Goal: Task Accomplishment & Management: Use online tool/utility

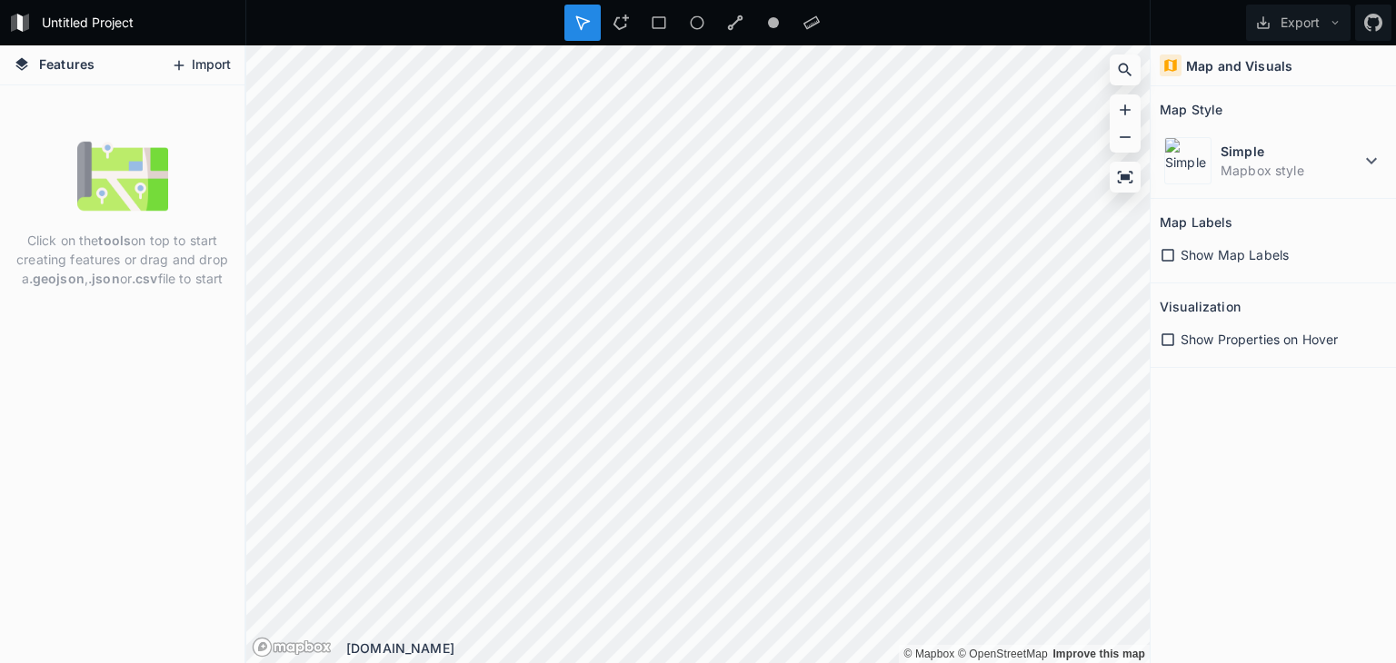
click at [200, 63] on button "Import" at bounding box center [201, 65] width 78 height 29
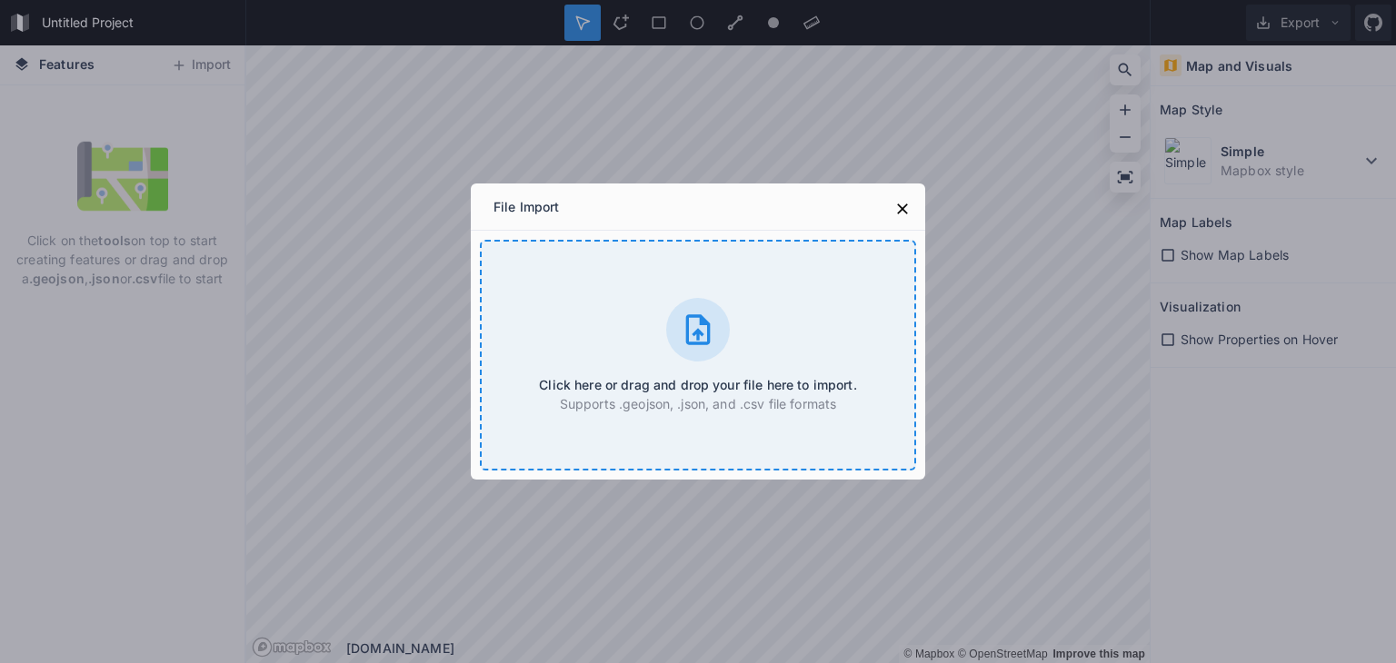
click at [749, 325] on div "Click here or drag and drop your file here to import. Supports .geojson, .json,…" at bounding box center [698, 355] width 436 height 231
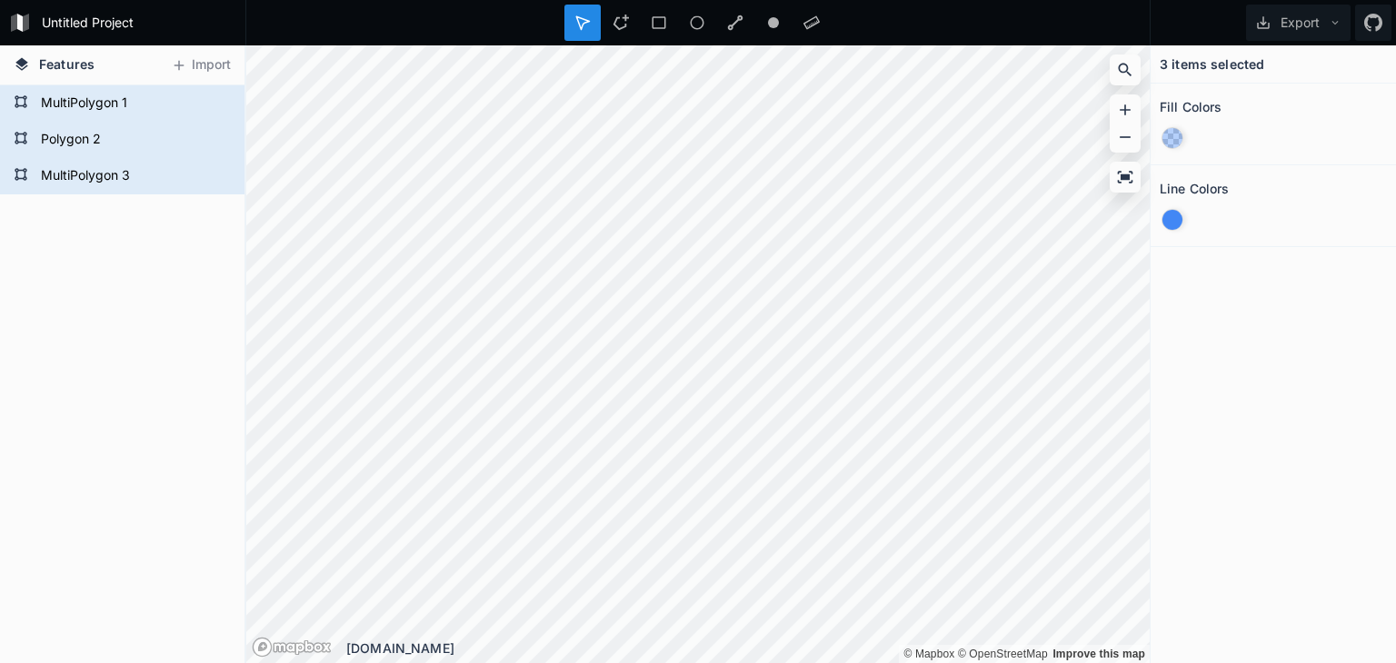
click at [1293, 374] on div "3 items selected Fill Colors Line Colors" at bounding box center [1273, 354] width 245 height 618
click at [1175, 220] on div at bounding box center [1172, 220] width 20 height 20
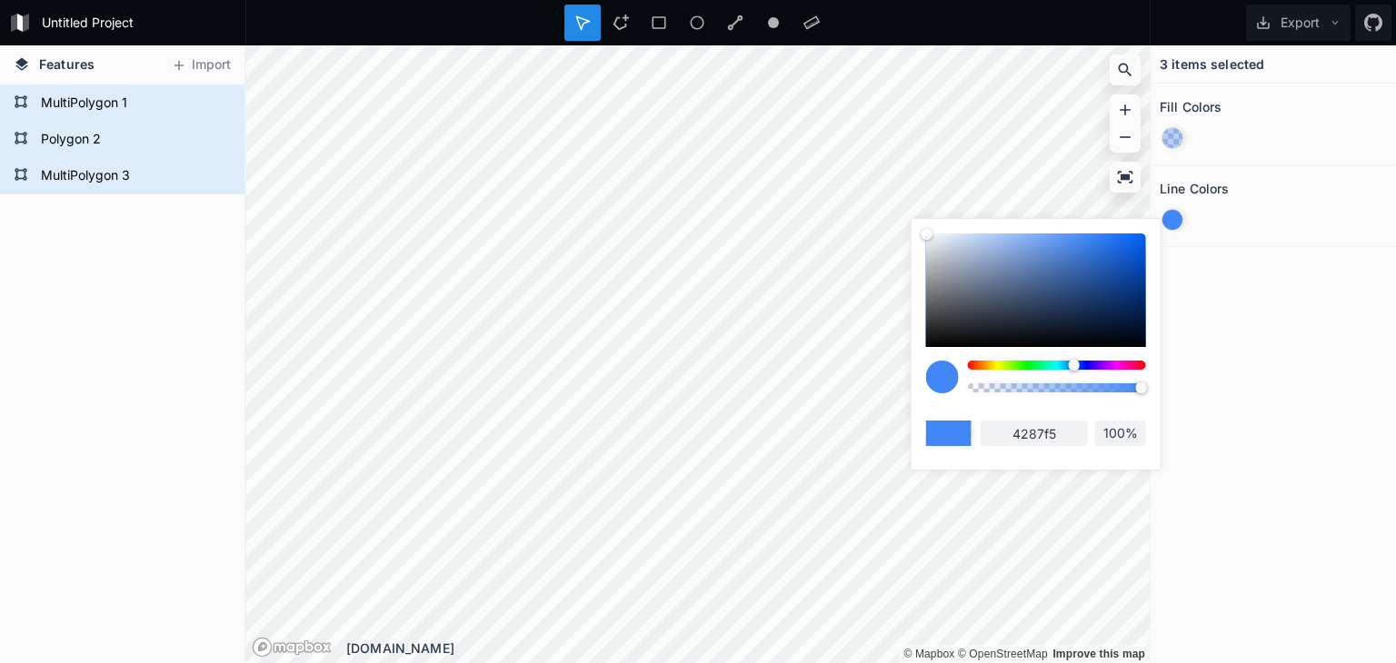
click at [998, 369] on div at bounding box center [1057, 365] width 178 height 9
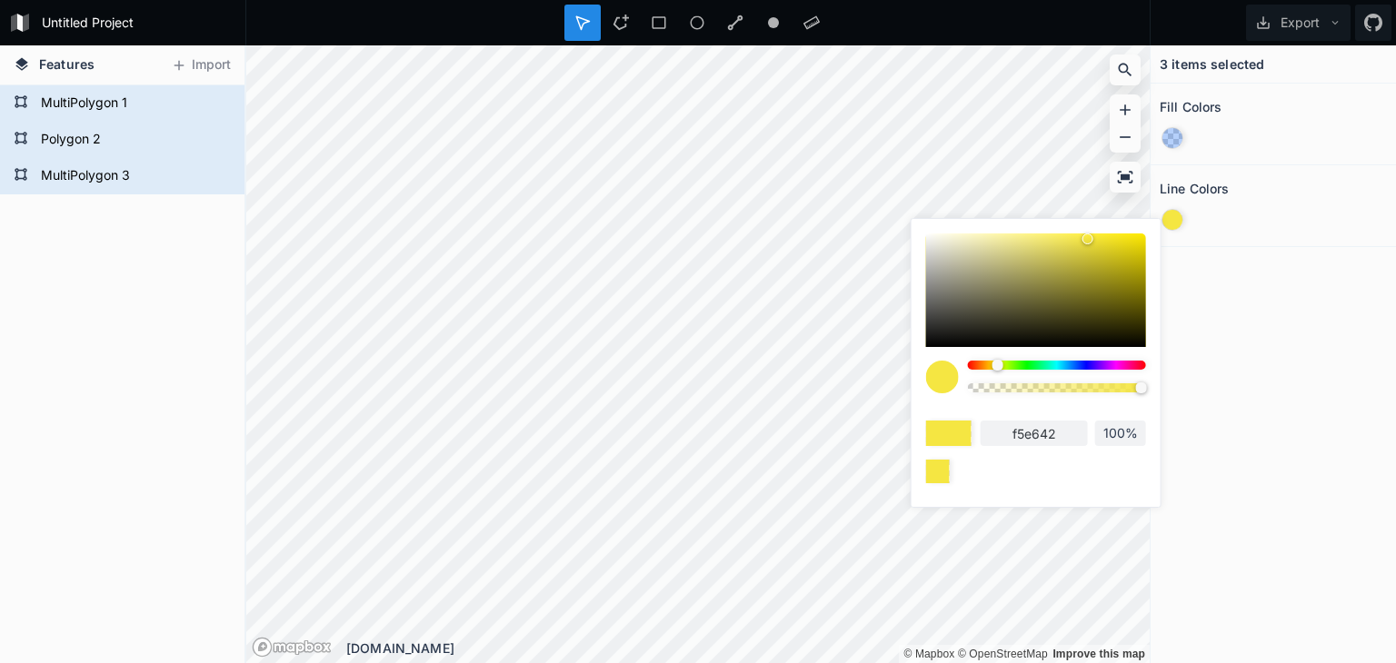
click at [931, 239] on div at bounding box center [1036, 291] width 220 height 114
click at [926, 235] on div at bounding box center [930, 239] width 11 height 11
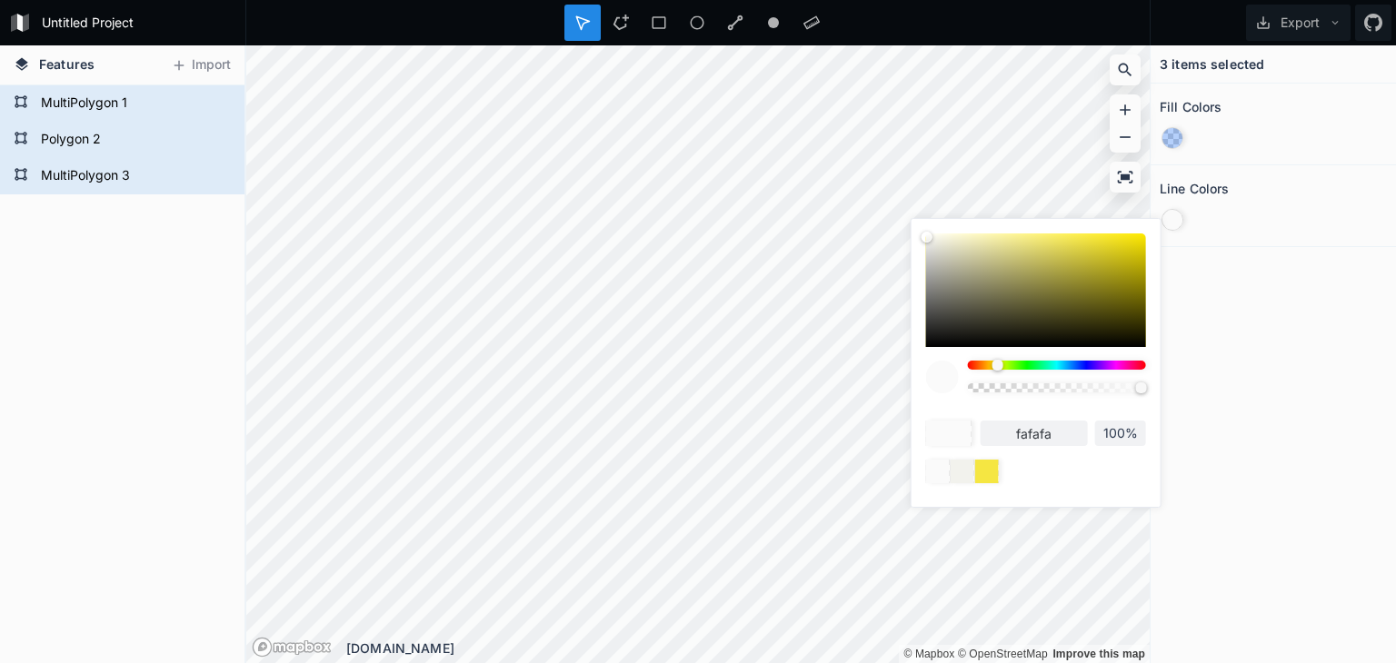
click at [976, 242] on div at bounding box center [1036, 291] width 220 height 114
click at [928, 242] on div at bounding box center [1036, 291] width 220 height 114
click at [931, 238] on div at bounding box center [928, 242] width 11 height 11
click at [931, 235] on div at bounding box center [930, 239] width 11 height 11
type input "faf9f5"
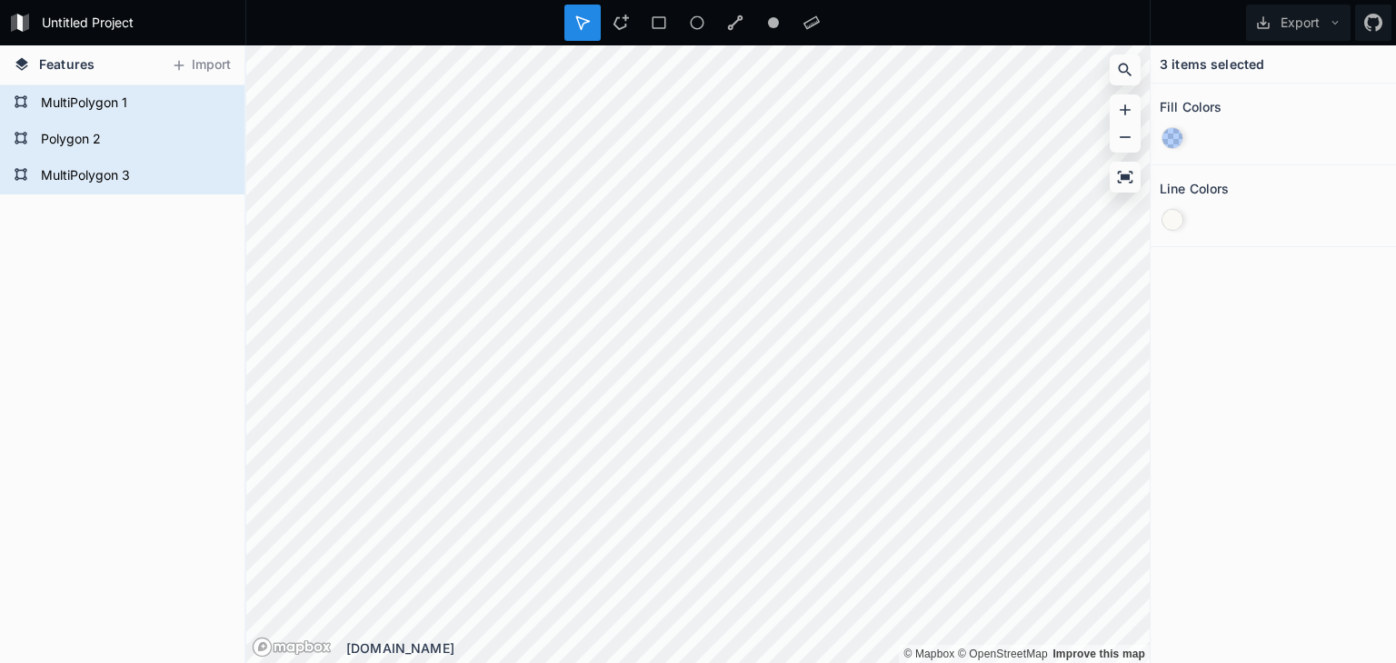
click at [1224, 214] on div at bounding box center [1273, 220] width 227 height 35
click at [1172, 137] on div at bounding box center [1172, 138] width 20 height 20
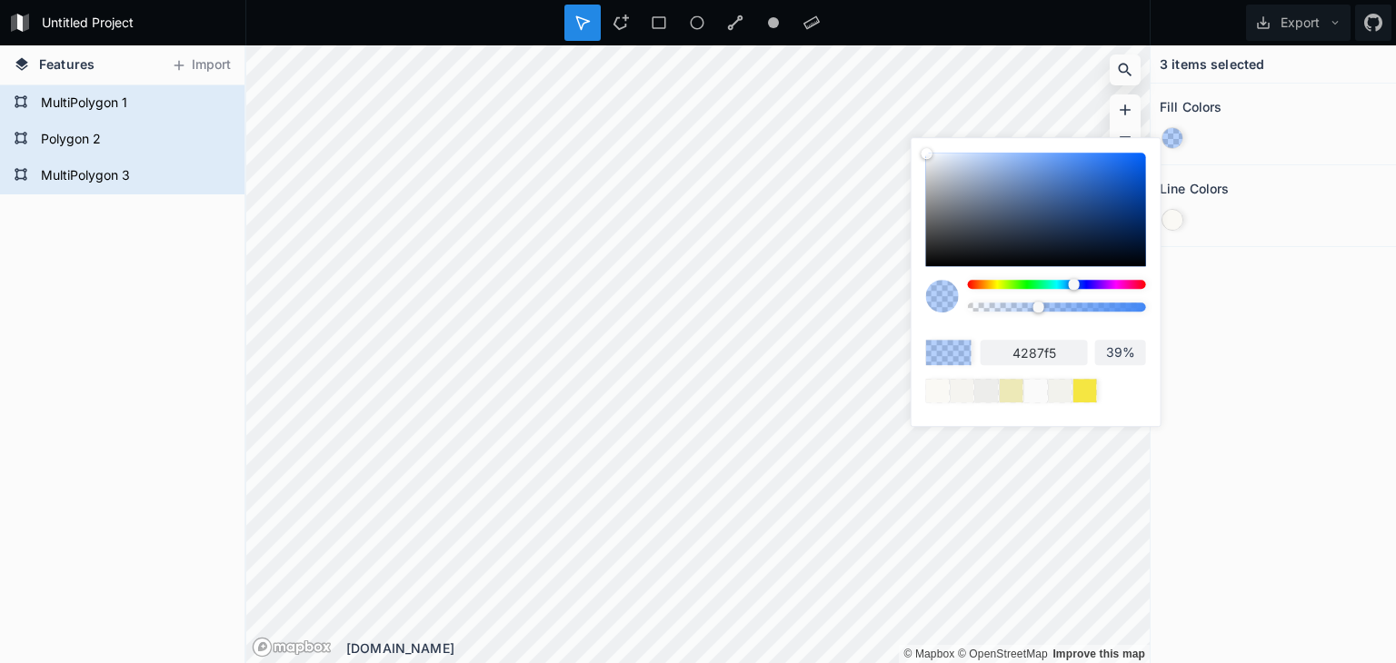
click at [1035, 285] on div at bounding box center [1057, 284] width 178 height 9
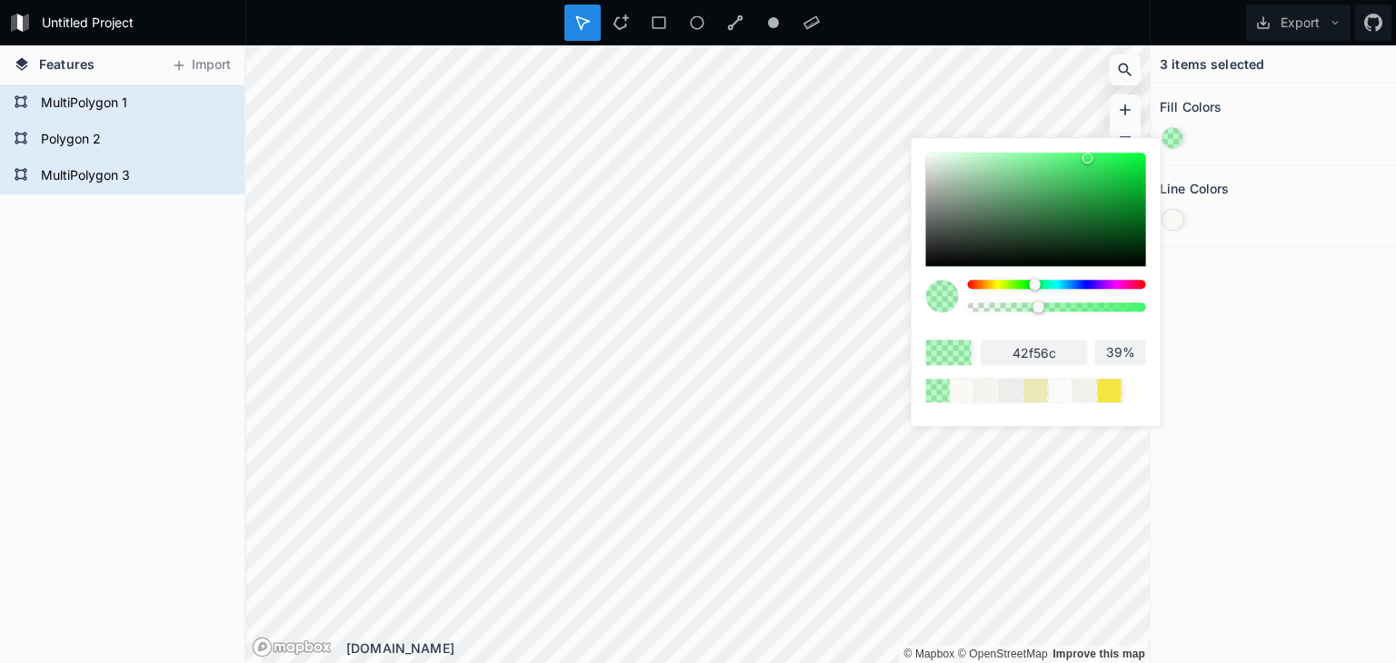
click at [974, 156] on div at bounding box center [1036, 210] width 220 height 114
type input "c1f7ce"
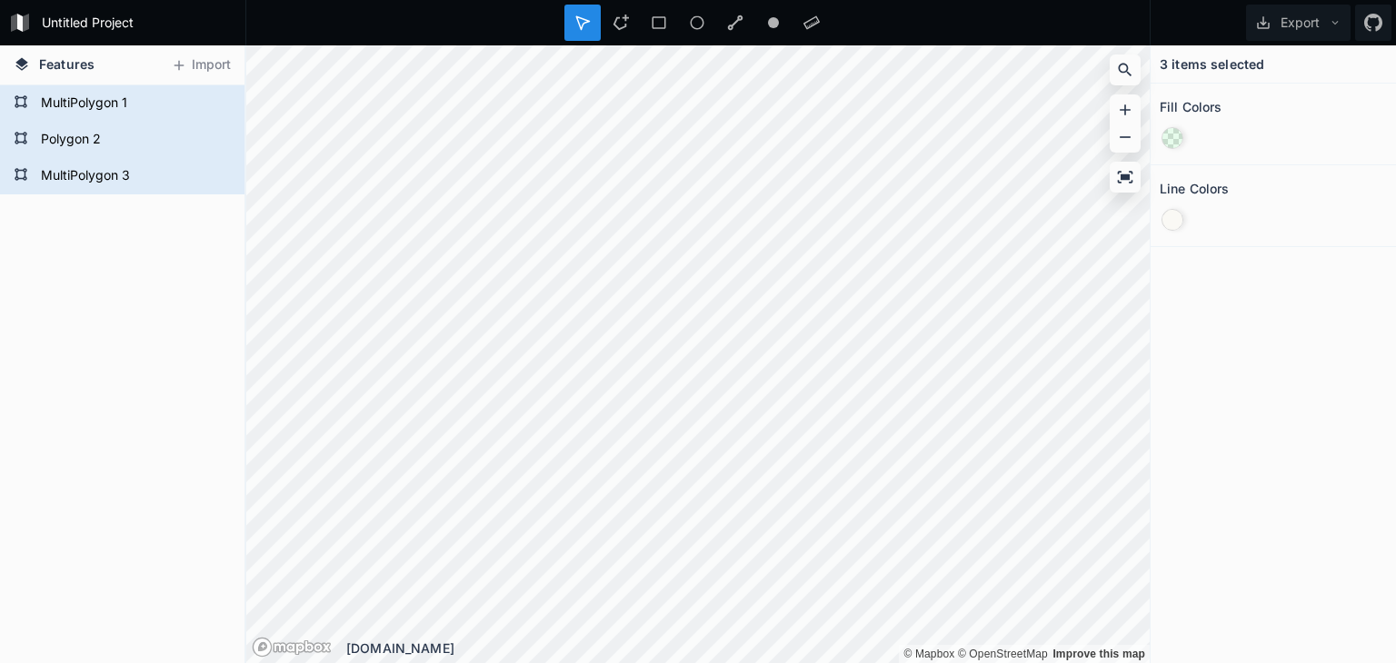
click at [1321, 344] on div "3 items selected Fill Colors Line Colors" at bounding box center [1273, 354] width 245 height 618
click at [89, 99] on form "MultiPolygon 1" at bounding box center [120, 103] width 170 height 27
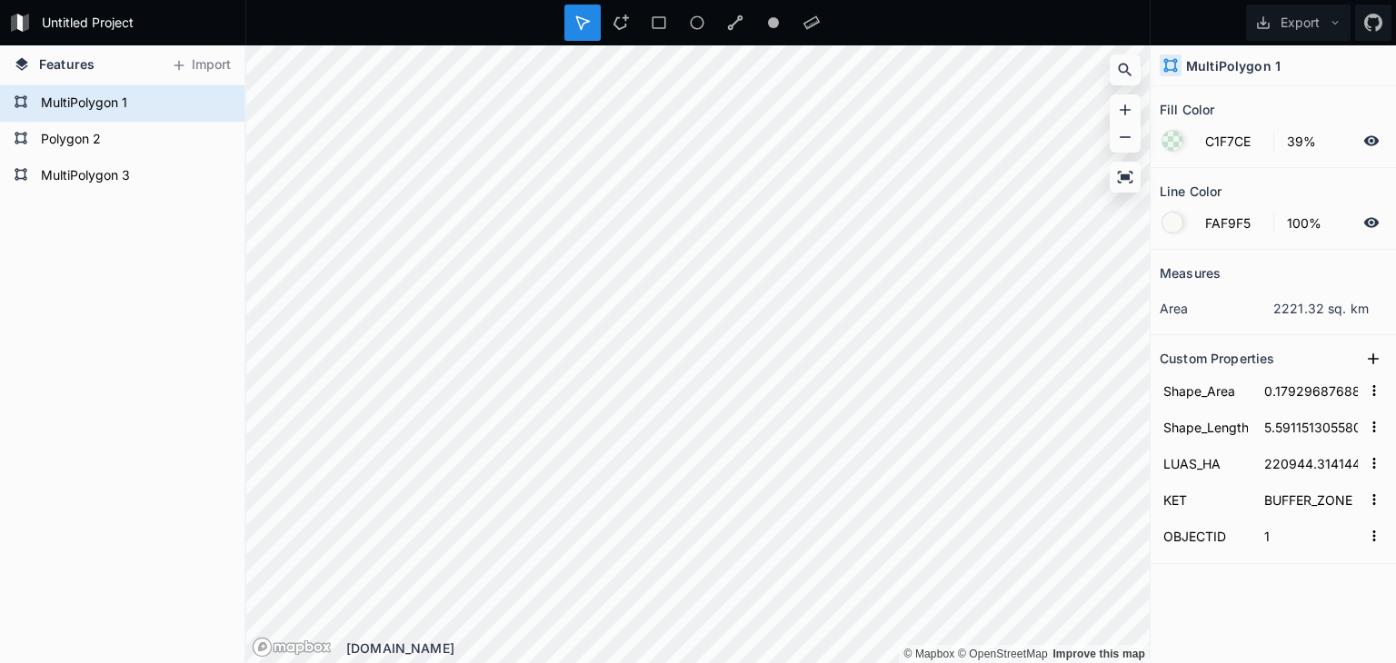
click at [1174, 139] on div at bounding box center [1172, 141] width 20 height 20
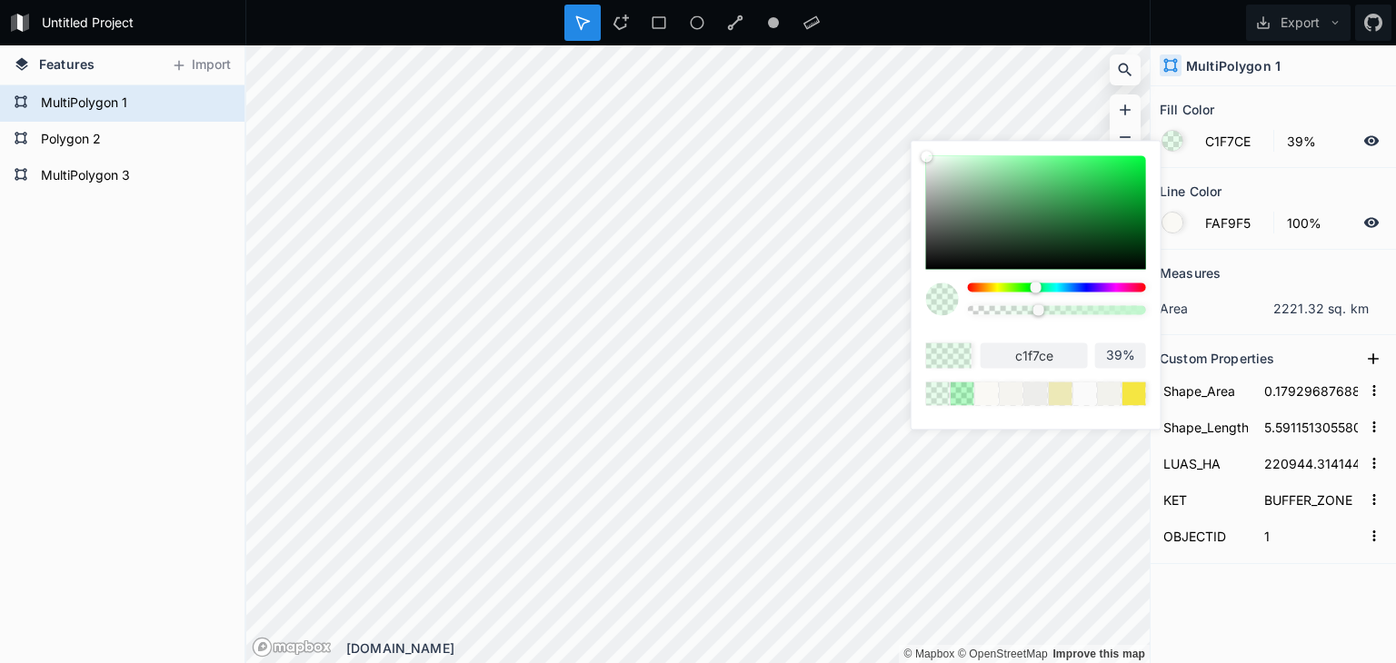
click at [1018, 174] on div at bounding box center [1036, 212] width 220 height 114
type input "7CD693"
type input "7cd693"
click at [1030, 169] on div at bounding box center [1036, 212] width 220 height 114
type input "77E091"
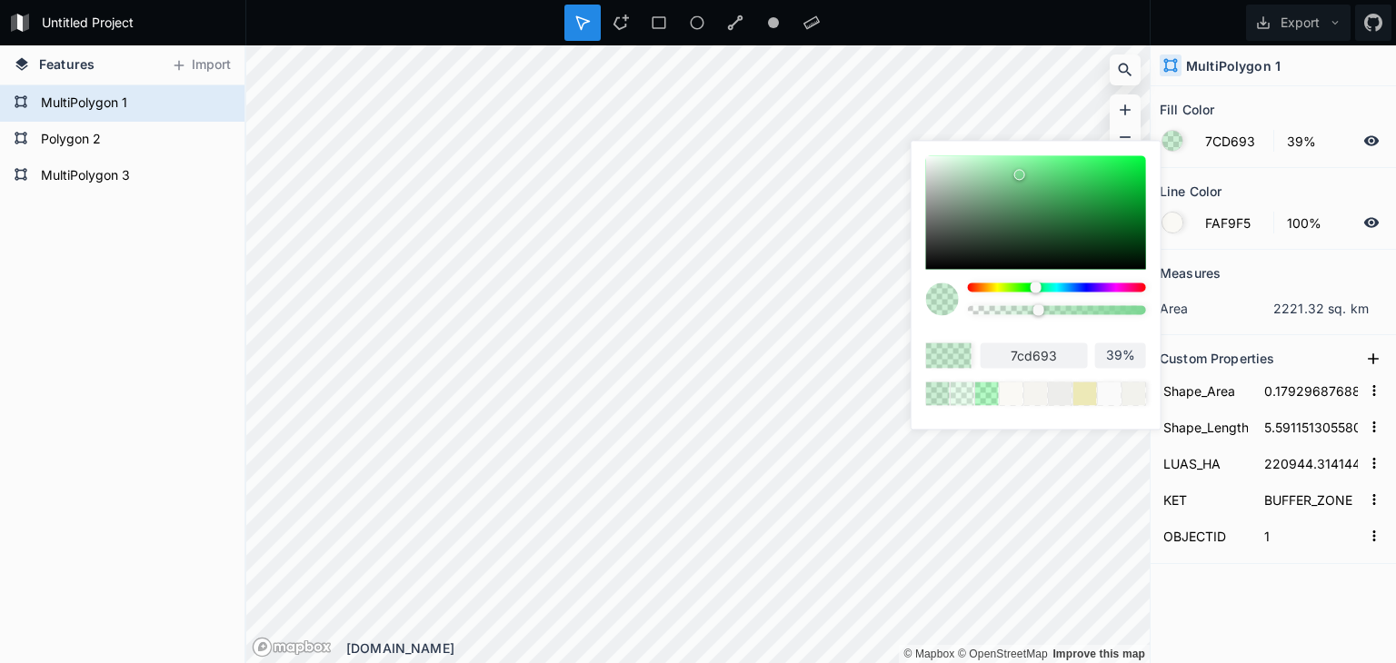
type input "77e091"
click at [1011, 175] on div at bounding box center [1036, 212] width 220 height 114
type input "81D496"
type input "81d496"
click at [985, 167] on div at bounding box center [1036, 212] width 220 height 114
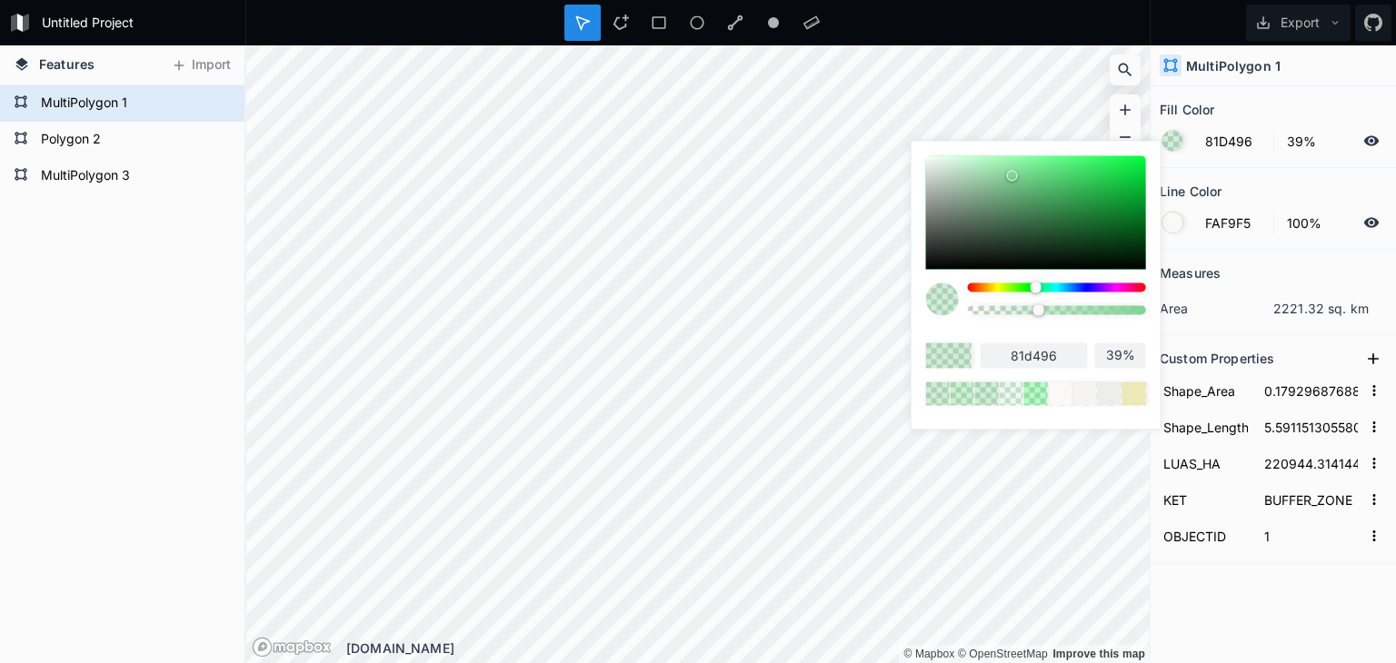
type input "A8E6B7"
type input "a8e6b7"
click at [992, 158] on div at bounding box center [1036, 212] width 220 height 114
type input "AFFAC2"
type input "affac2"
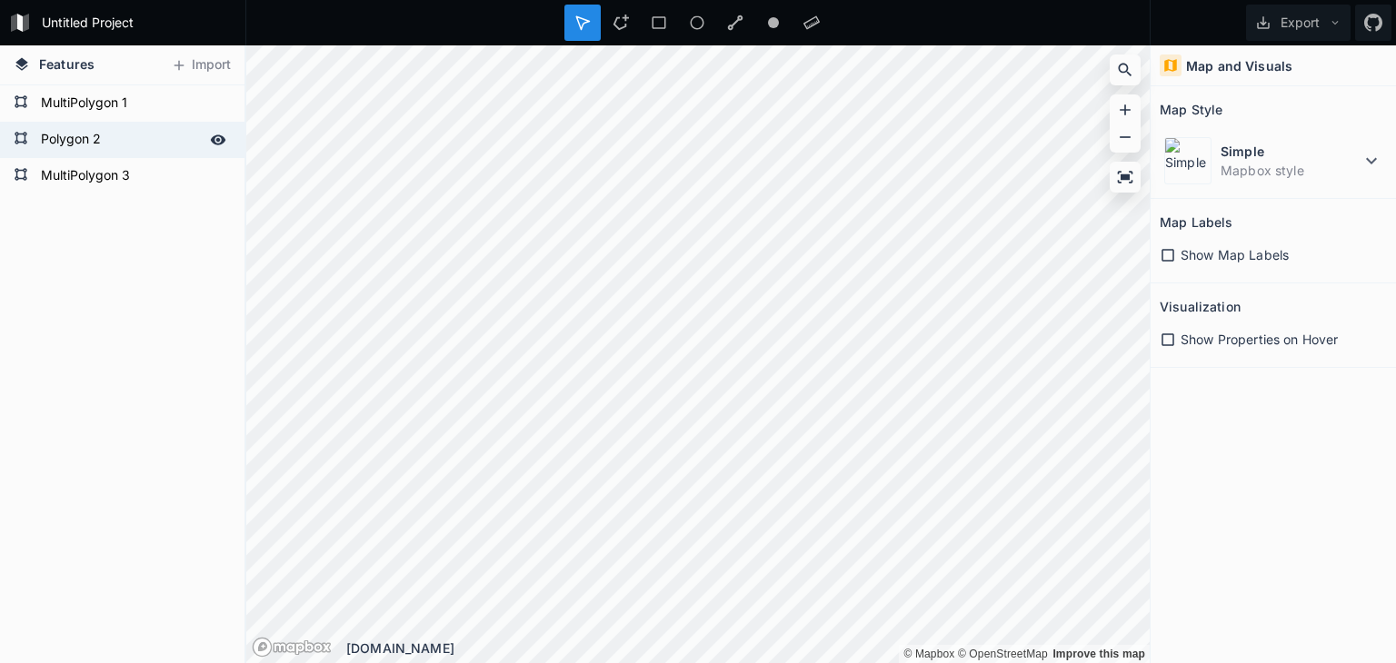
click at [71, 136] on form "Polygon 2" at bounding box center [120, 139] width 170 height 27
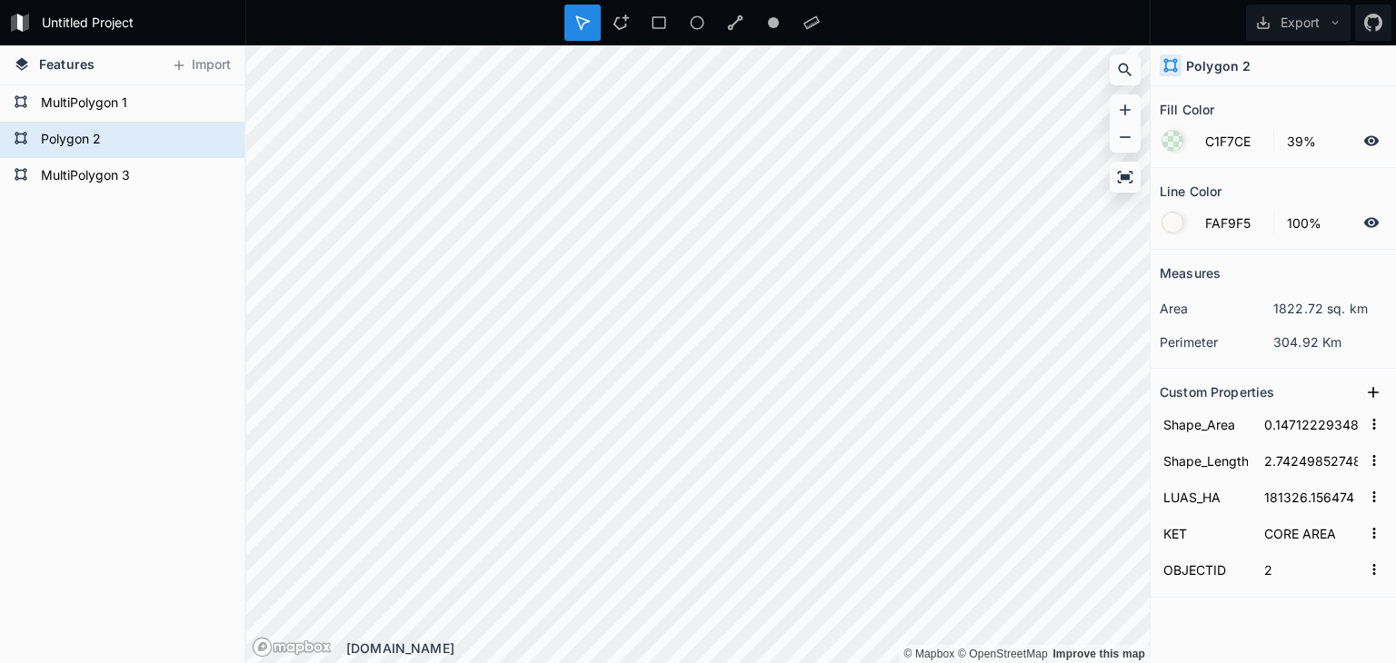
click at [1177, 143] on div at bounding box center [1172, 141] width 20 height 20
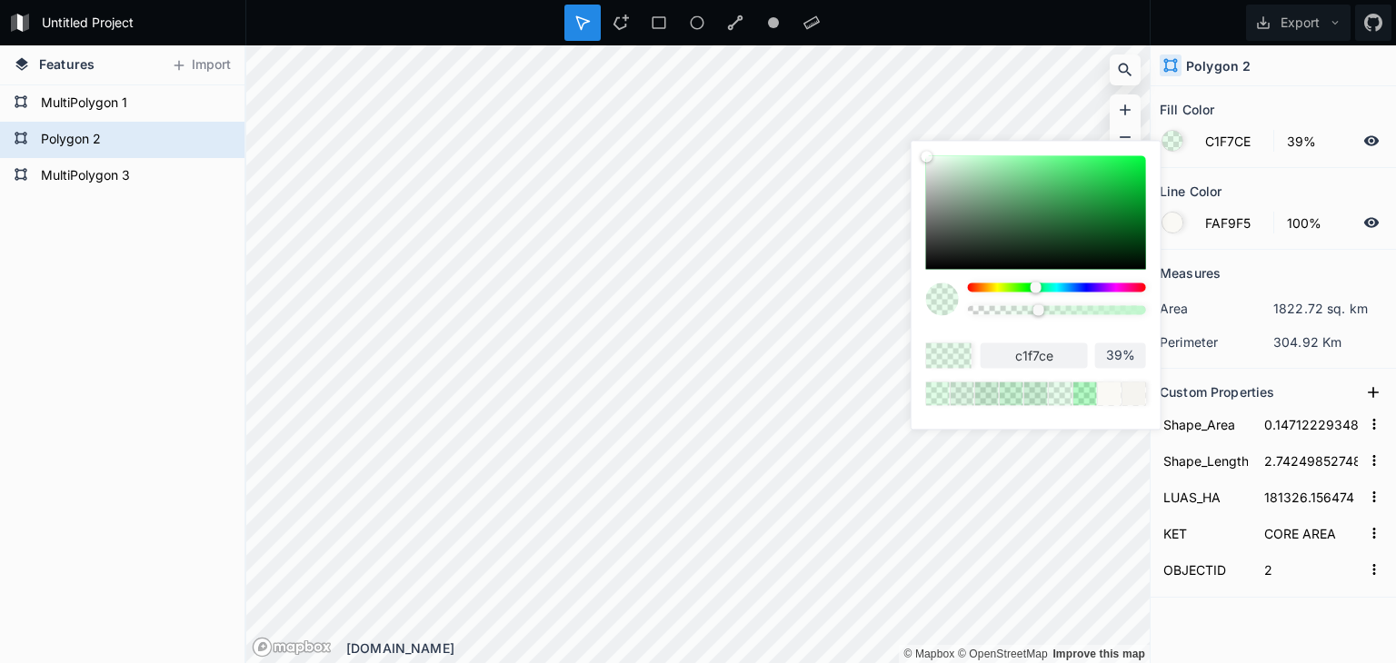
click at [975, 160] on div at bounding box center [1036, 212] width 220 height 114
type input "BCF5CB"
type input "bcf5cb"
click at [960, 168] on div at bounding box center [1036, 212] width 220 height 114
type input "BFE3C8"
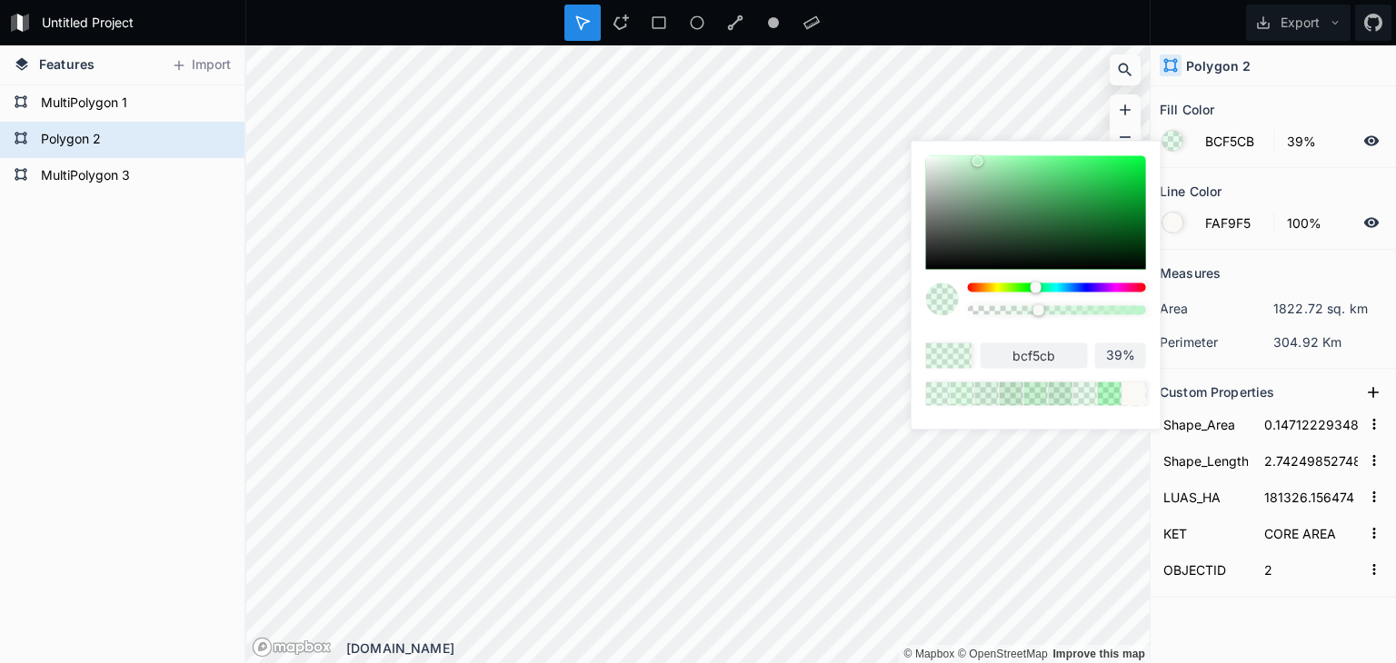
type input "bfe3c8"
click at [995, 284] on div at bounding box center [1057, 287] width 178 height 9
type input "E3DCBF"
type input "e3dcbf"
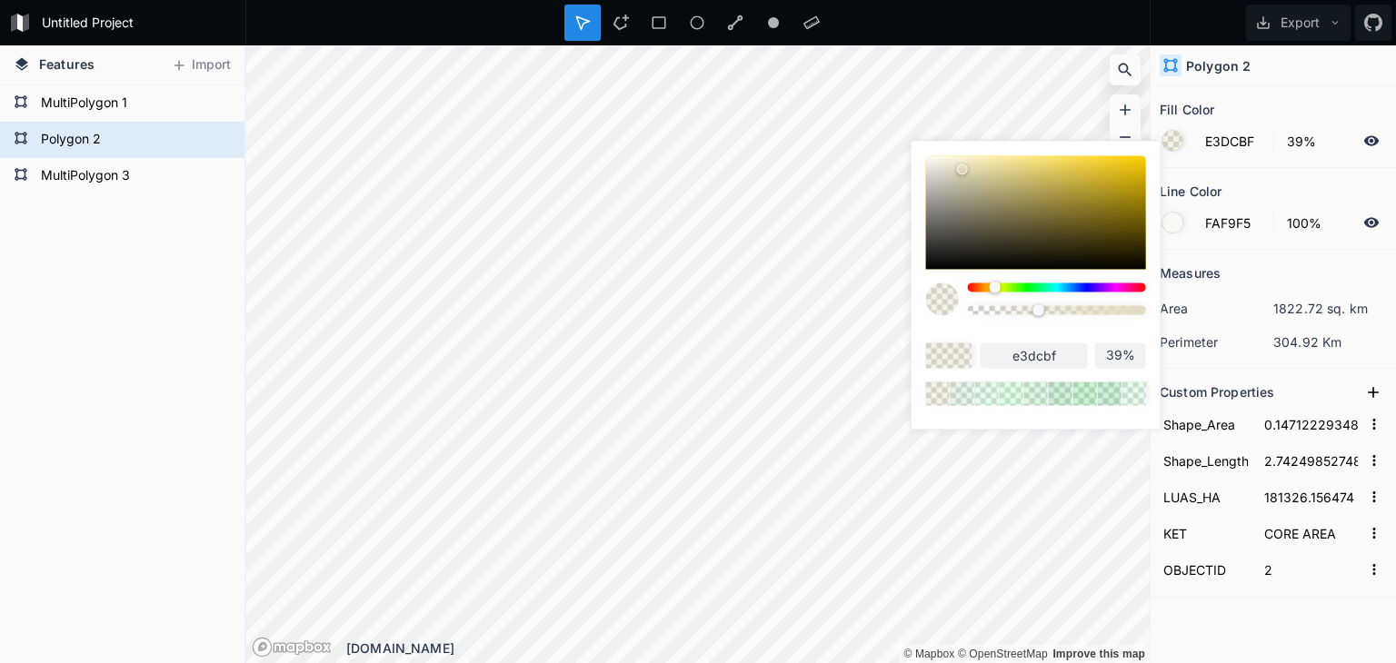
click at [1002, 288] on div at bounding box center [999, 287] width 9 height 9
type input "E0E3BF"
type input "e0e3bf"
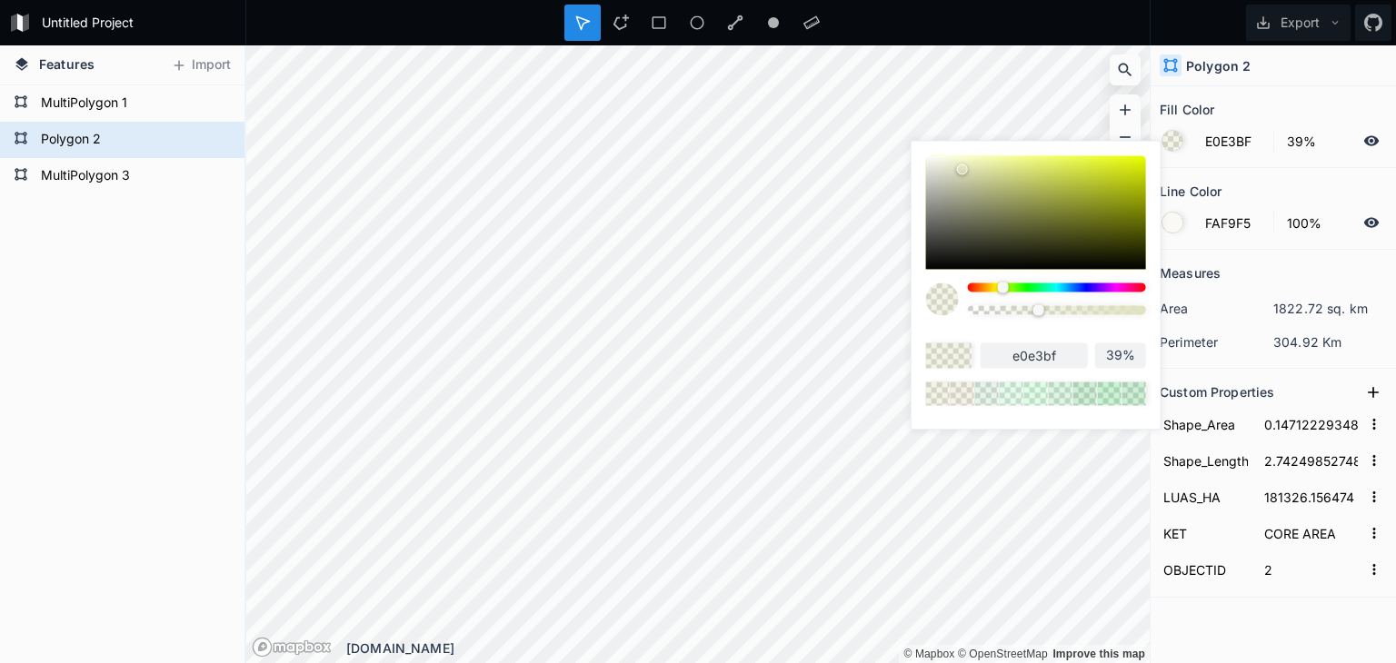
click at [1030, 288] on div at bounding box center [1057, 287] width 178 height 9
type input "BFE3C0"
type input "bfe3c0"
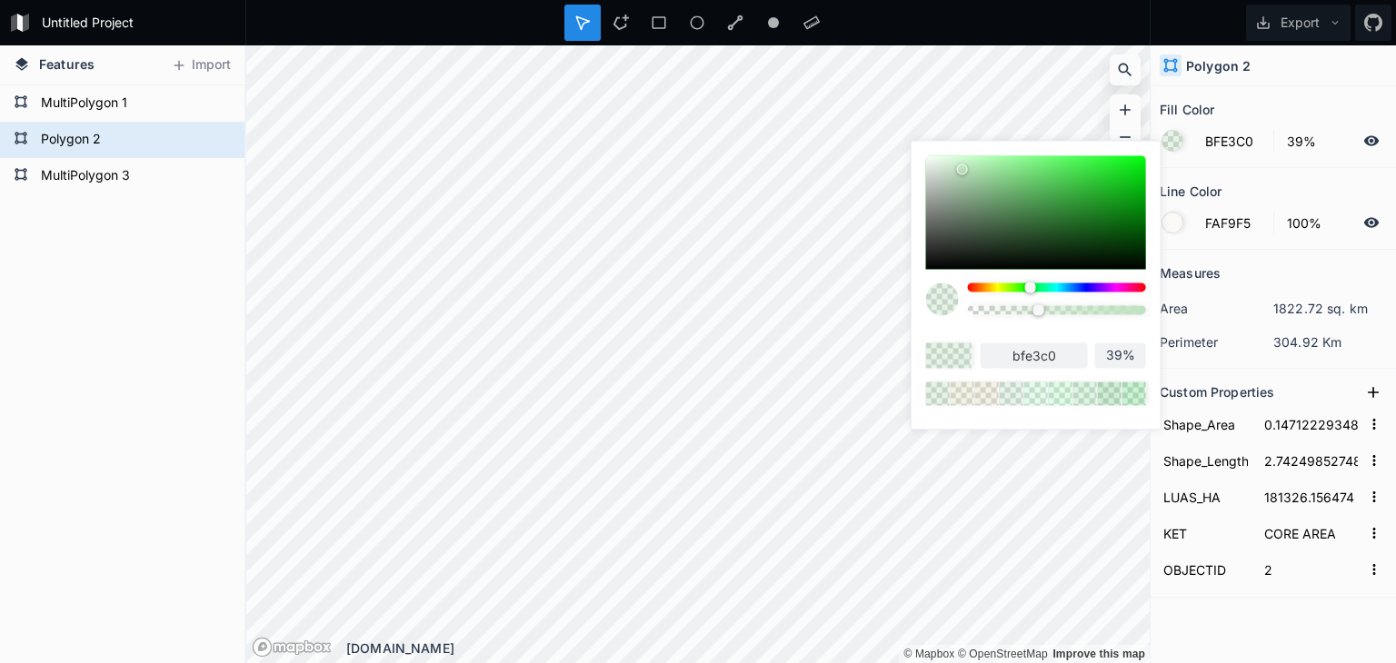
click at [1045, 287] on div at bounding box center [1057, 287] width 178 height 9
type input "BFE3D4"
type input "bfe3d4"
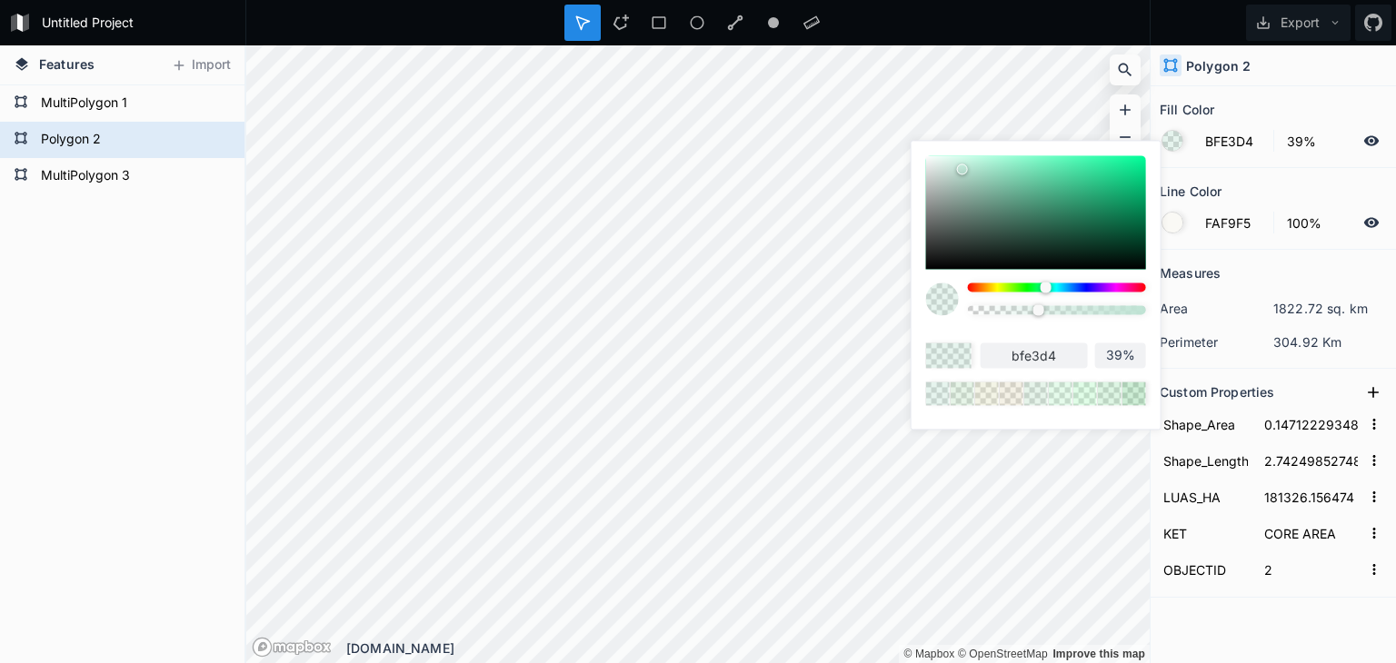
click at [1066, 286] on div at bounding box center [1057, 287] width 178 height 9
type input "BFD7E3"
type input "bfd7e3"
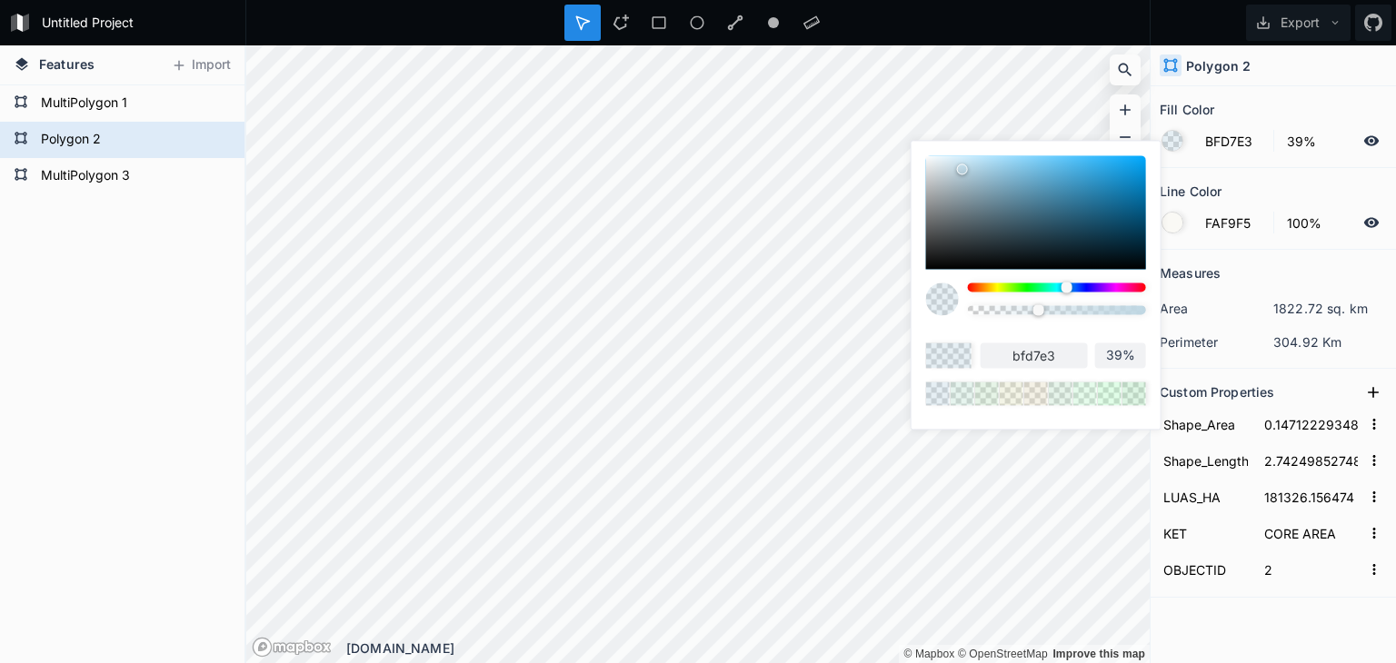
click at [1051, 287] on div at bounding box center [1057, 287] width 178 height 9
type input "BFE3DB"
type input "bfe3db"
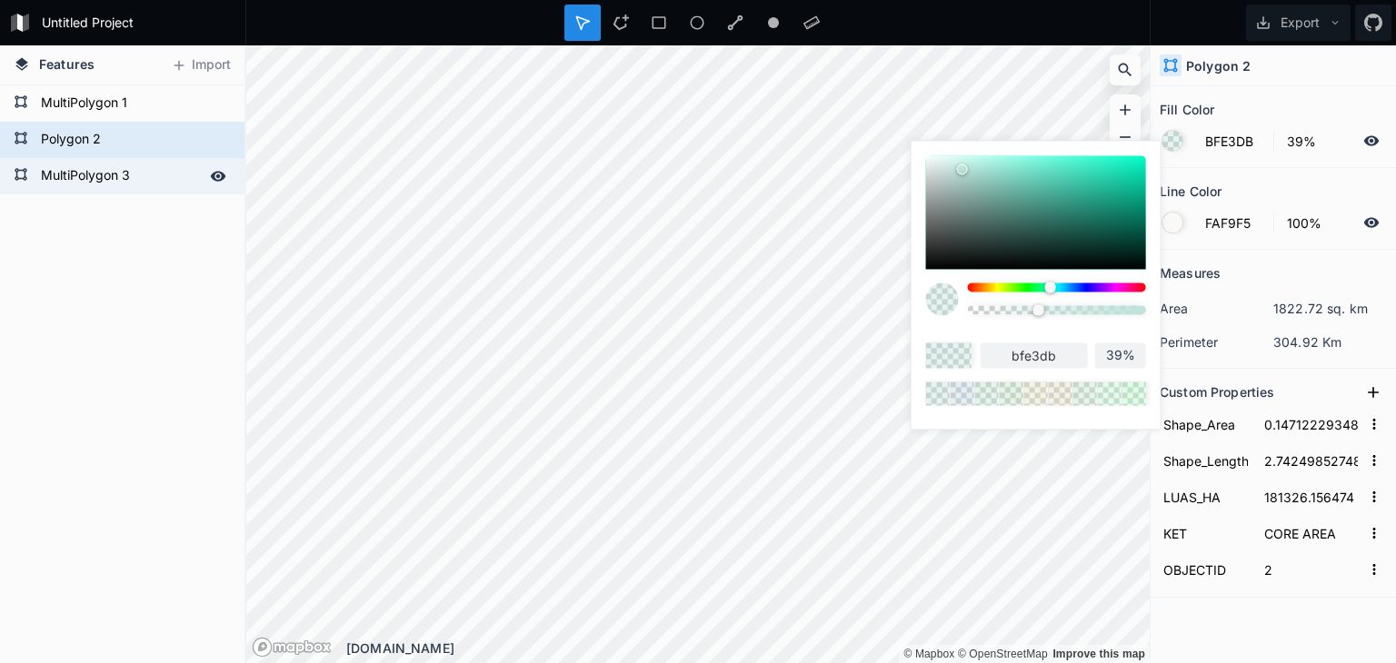
click at [98, 172] on form "MultiPolygon 3" at bounding box center [120, 176] width 170 height 27
type input "C1F7CE"
type input "0.24474279200791307"
type input "6.161759990438799"
type input "301662.381773"
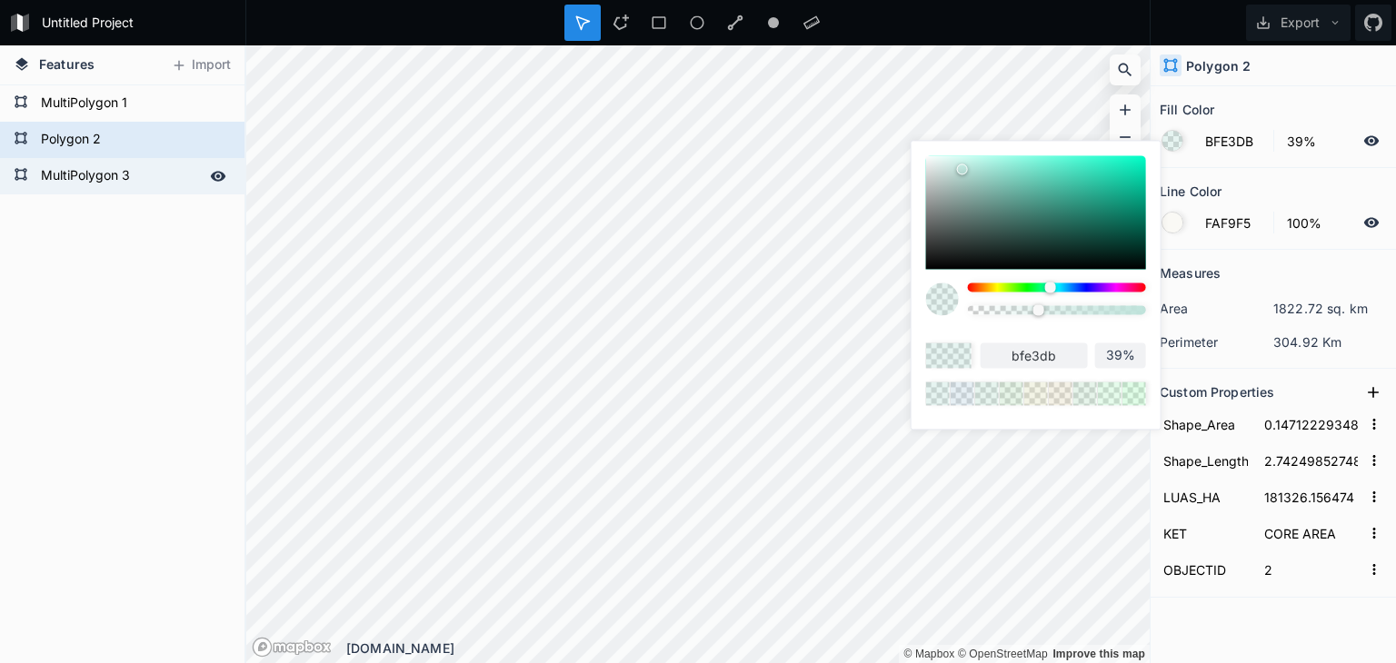
type input "TRANSITION_AREA"
type input "3"
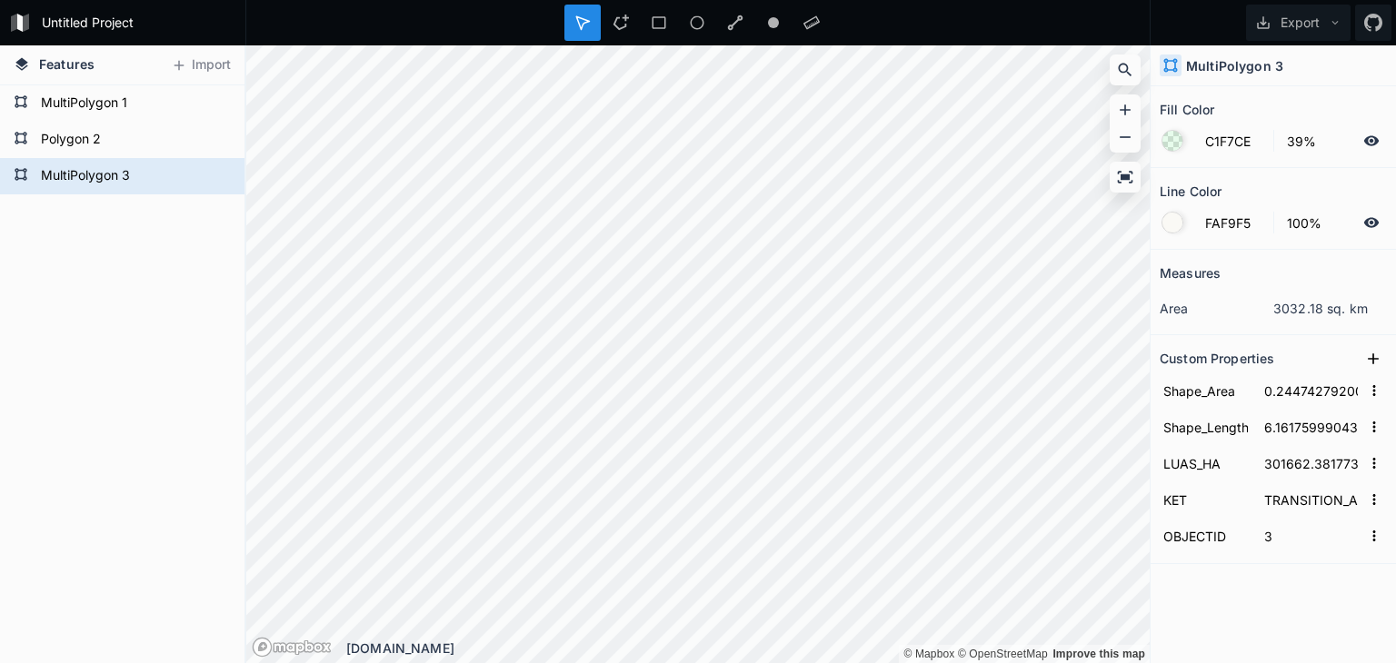
click at [1167, 140] on div at bounding box center [1172, 141] width 20 height 20
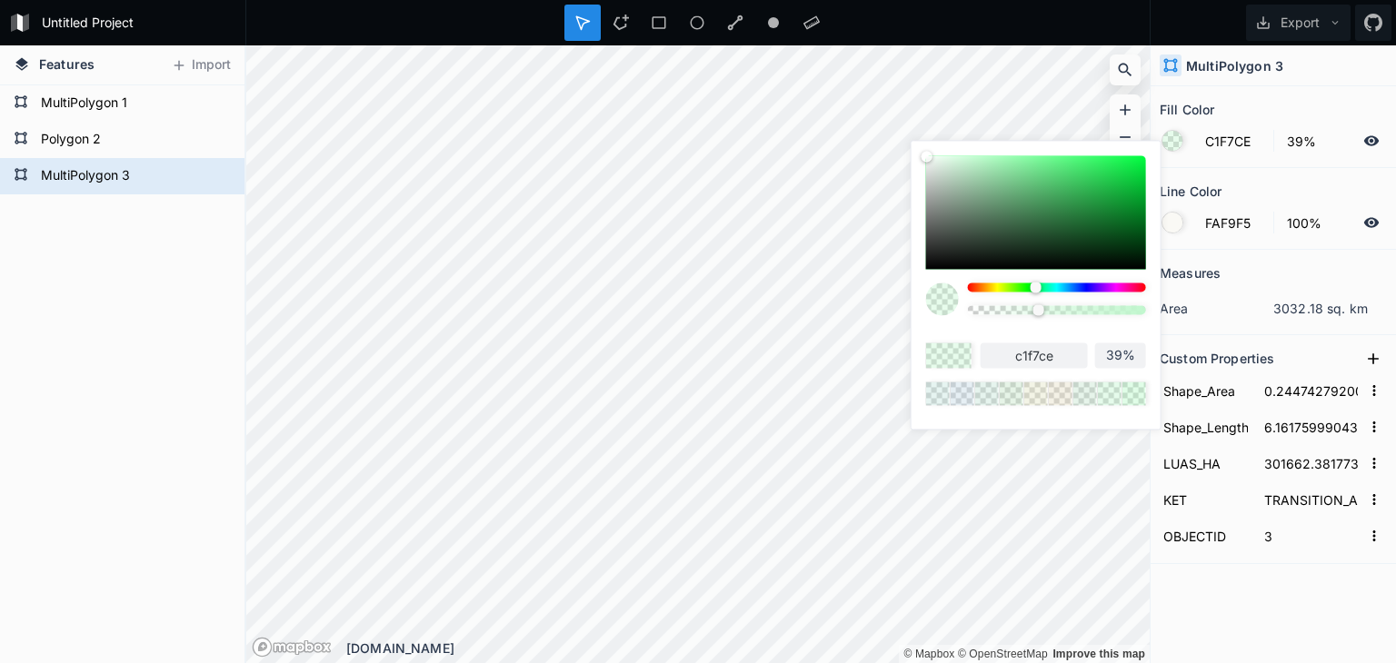
click at [1042, 175] on div at bounding box center [1036, 212] width 220 height 114
type input "63D480"
type input "63d480"
click at [998, 286] on div at bounding box center [1057, 287] width 178 height 9
type input "D4CA63"
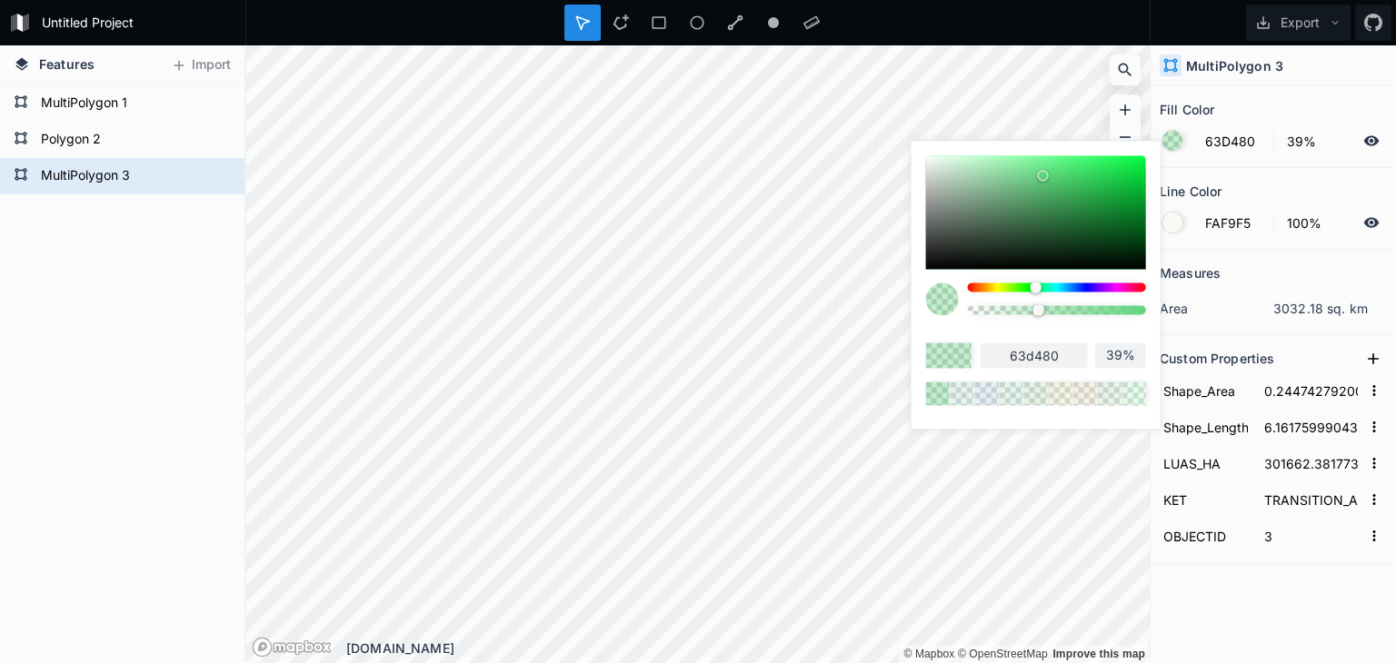
type input "d4ca63"
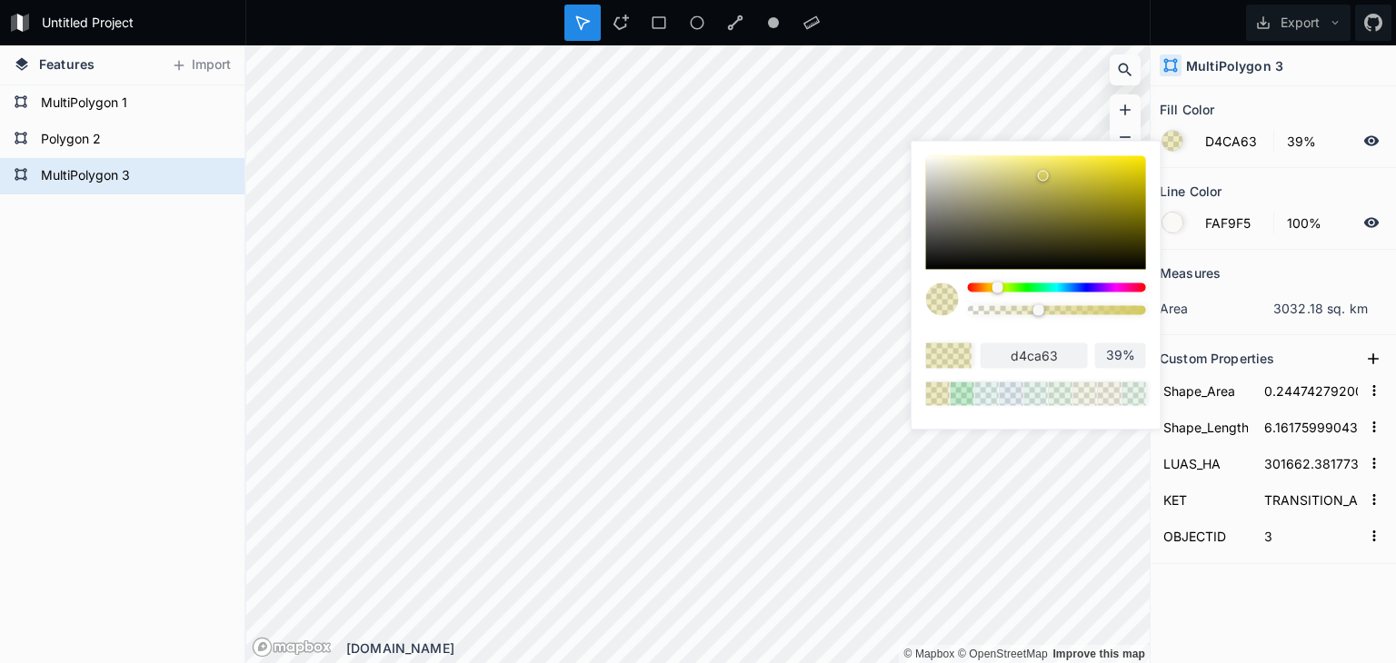
click at [1141, 164] on div at bounding box center [1036, 212] width 220 height 114
type input "EBD705"
type input "ebd705"
type input "35%"
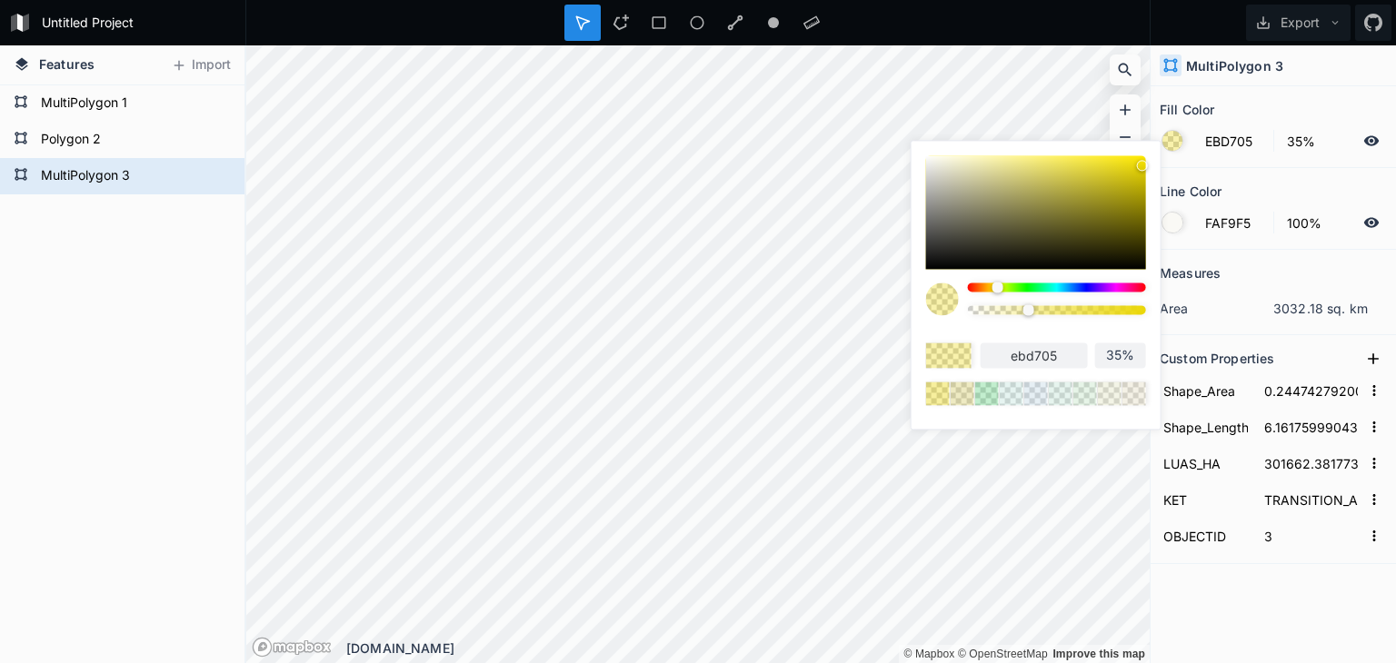
type input "33%"
type input "31%"
type input "28%"
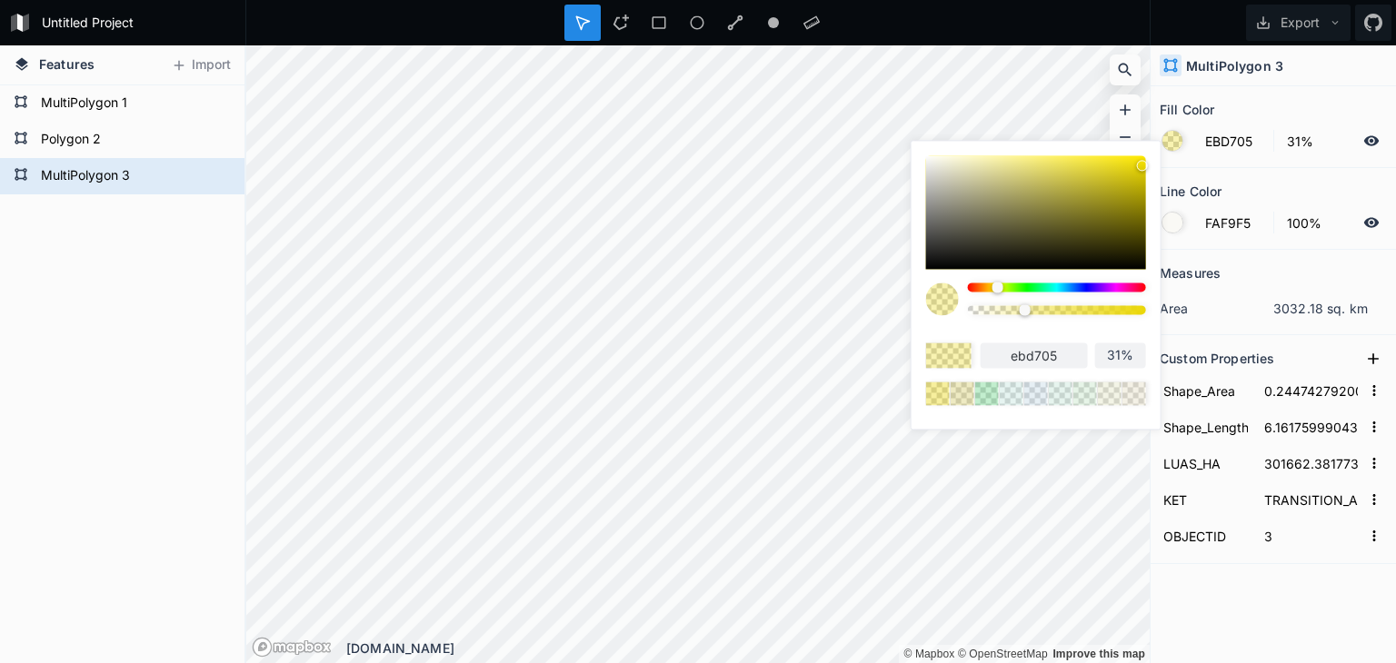
type input "28%"
type input "27%"
type input "24%"
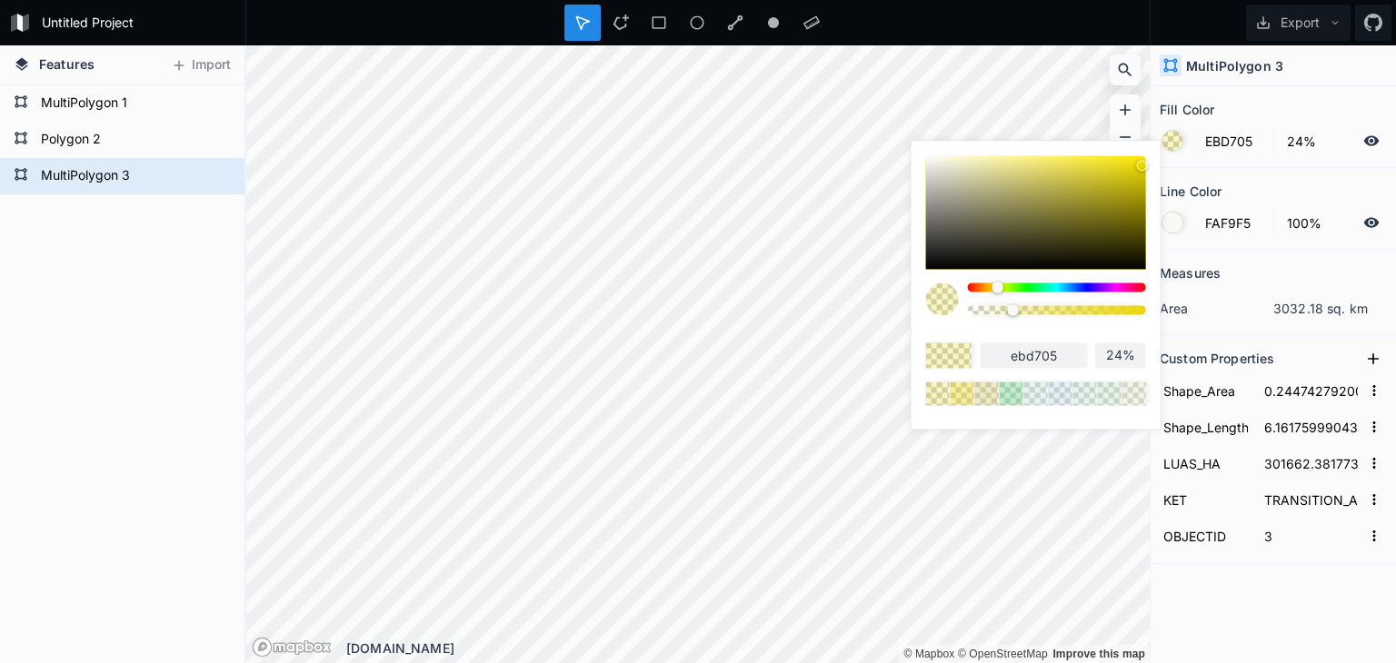
drag, startPoint x: 1028, startPoint y: 310, endPoint x: 1012, endPoint y: 310, distance: 15.4
click at [1012, 311] on div at bounding box center [1013, 309] width 11 height 11
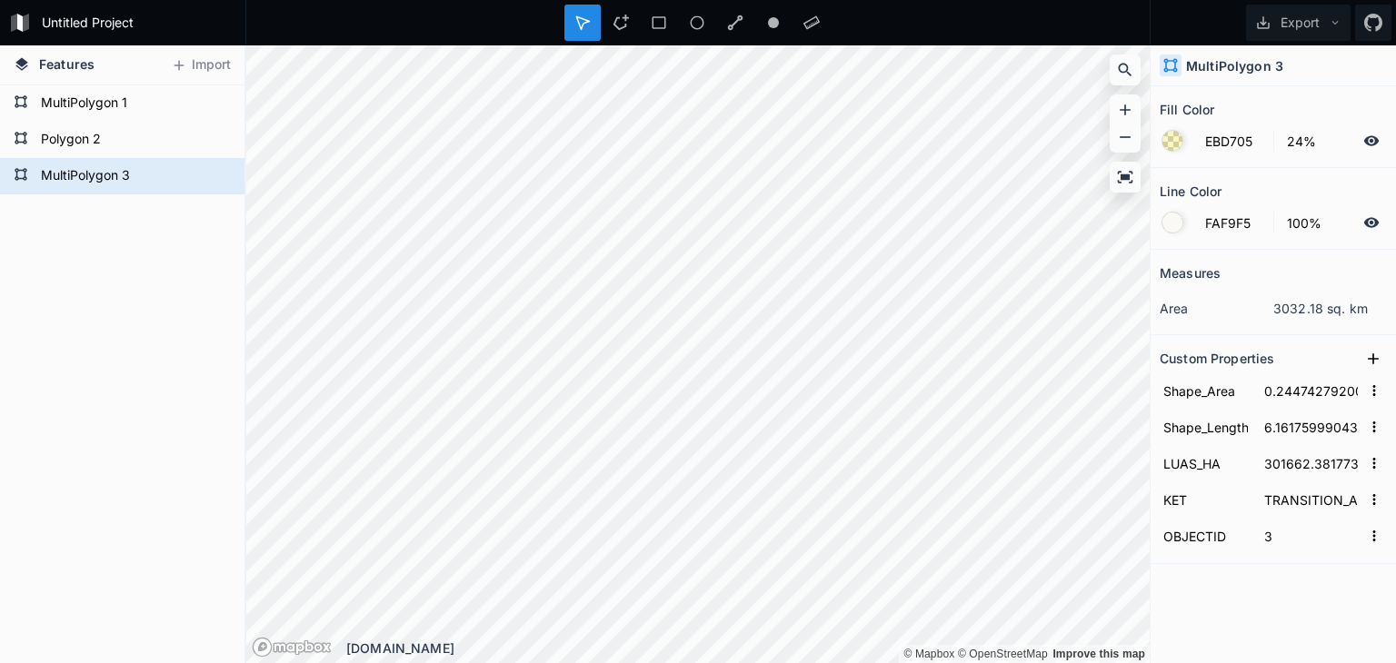
click at [0, 380] on div "MultiPolygon 3 Polygon 2 MultiPolygon 1" at bounding box center [122, 374] width 244 height 578
click at [217, 104] on icon at bounding box center [218, 103] width 15 height 10
click at [214, 140] on icon at bounding box center [218, 140] width 16 height 16
click at [218, 174] on icon at bounding box center [218, 176] width 16 height 16
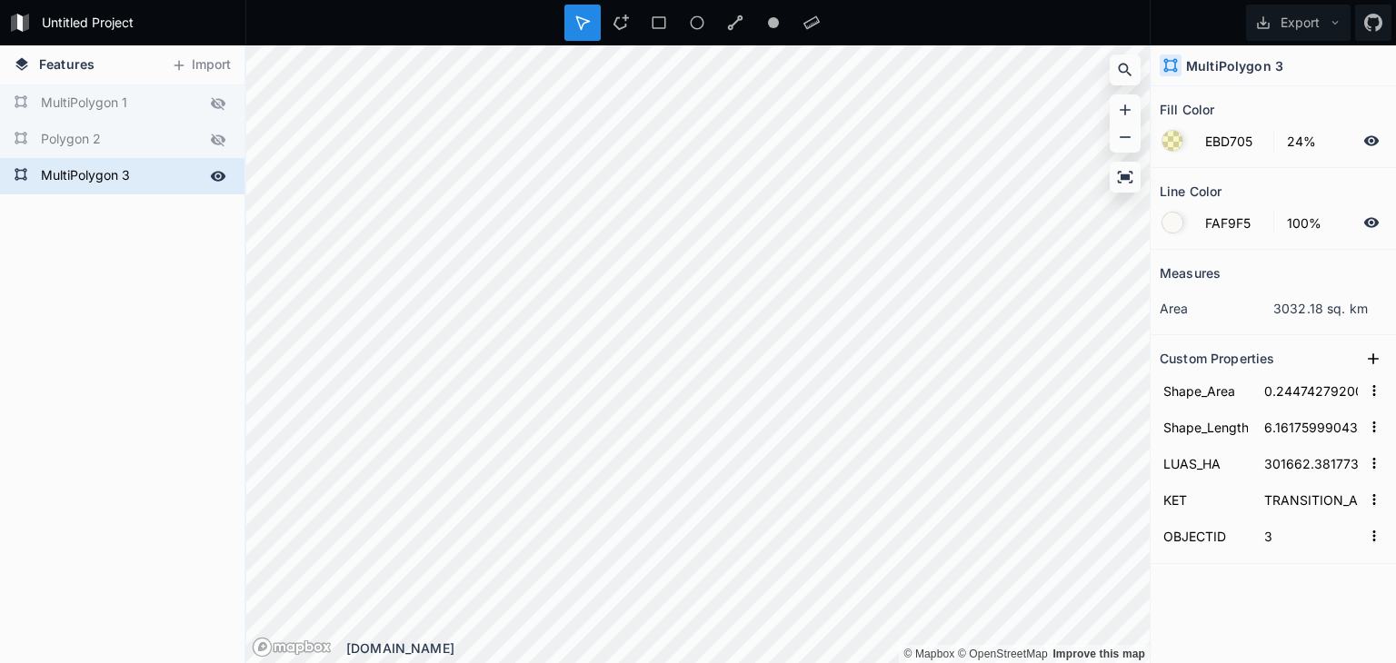
click at [224, 132] on icon at bounding box center [218, 140] width 16 height 16
click at [216, 99] on icon at bounding box center [218, 103] width 16 height 16
type input "BFE3DB"
type input "39%"
type input "0.1471222934879346"
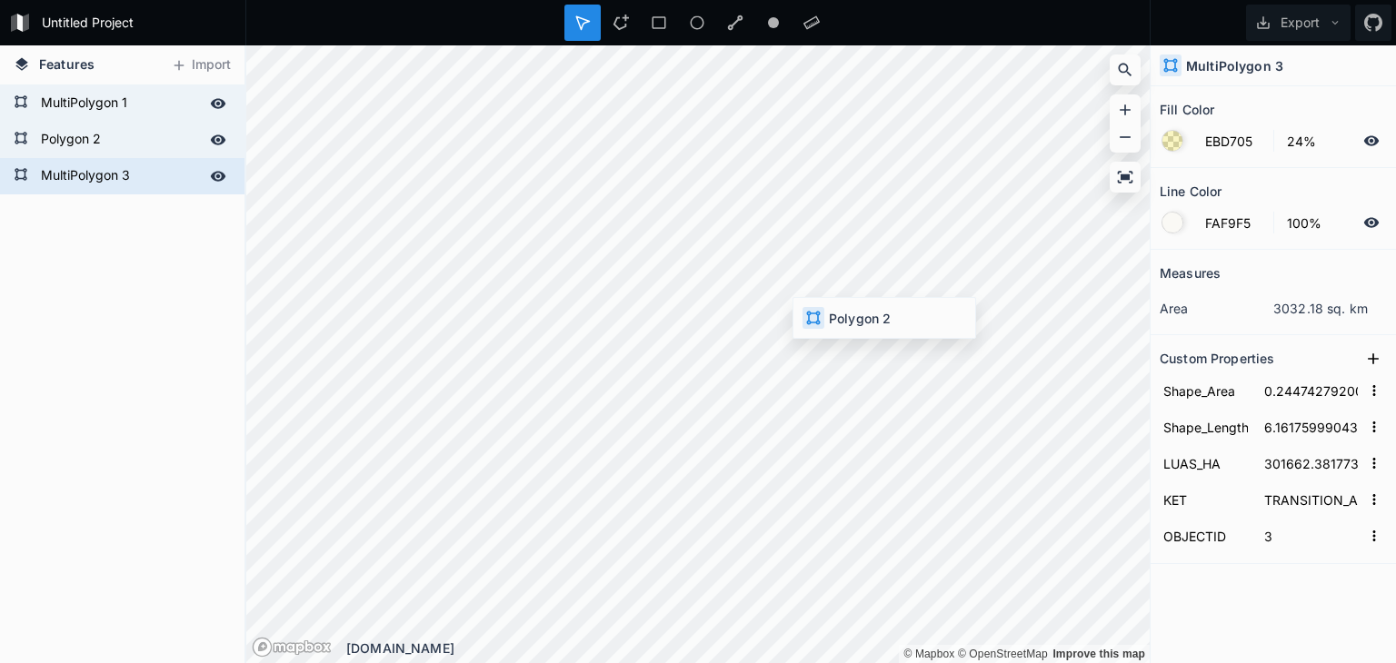
type input "2.742498527486674"
type input "181326.156474"
type input "CORE AREA"
type input "2"
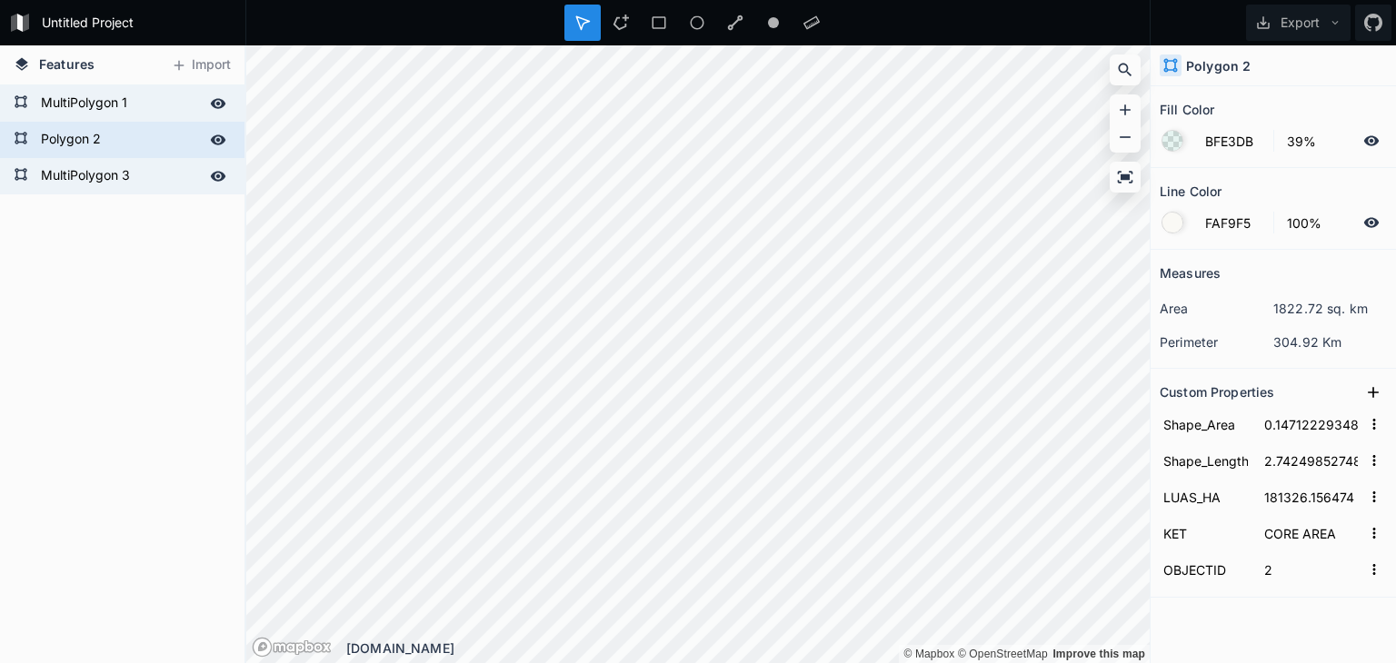
click at [1181, 139] on div at bounding box center [1172, 141] width 20 height 20
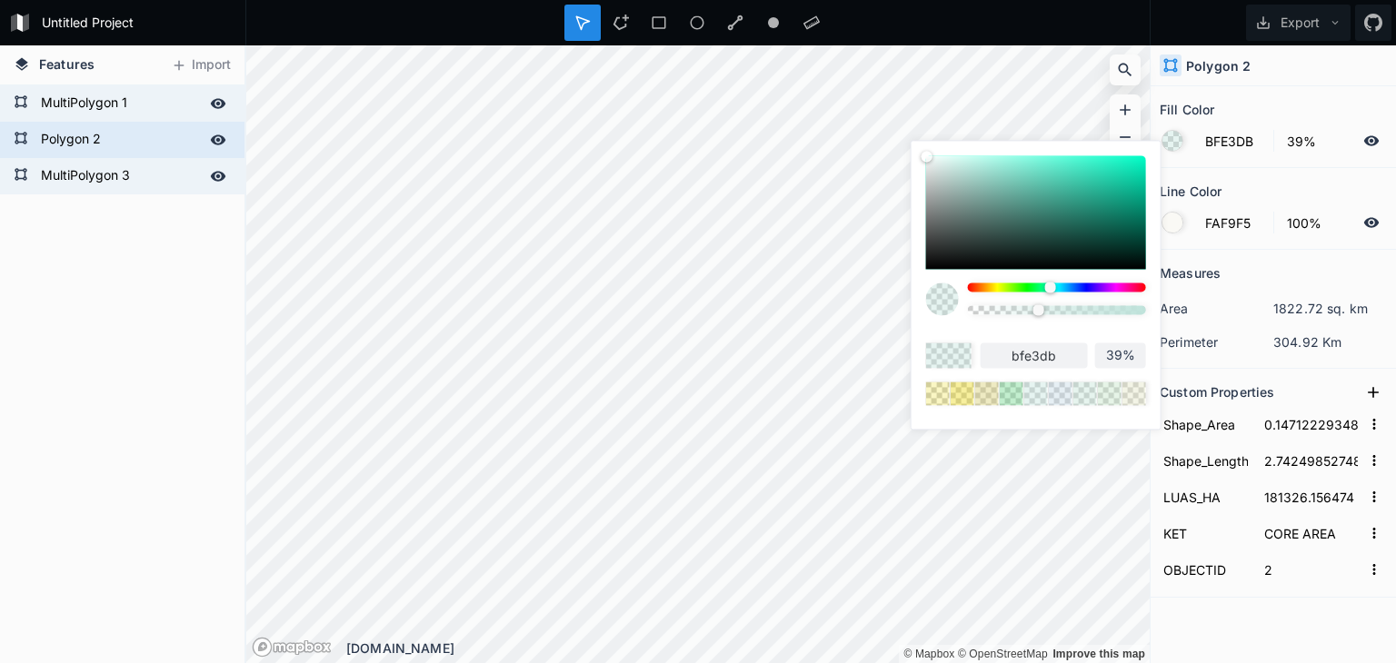
click at [1074, 284] on div at bounding box center [1057, 287] width 178 height 9
type input "BFCDE3"
type input "bfcde3"
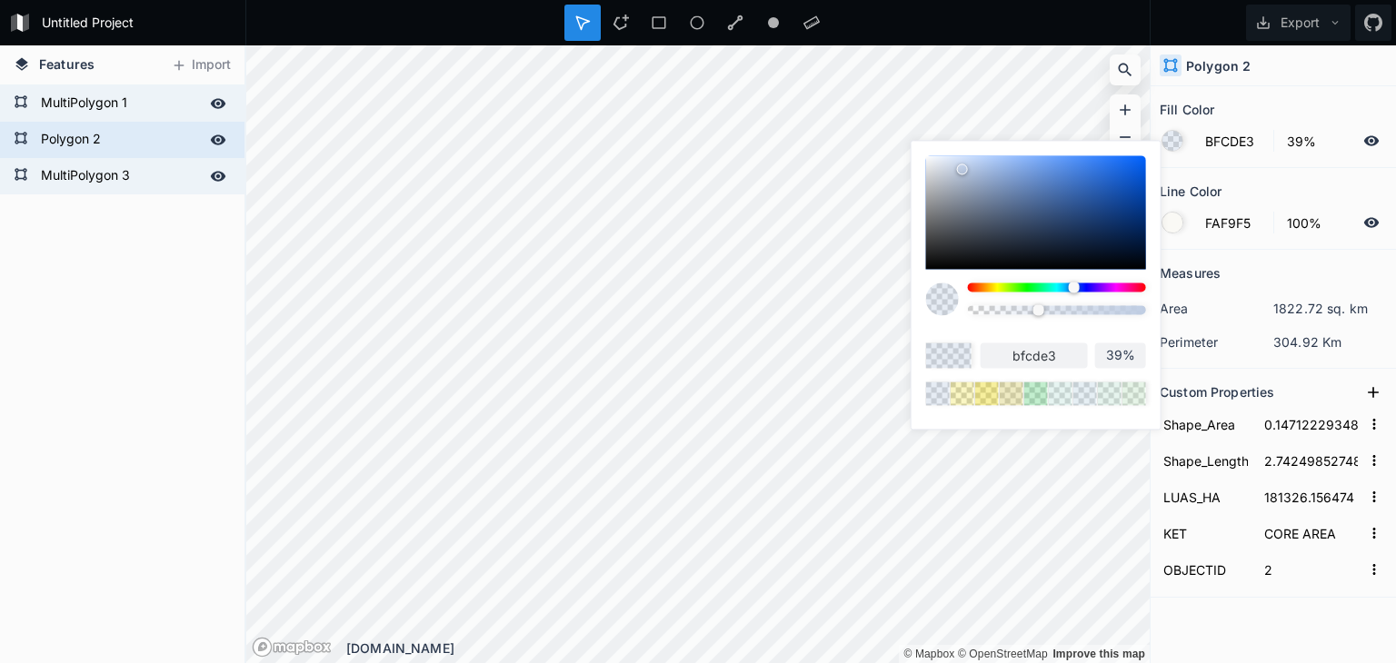
click at [1014, 172] on div at bounding box center [1036, 212] width 220 height 114
type input "84A5DB"
type input "84a5db"
click at [1020, 159] on div at bounding box center [1036, 212] width 220 height 114
type input "8DB6F7"
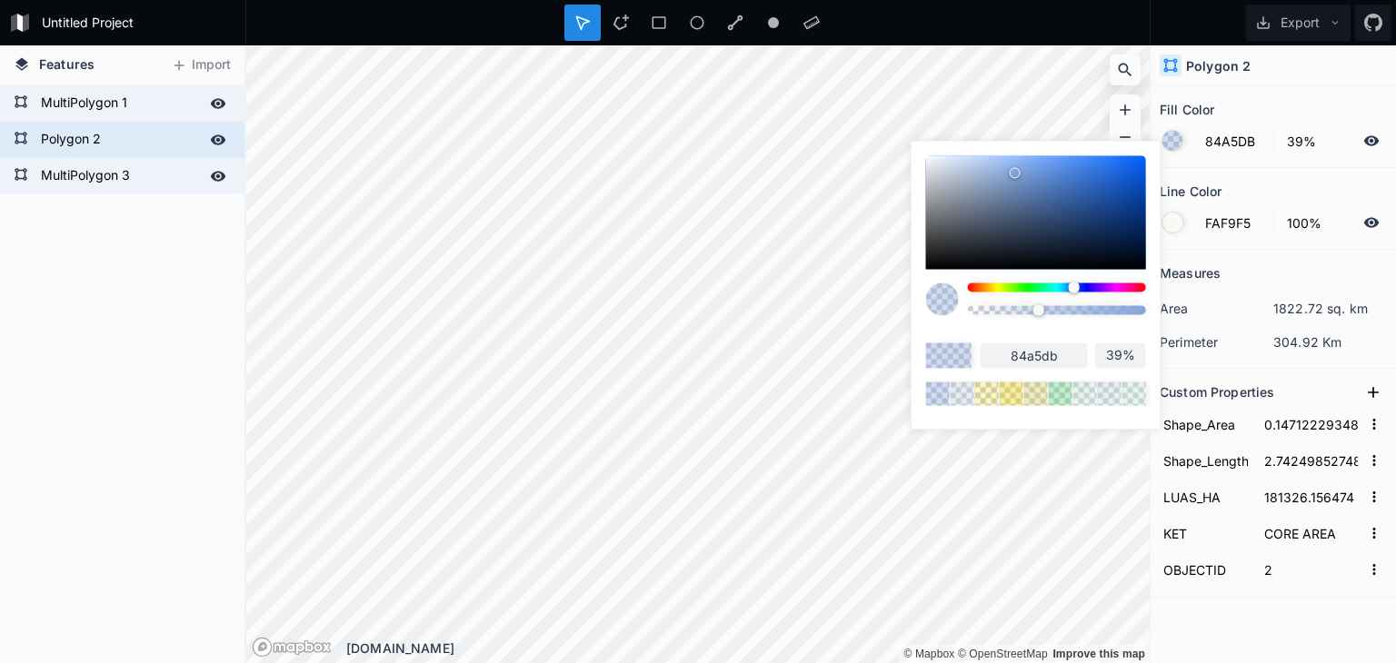
type input "8db6f7"
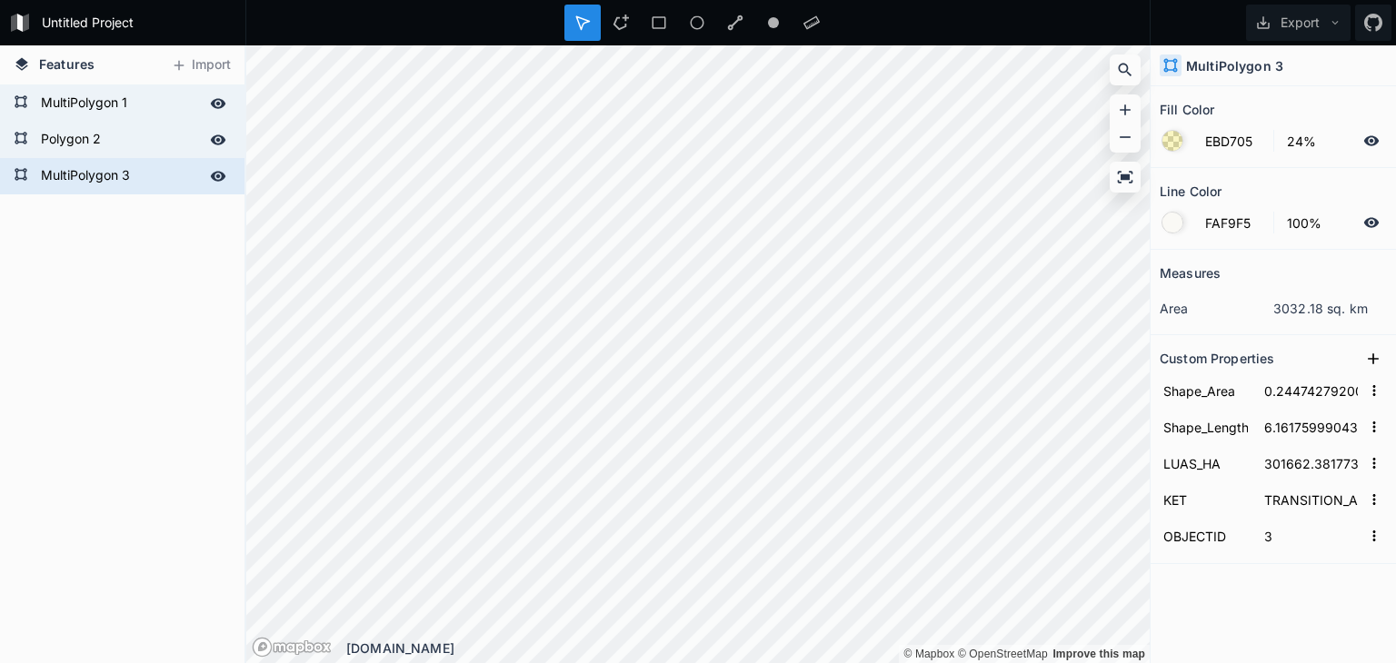
click at [1178, 149] on div at bounding box center [1172, 141] width 22 height 22
click at [1176, 143] on div at bounding box center [1172, 141] width 20 height 20
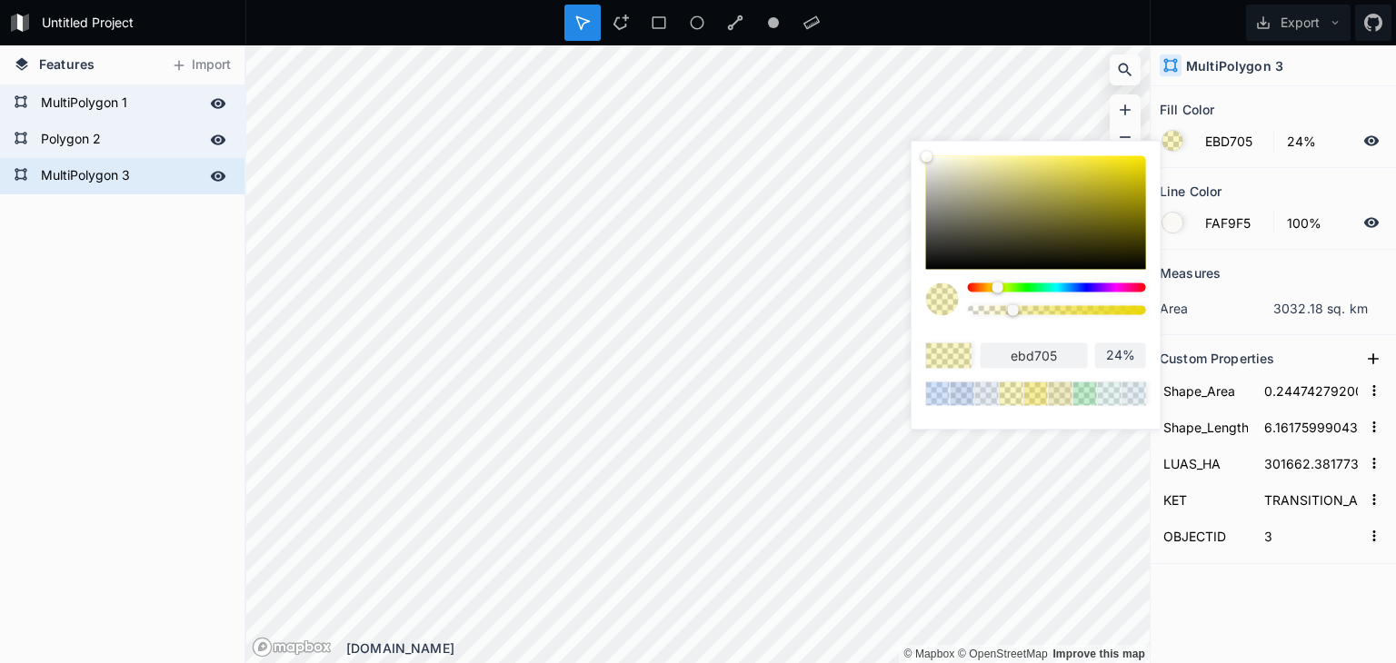
type input "22%"
type input "17%"
type input "16%"
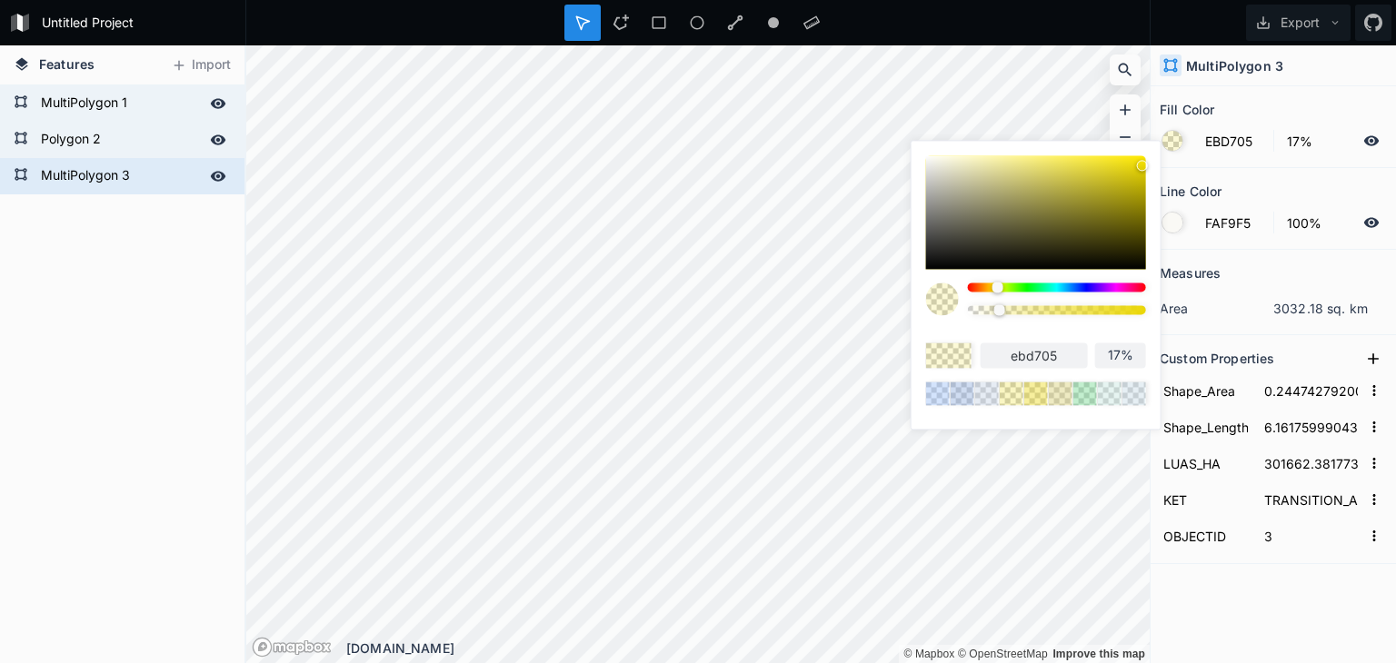
type input "16%"
drag, startPoint x: 1009, startPoint y: 314, endPoint x: 1078, endPoint y: 349, distance: 77.6
click at [1015, 319] on div at bounding box center [1057, 305] width 178 height 45
type input "26%"
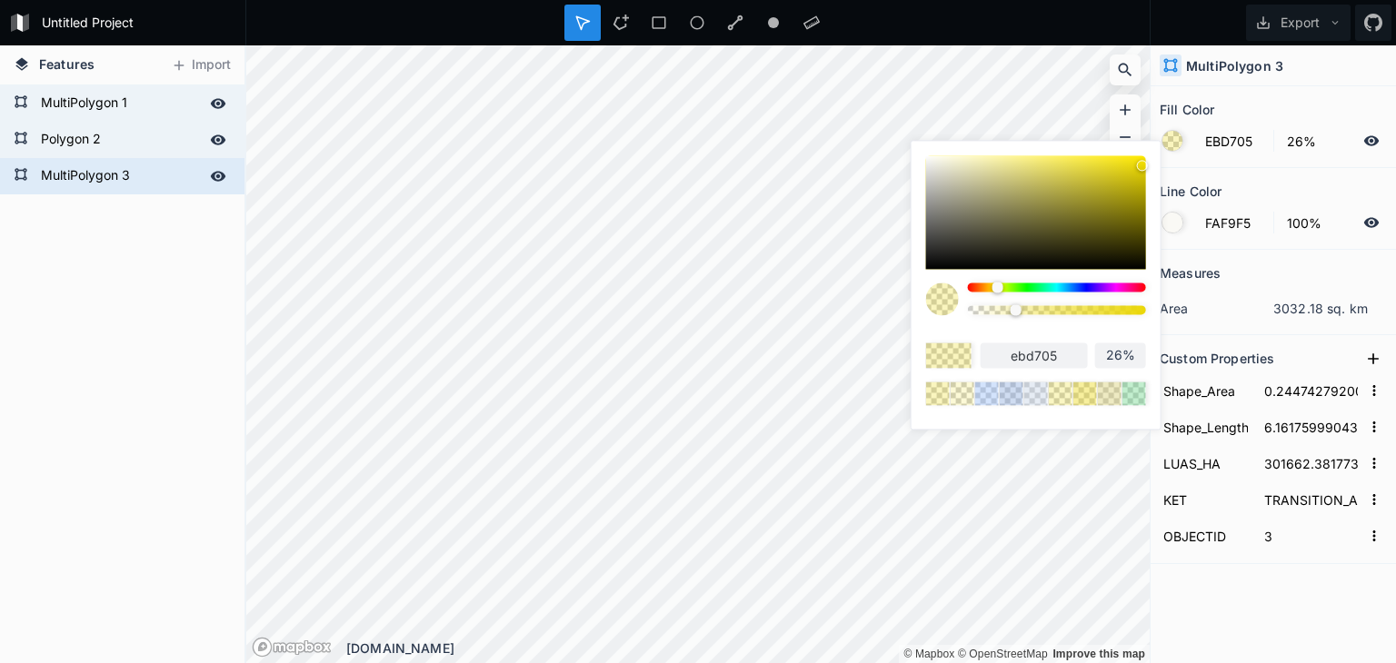
type input "19%"
type input "20%"
type input "23%"
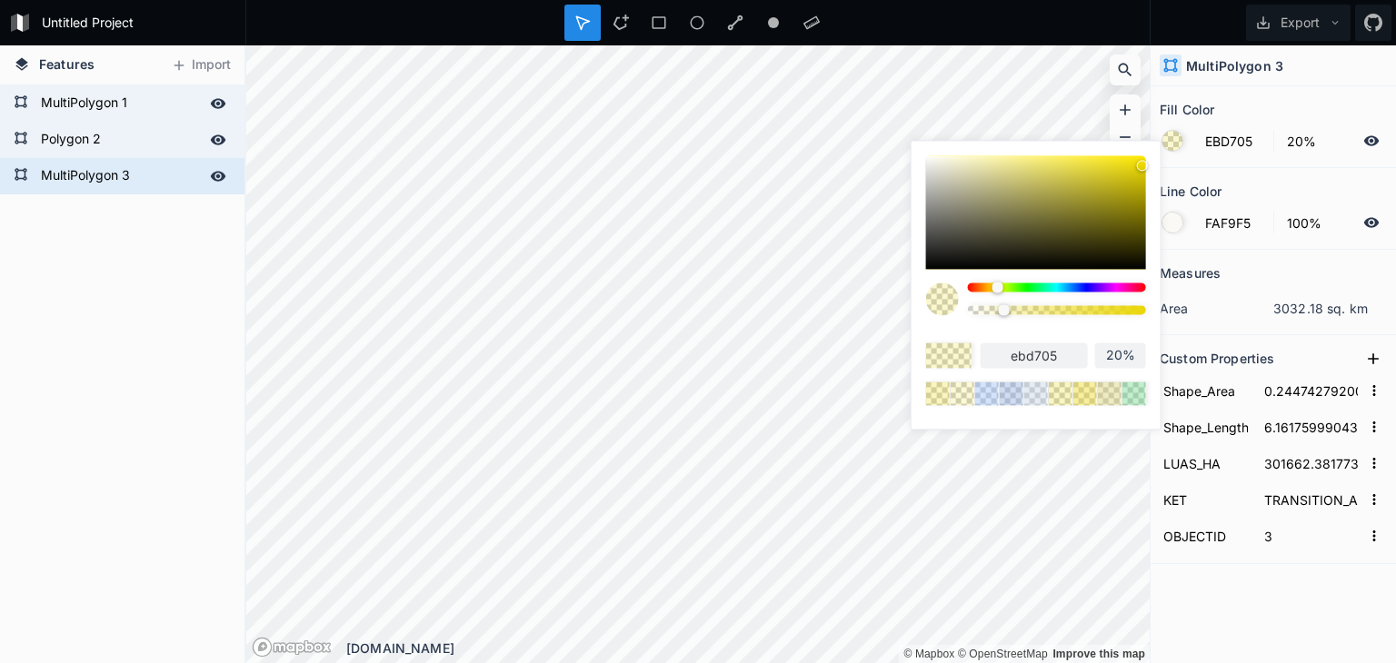
type input "23%"
type input "22%"
type input "21%"
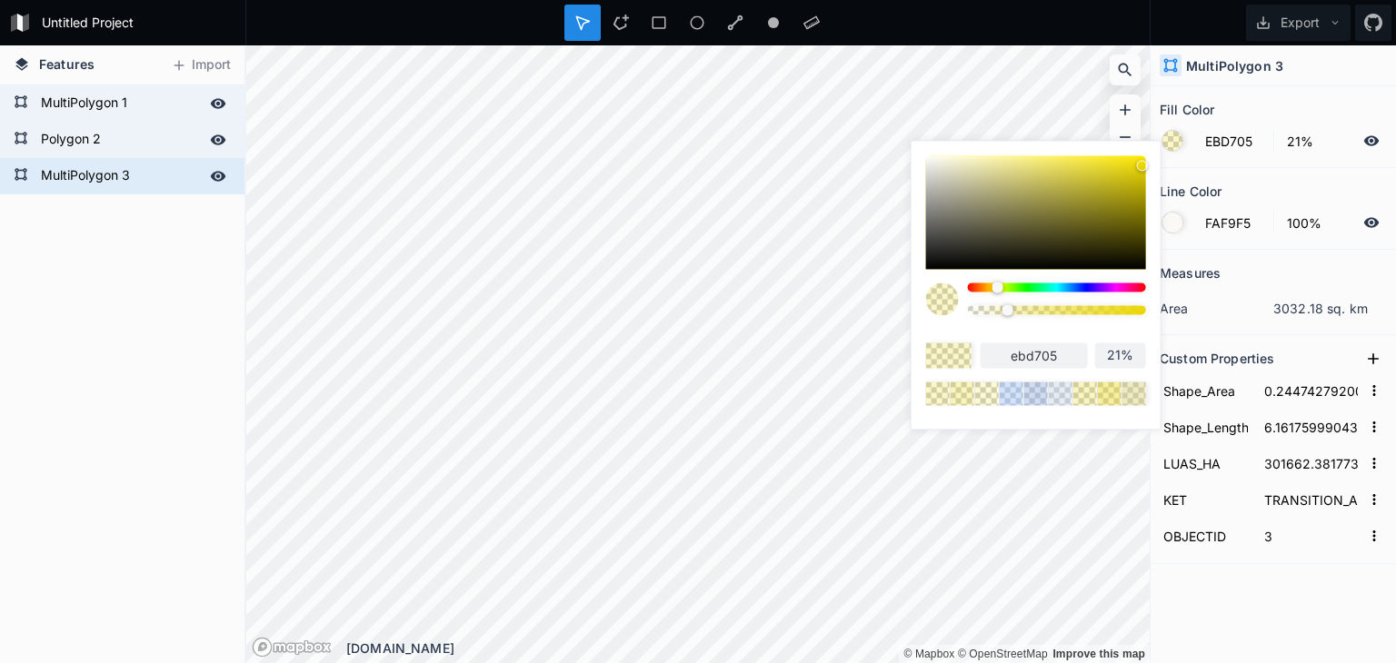
click at [1007, 310] on div at bounding box center [1007, 309] width 11 height 11
click at [80, 135] on form "Polygon 2" at bounding box center [120, 139] width 170 height 27
type input "8DB6F7"
type input "39%"
type input "0.1471222934879346"
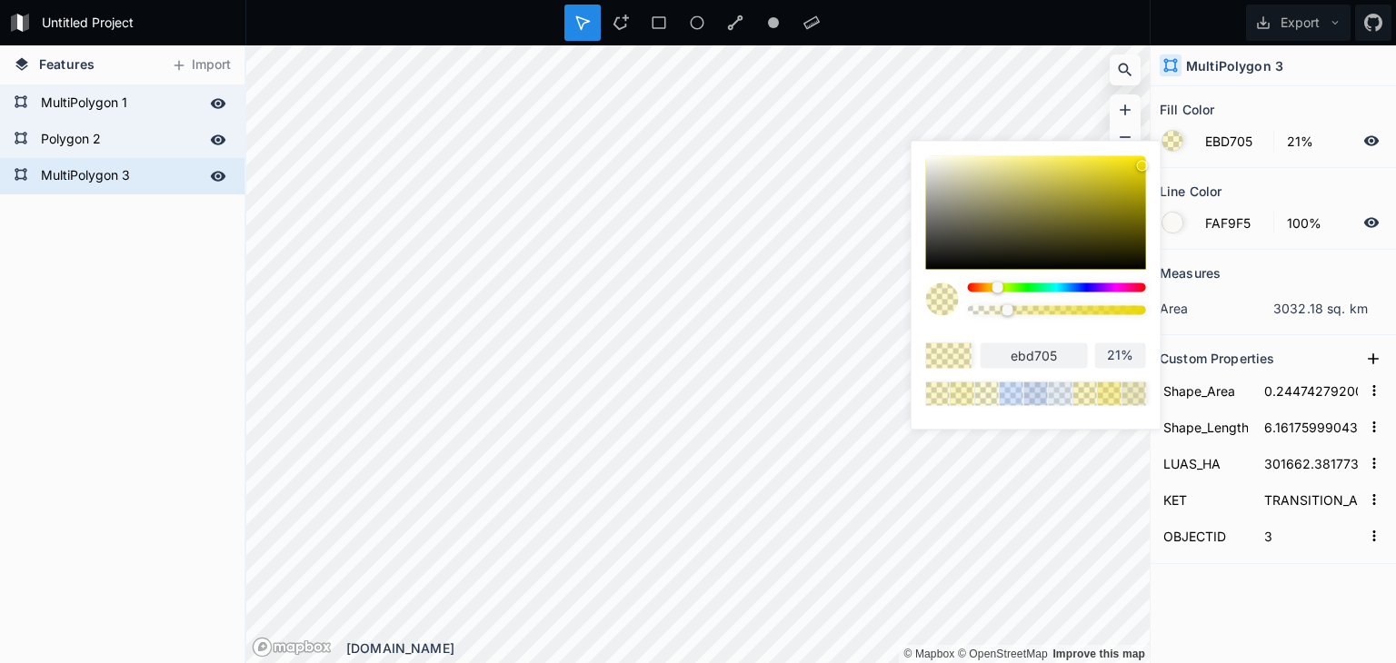
type input "2.742498527486674"
type input "181326.156474"
type input "CORE AREA"
type input "2"
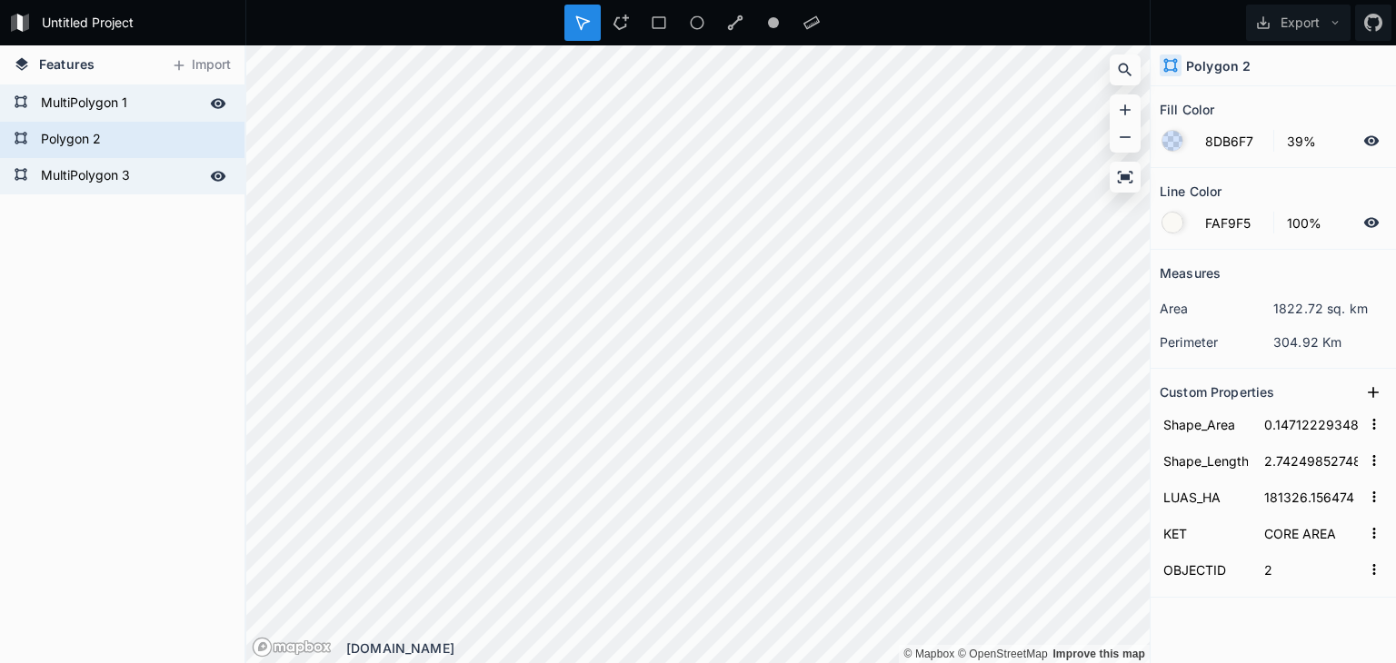
click at [1171, 141] on div at bounding box center [1172, 141] width 20 height 20
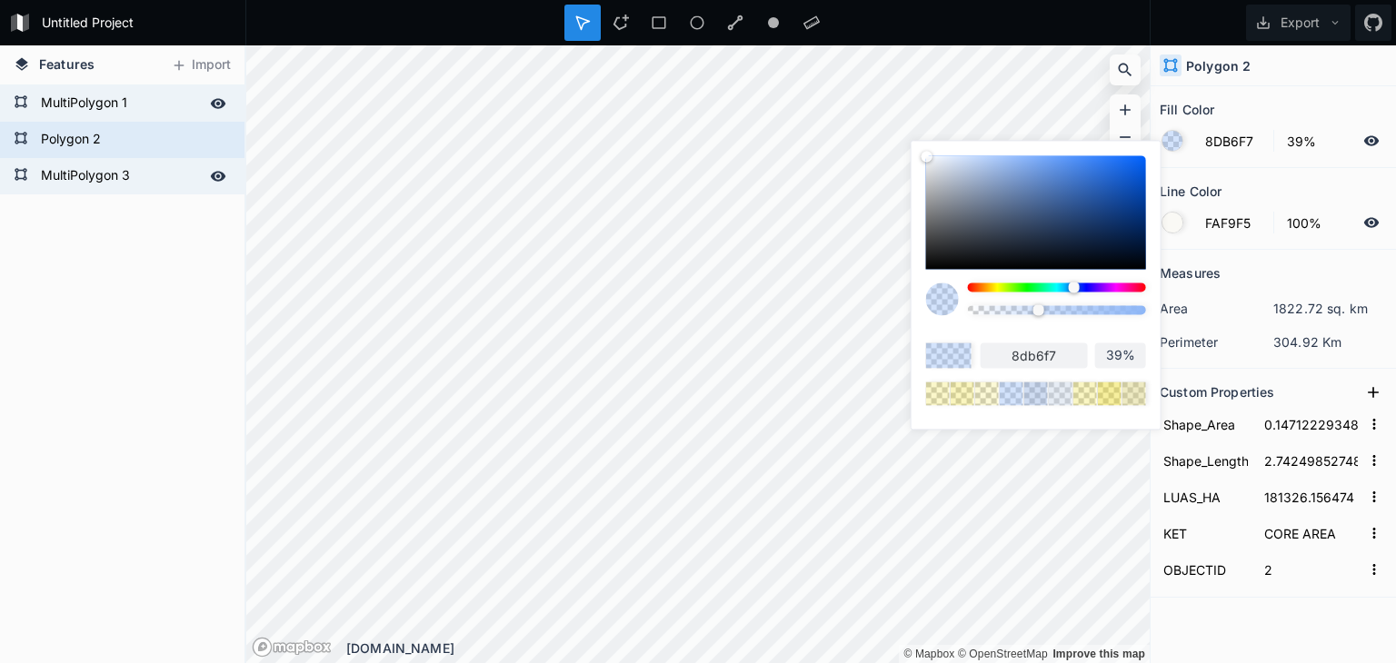
type input "29%"
type input "25%"
type input "21%"
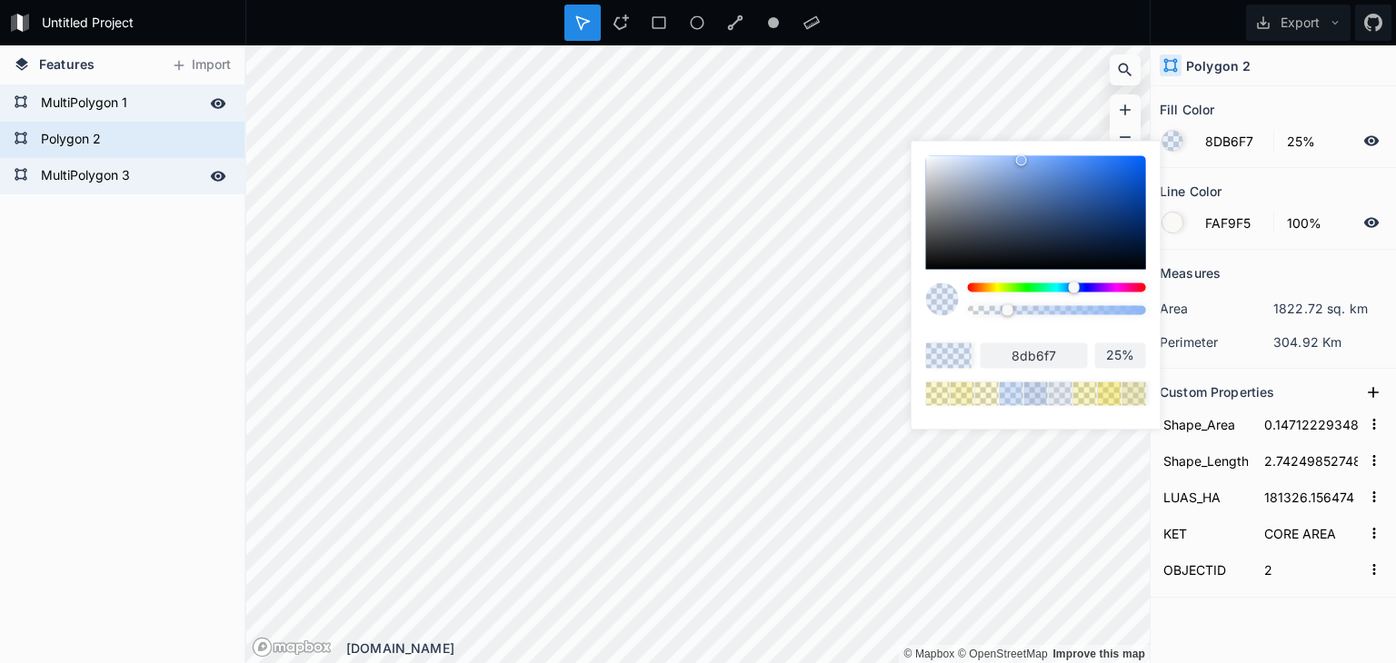
type input "21%"
type input "20%"
type input "18%"
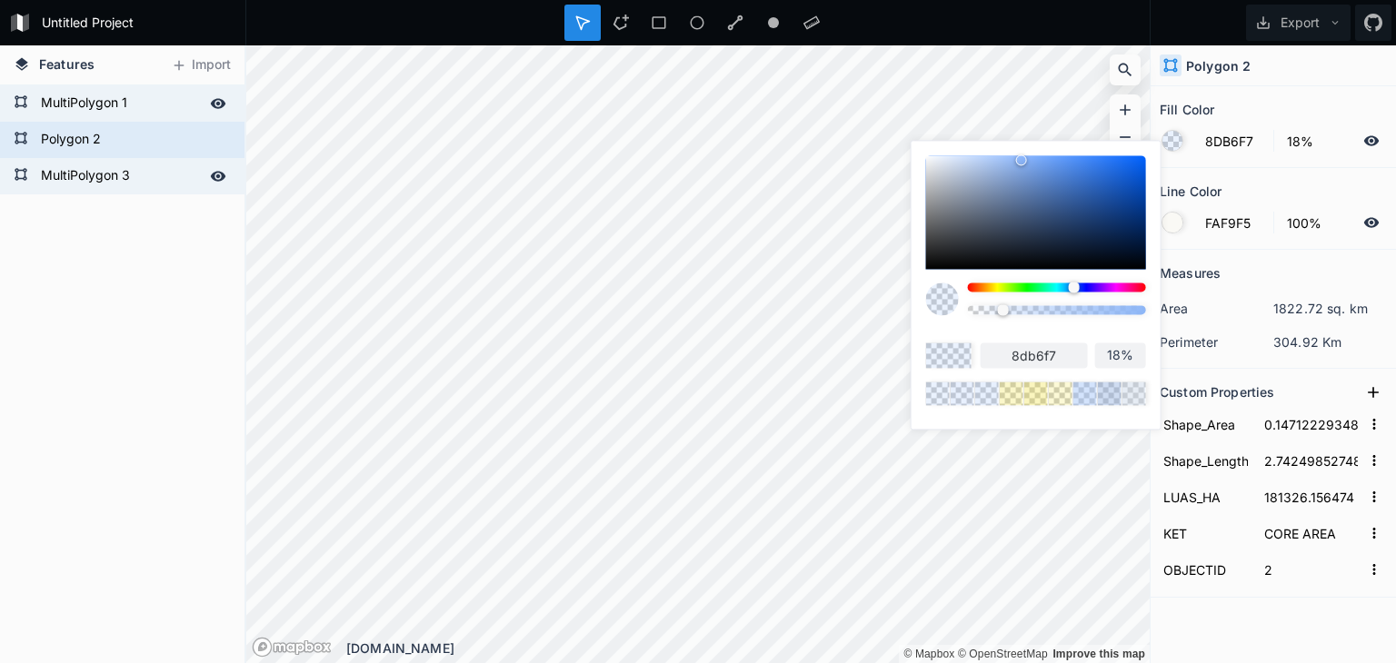
drag, startPoint x: 1036, startPoint y: 312, endPoint x: 1001, endPoint y: 310, distance: 35.5
click at [1001, 310] on div at bounding box center [1003, 309] width 11 height 11
type input "17%"
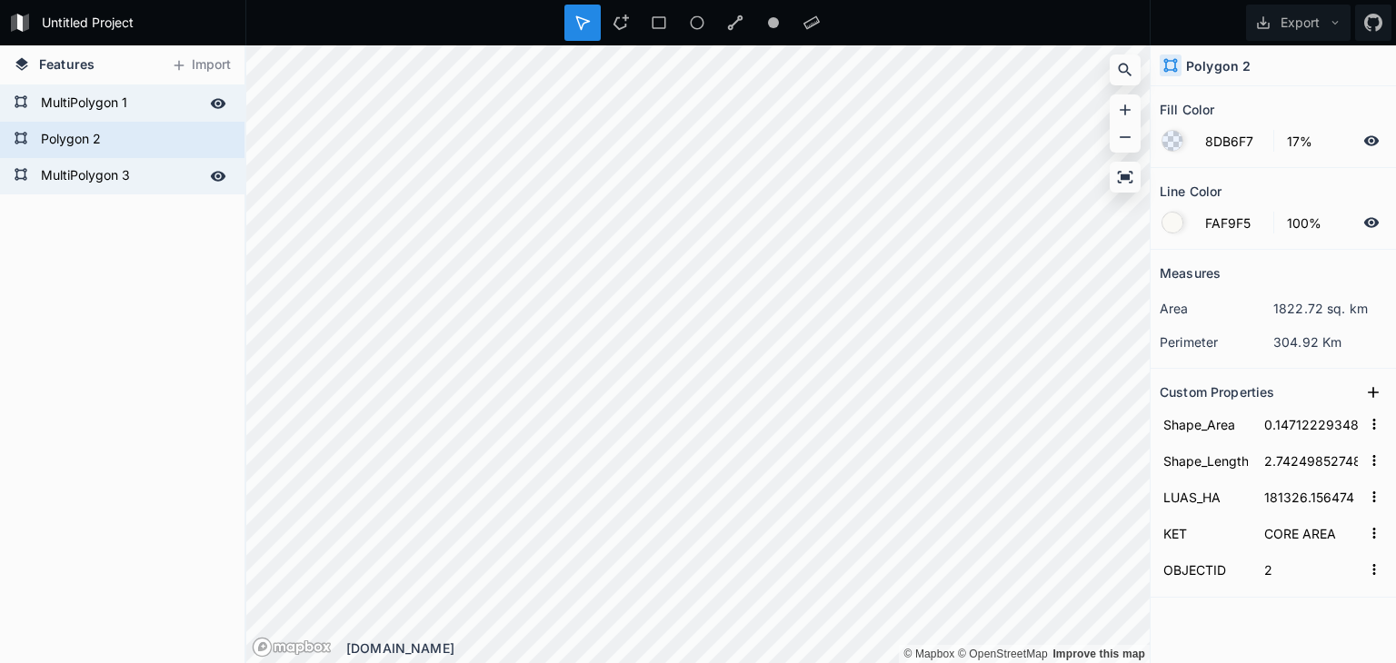
click at [99, 184] on form "MultiPolygon 3" at bounding box center [120, 176] width 170 height 27
type input "EBD705"
type input "21%"
type input "0.24474279200791307"
type input "6.161759990438799"
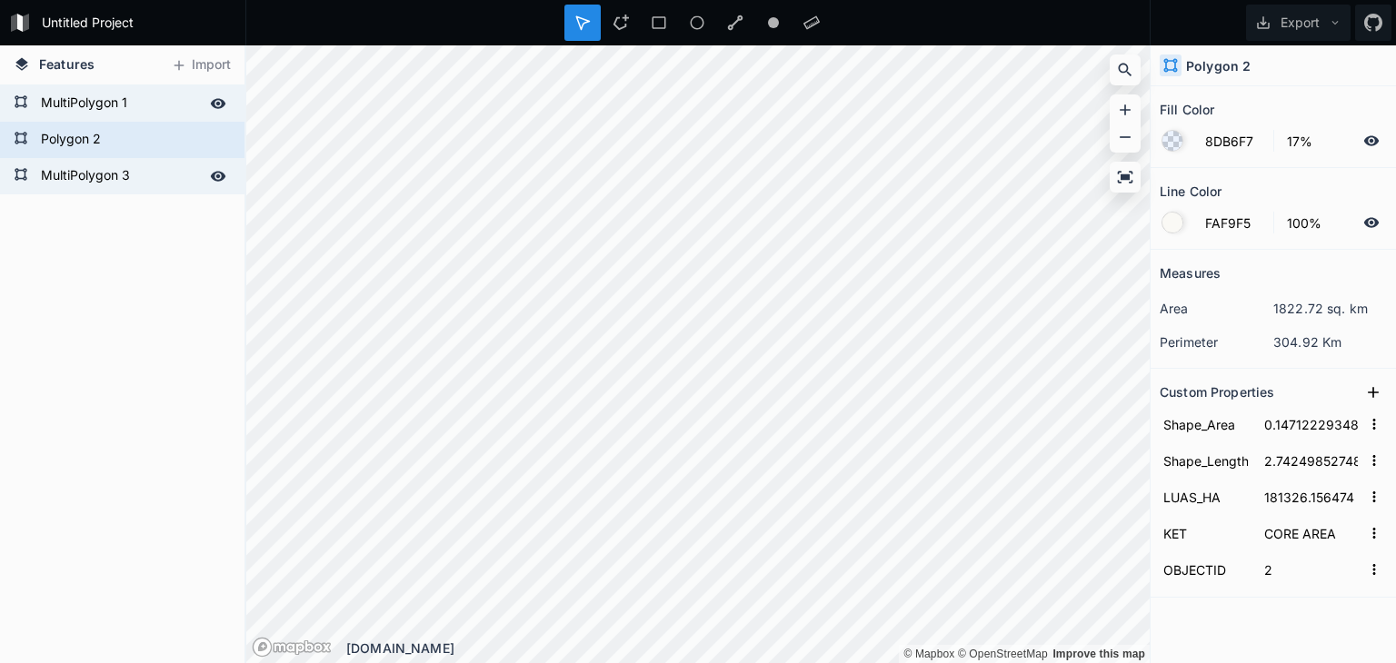
type input "301662.381773"
type input "TRANSITION_AREA"
type input "3"
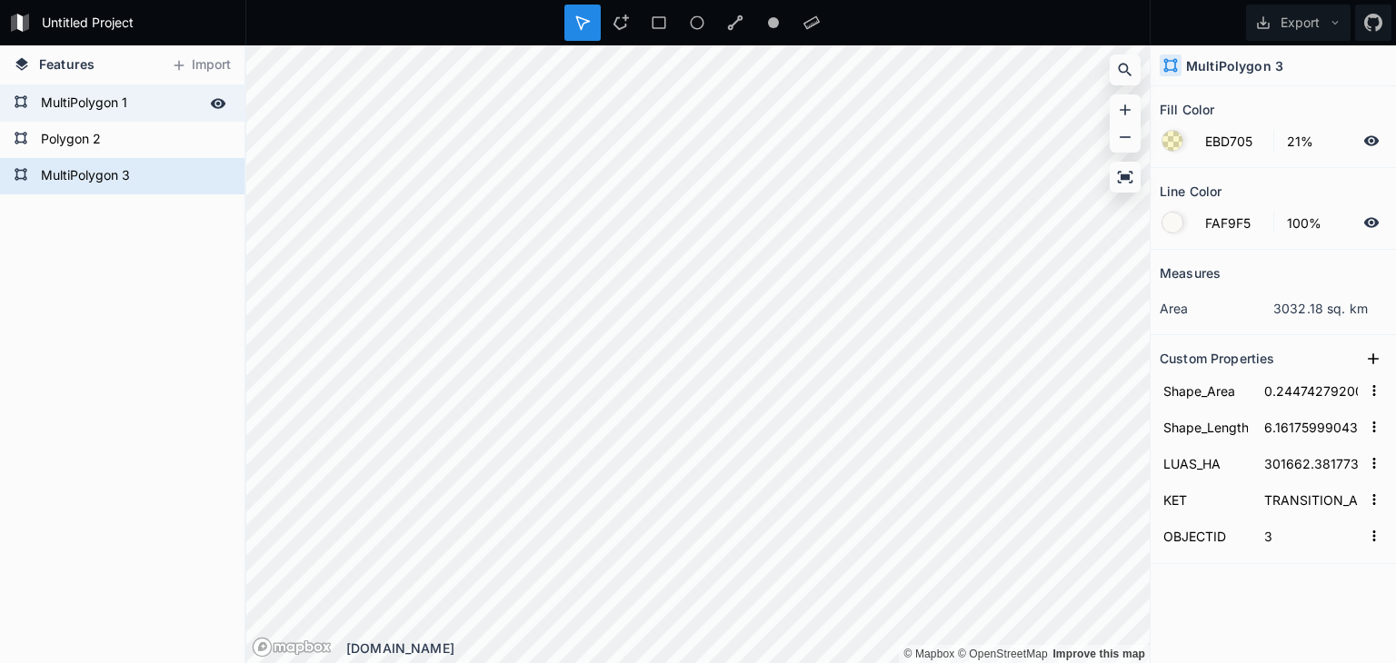
click at [1178, 219] on div at bounding box center [1172, 223] width 20 height 20
click at [1172, 144] on div at bounding box center [1172, 141] width 20 height 20
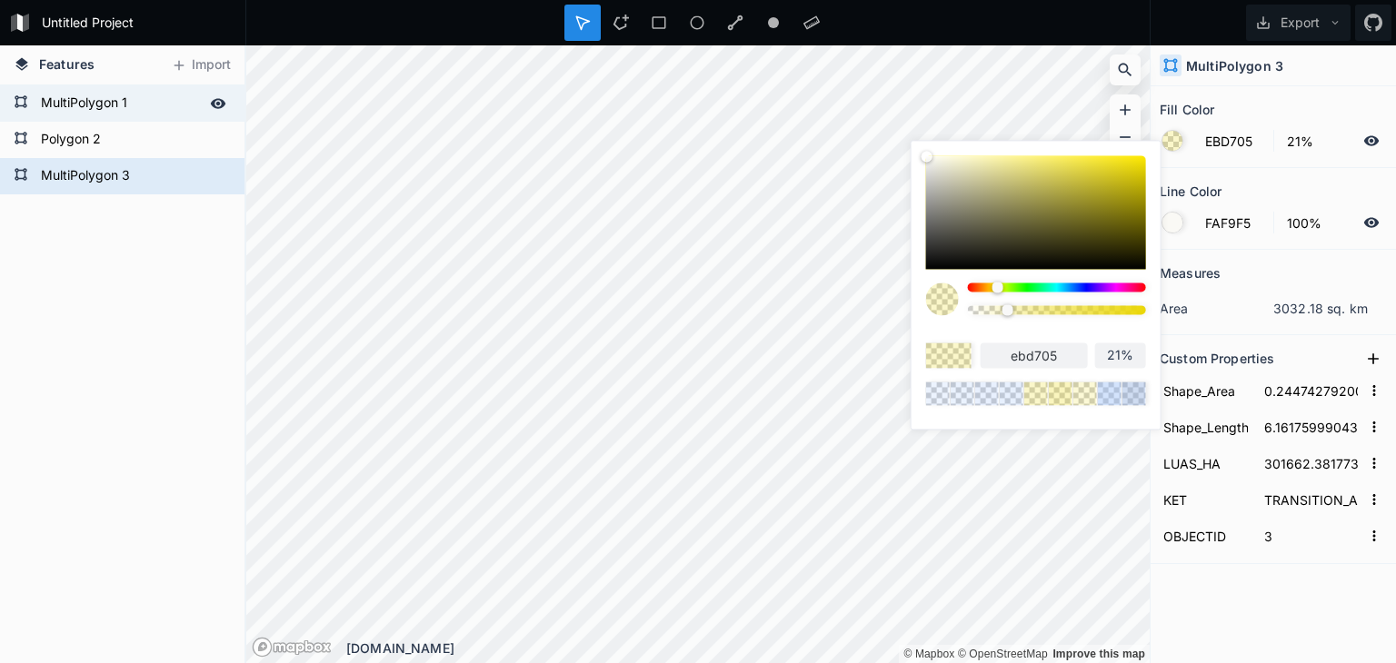
type input "14%"
drag, startPoint x: 1007, startPoint y: 310, endPoint x: 1065, endPoint y: 241, distance: 90.3
click at [996, 310] on div at bounding box center [996, 309] width 11 height 11
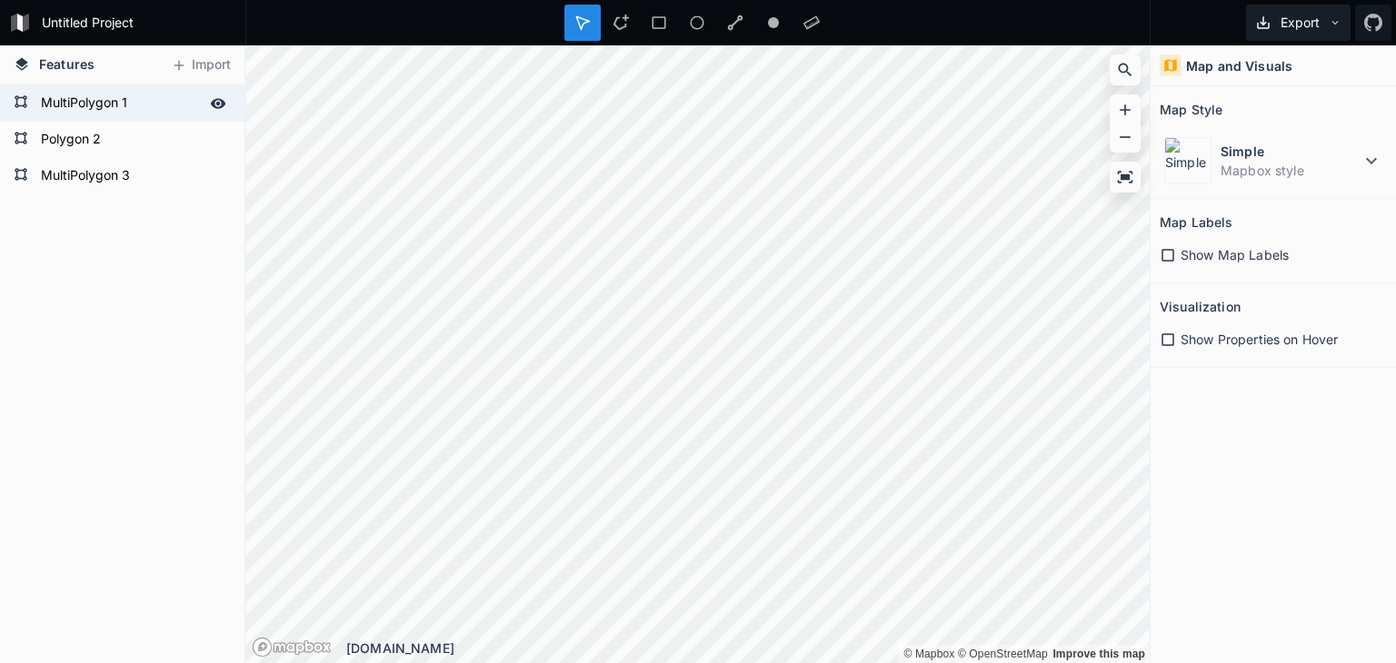
click at [1286, 26] on button "Export" at bounding box center [1298, 23] width 105 height 36
click at [1298, 105] on div "Export as .geojson" at bounding box center [1295, 103] width 182 height 37
click at [1272, 25] on button "Export" at bounding box center [1298, 23] width 105 height 36
click at [1295, 105] on div "Export as .geojson" at bounding box center [1295, 103] width 182 height 37
click at [1340, 74] on div "Map and Visuals" at bounding box center [1273, 65] width 245 height 41
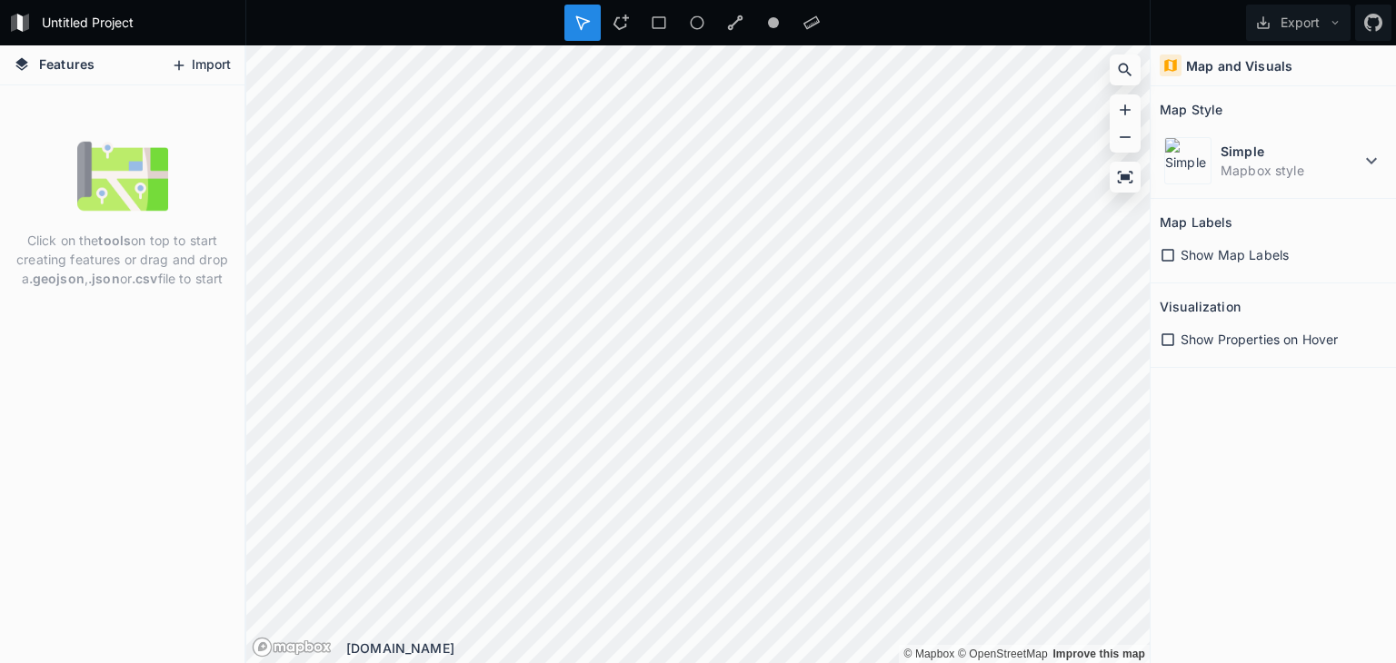
click at [200, 65] on button "Import" at bounding box center [201, 65] width 78 height 29
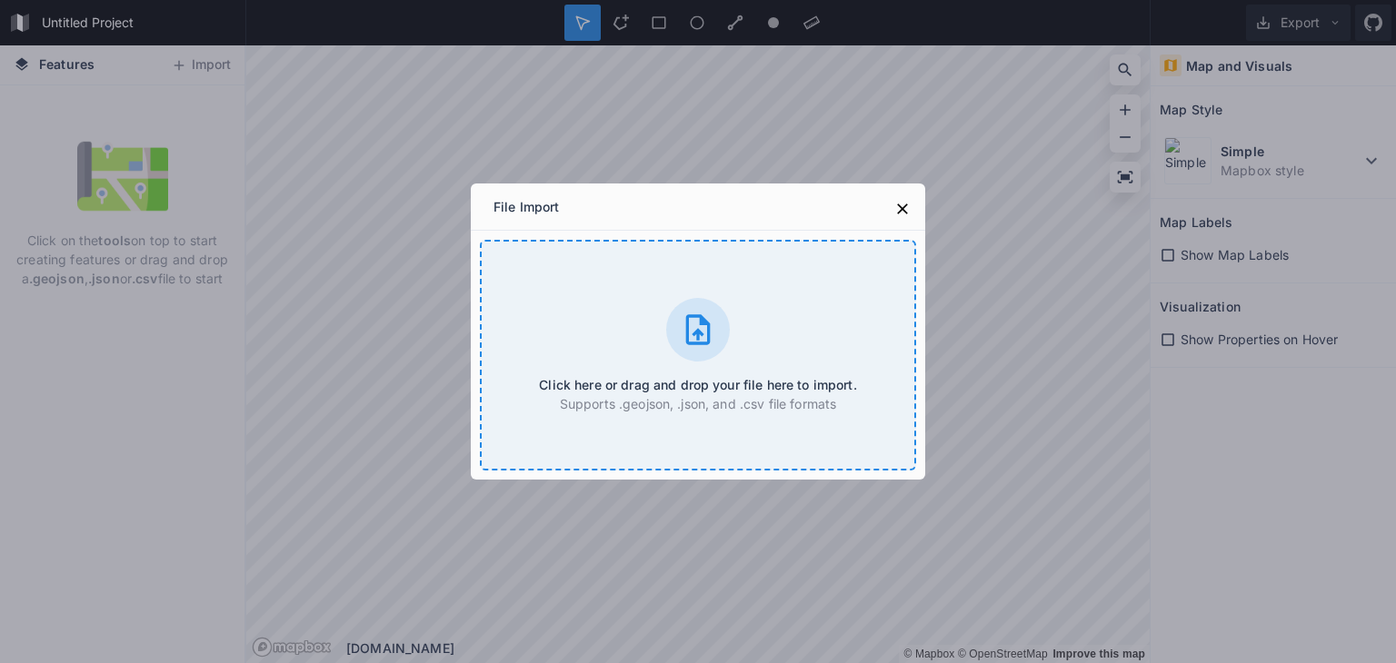
click at [758, 341] on div "Click here or drag and drop your file here to import. Supports .geojson, .json,…" at bounding box center [698, 355] width 436 height 231
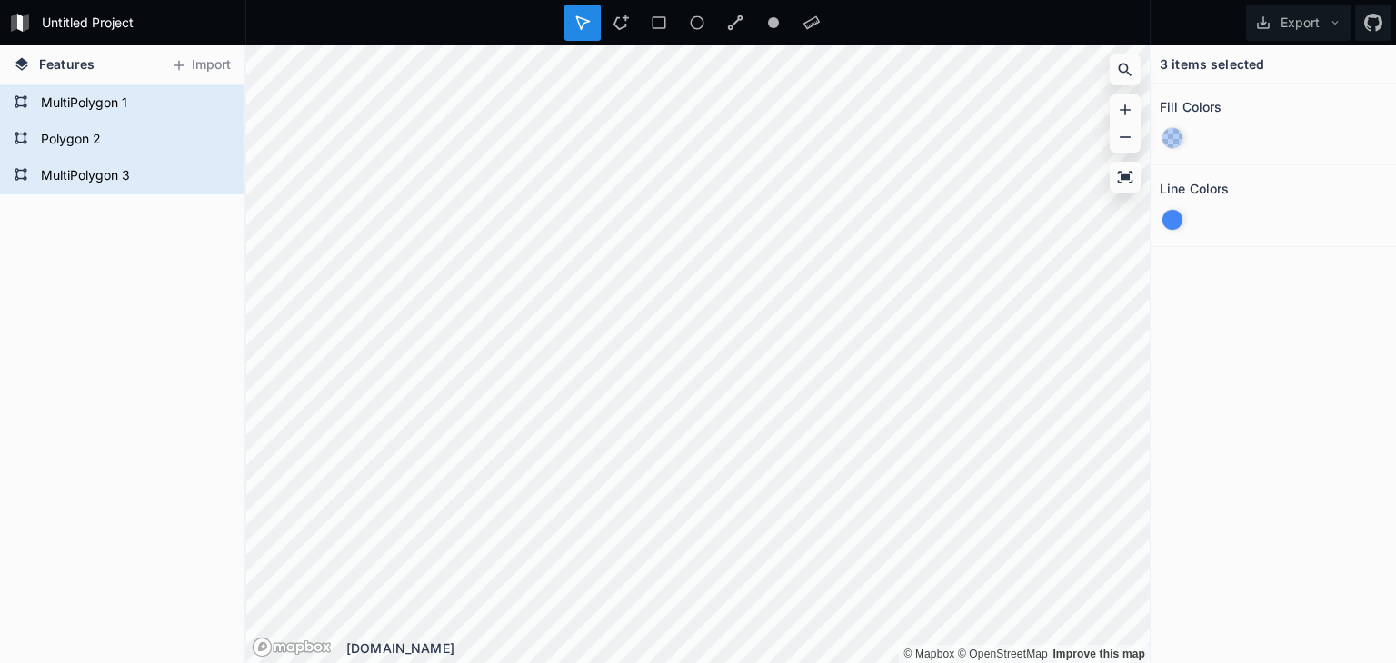
click at [1171, 226] on div at bounding box center [1172, 220] width 20 height 20
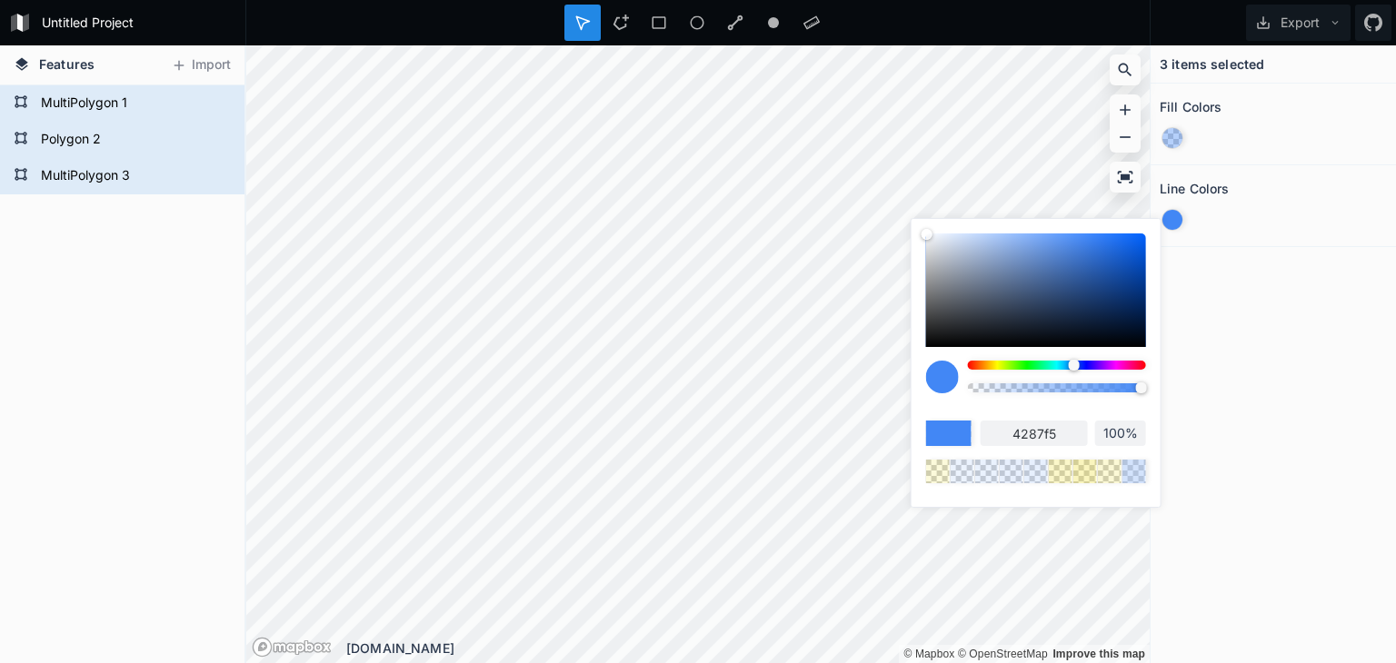
click at [942, 379] on div at bounding box center [942, 377] width 33 height 33
click at [928, 234] on div at bounding box center [927, 234] width 11 height 11
type input "fcfdff"
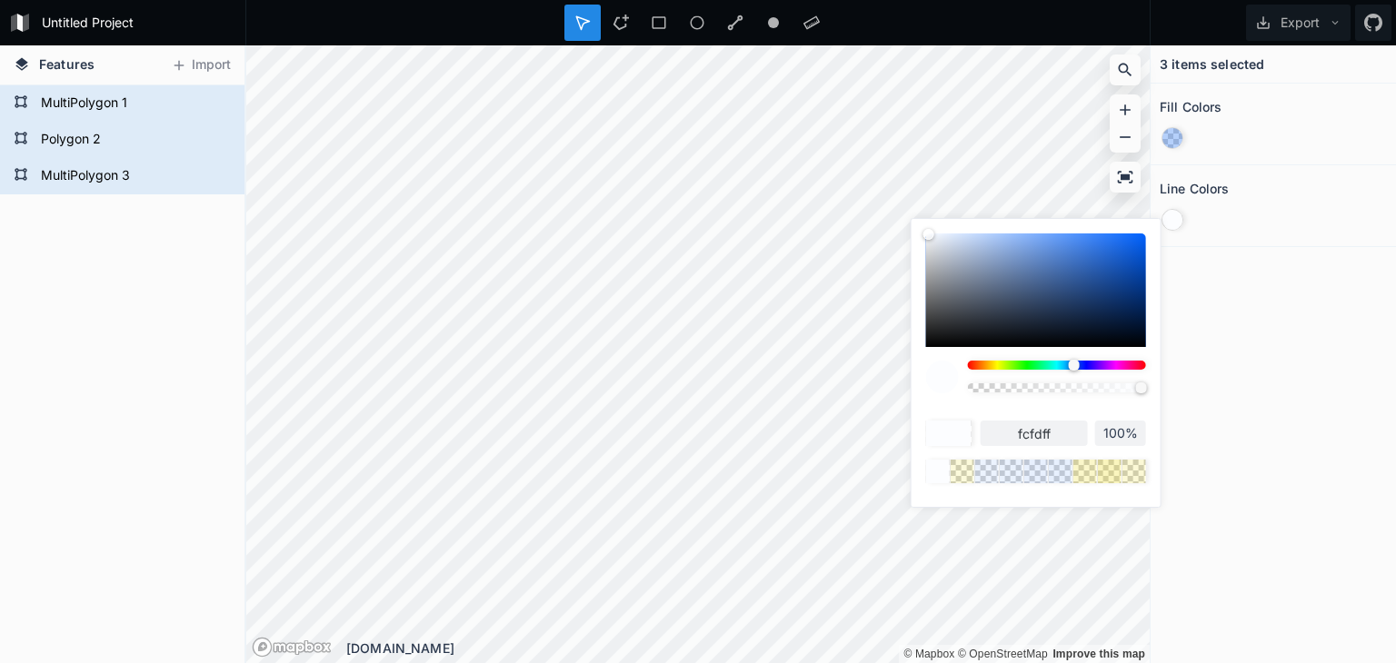
click at [1293, 317] on div "3 items selected Fill Colors Line Colors" at bounding box center [1273, 354] width 245 height 618
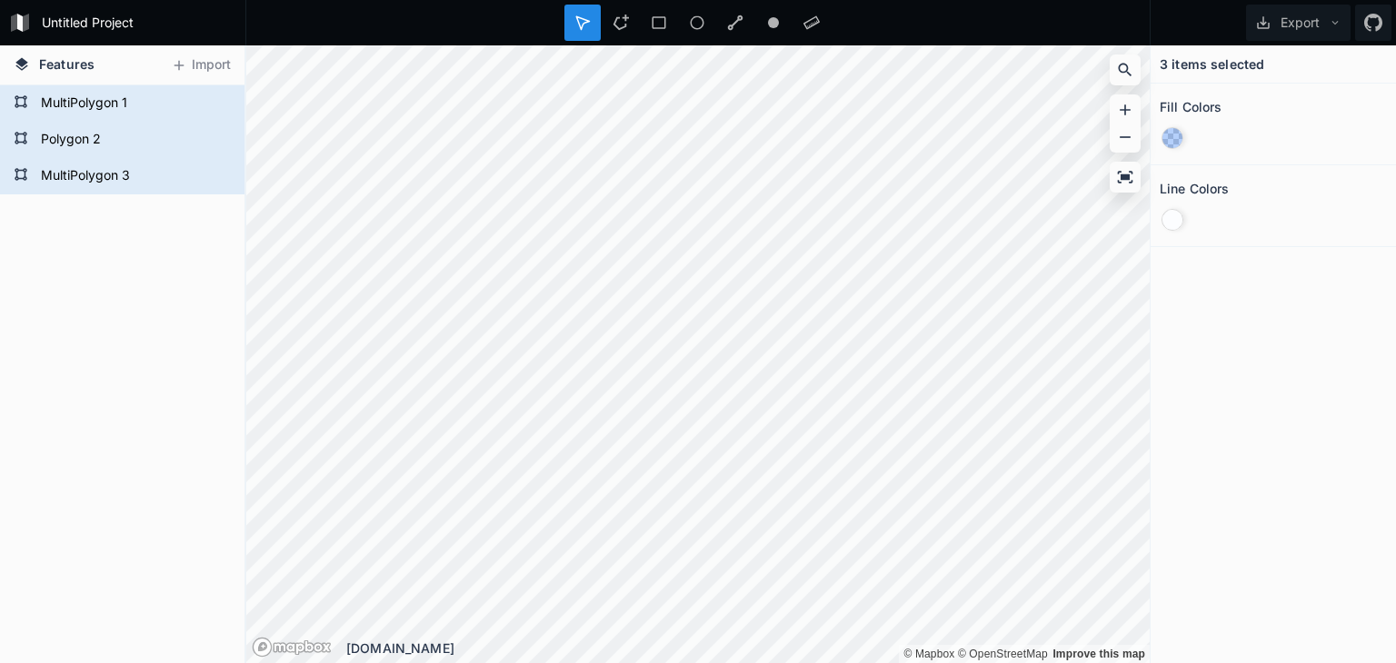
click at [113, 20] on form "Untitled Project" at bounding box center [137, 22] width 205 height 27
type input "gskbb1"
click at [315, 25] on div at bounding box center [697, 22] width 905 height 45
click at [137, 96] on form "MultiPolygon 1" at bounding box center [120, 103] width 170 height 27
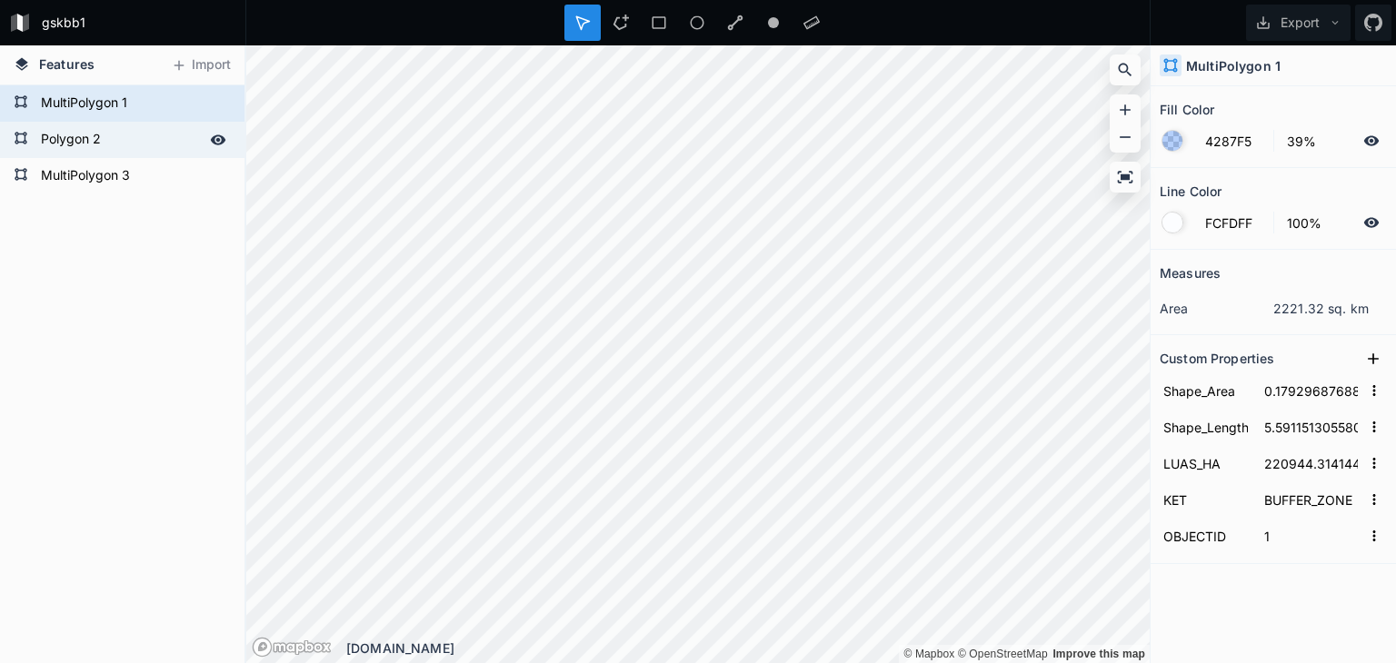
click at [102, 130] on form "Polygon 2" at bounding box center [120, 139] width 170 height 27
type input "0.1471222934879346"
type input "2.742498527486674"
type input "181326.156474"
type input "CORE AREA"
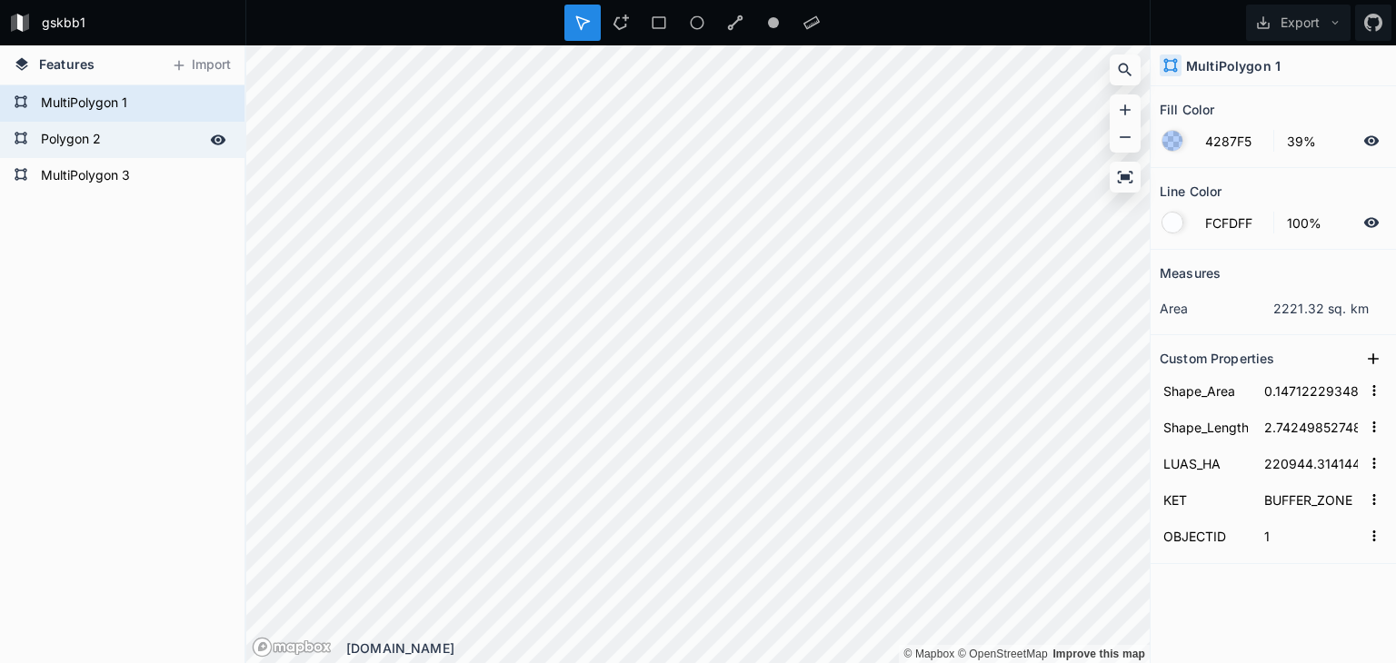
type input "2"
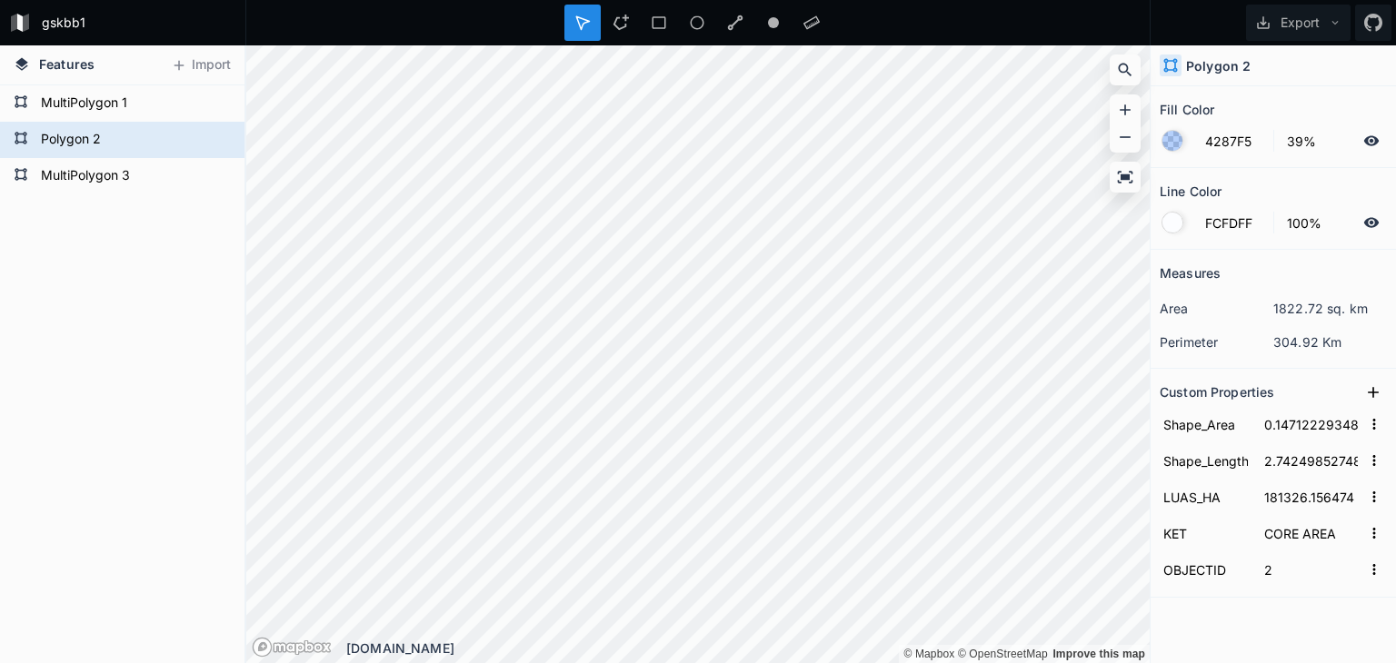
drag, startPoint x: 1187, startPoint y: 145, endPoint x: 1177, endPoint y: 143, distance: 10.4
click at [1185, 145] on form "4287F5 39%" at bounding box center [1273, 141] width 227 height 35
click at [1171, 142] on div at bounding box center [1172, 141] width 20 height 20
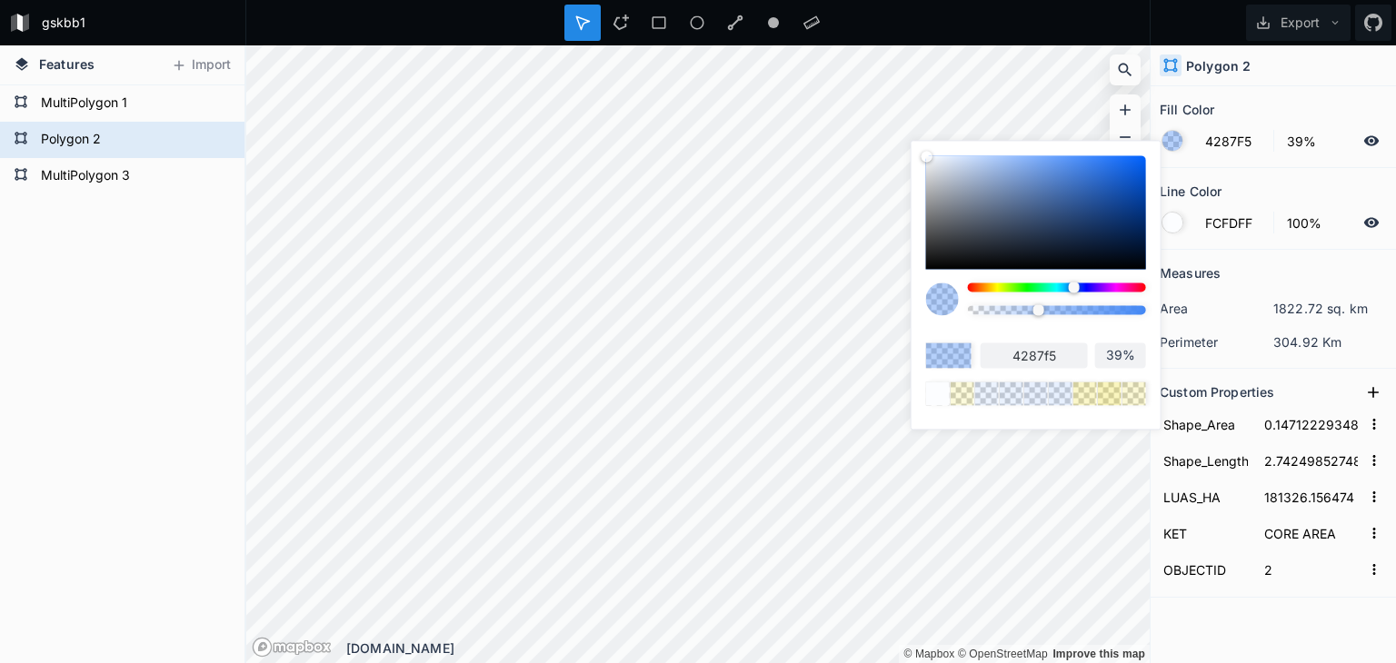
click at [1025, 288] on div at bounding box center [1057, 287] width 178 height 9
type input "57F542"
type input "57f542"
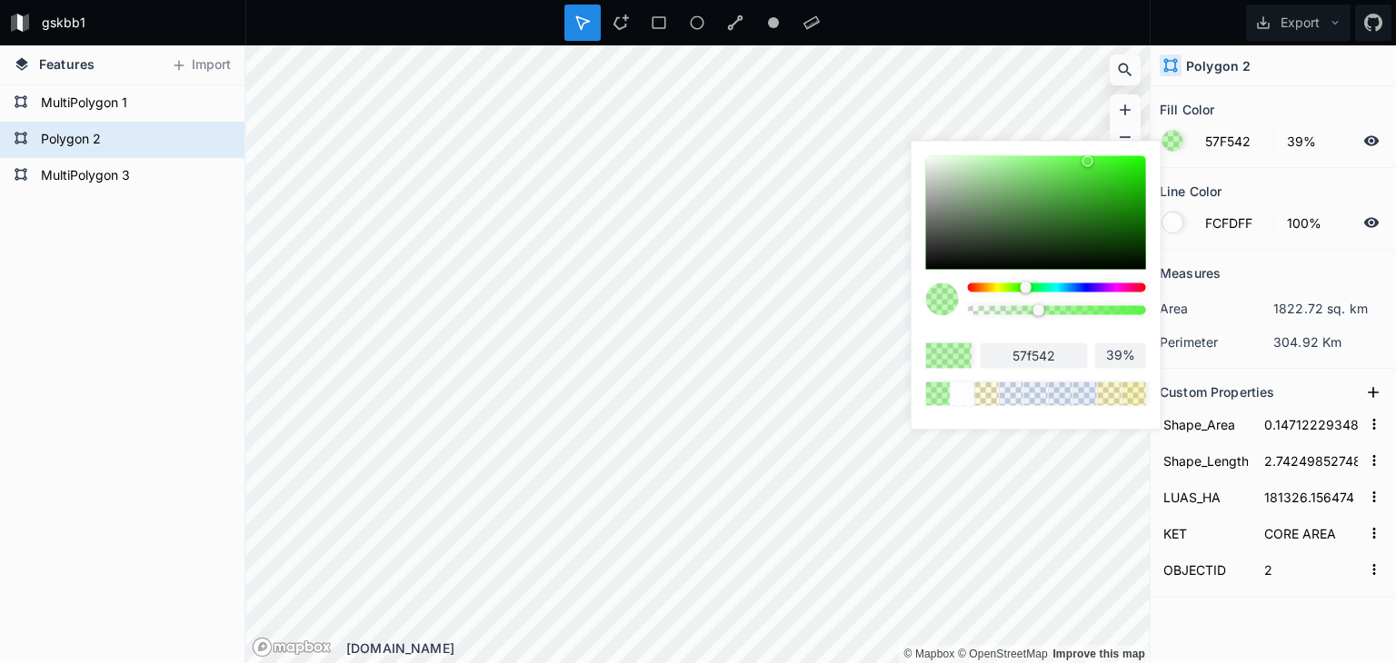
click at [980, 161] on div at bounding box center [1036, 212] width 220 height 114
type input "BDF2B6"
type input "bdf2b6"
click at [953, 164] on div at bounding box center [1036, 212] width 220 height 114
type input "D2EDCE"
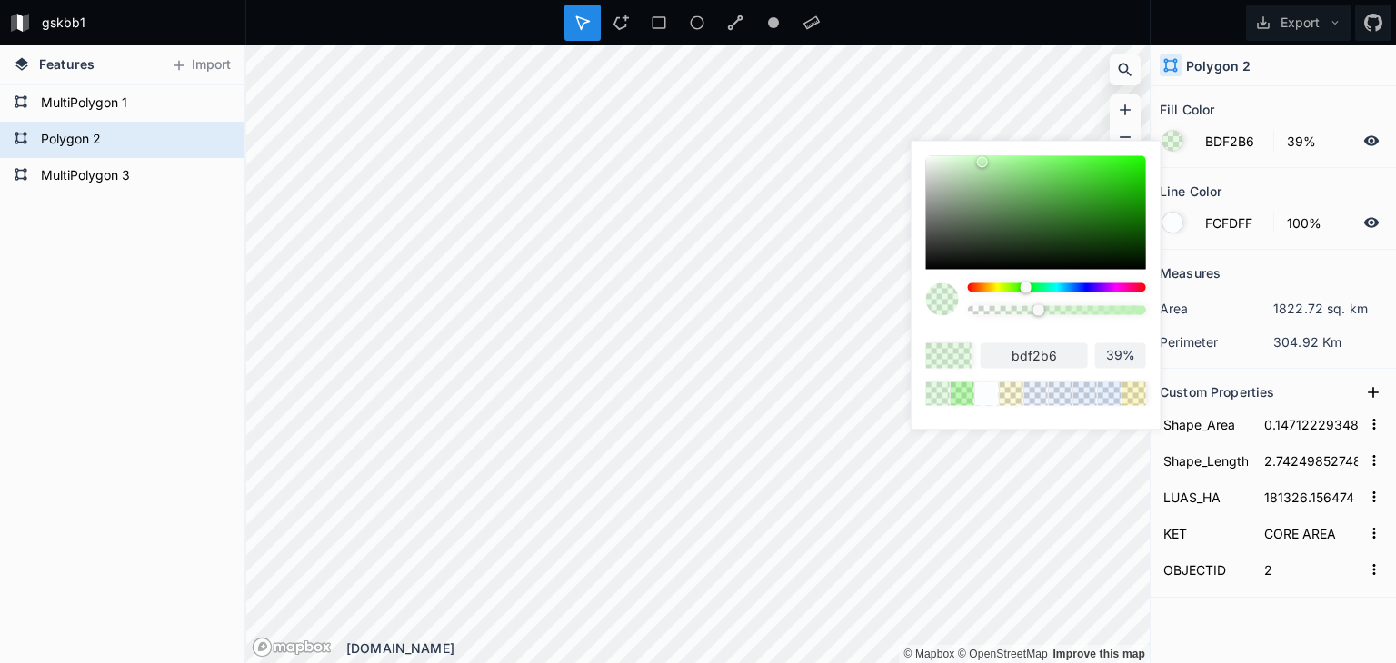
type input "d2edce"
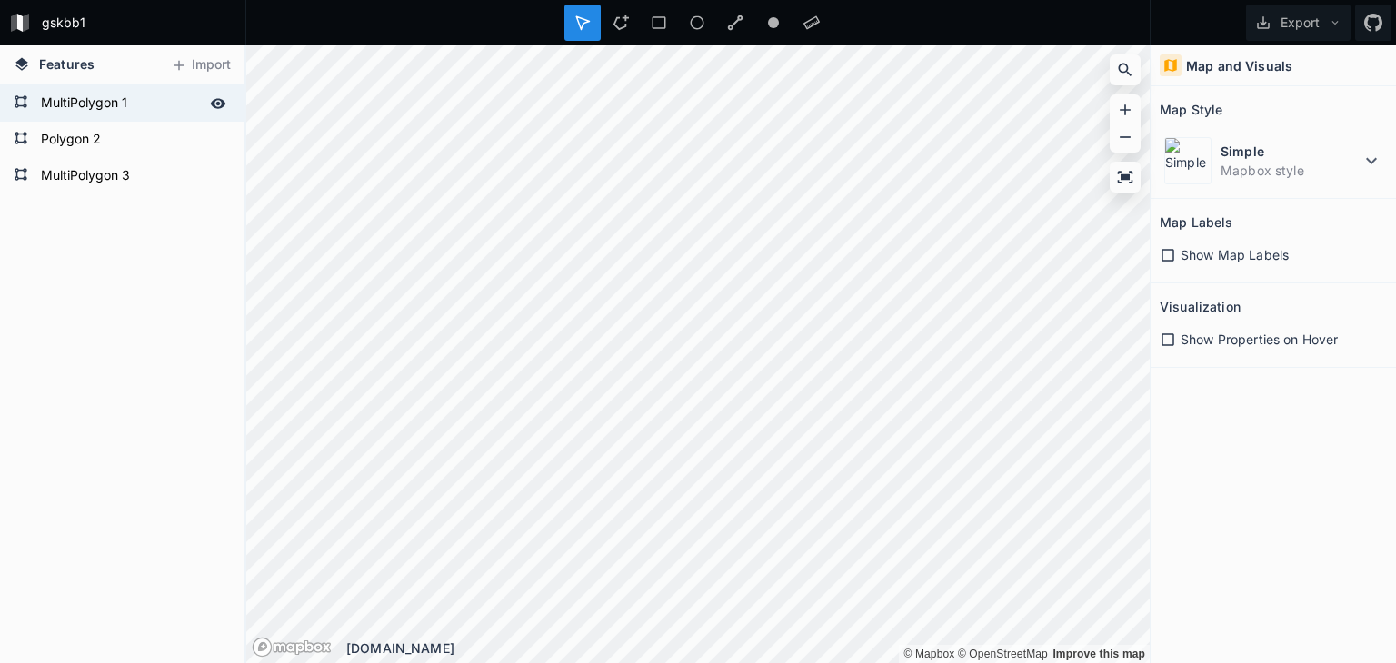
click at [100, 102] on form "MultiPolygon 1" at bounding box center [120, 103] width 170 height 27
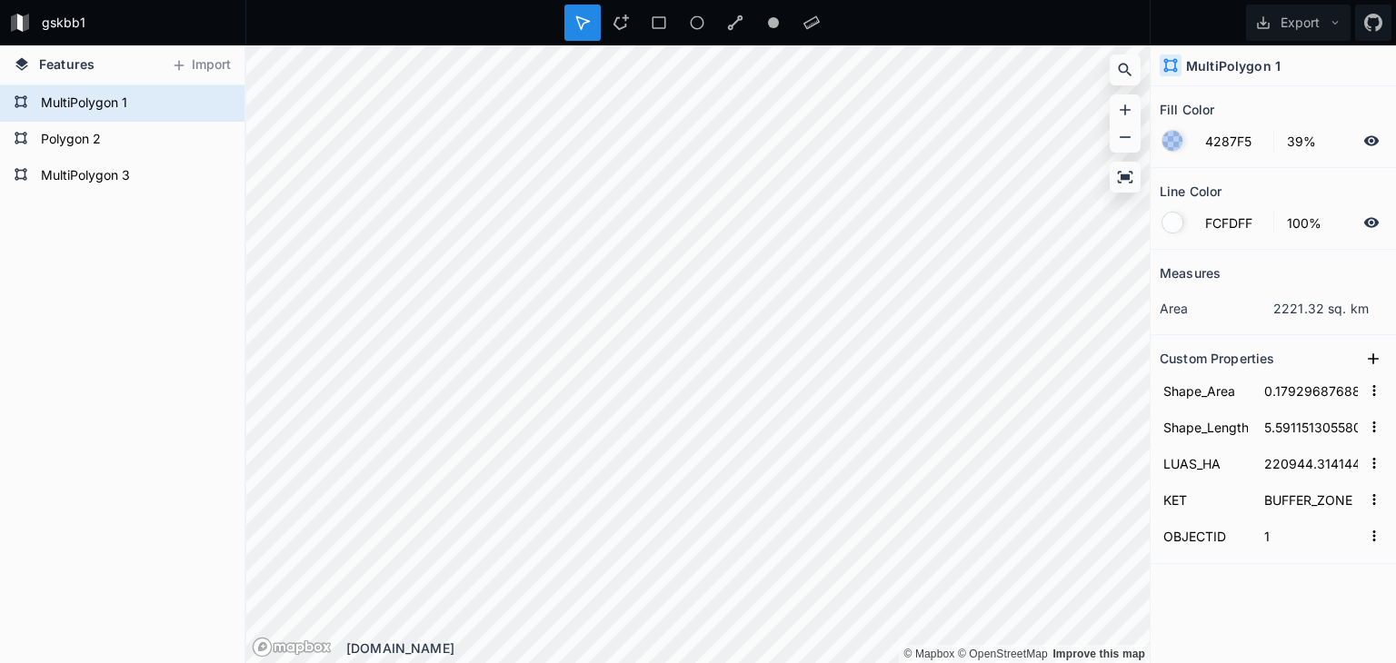
click at [1172, 138] on div at bounding box center [1172, 141] width 20 height 20
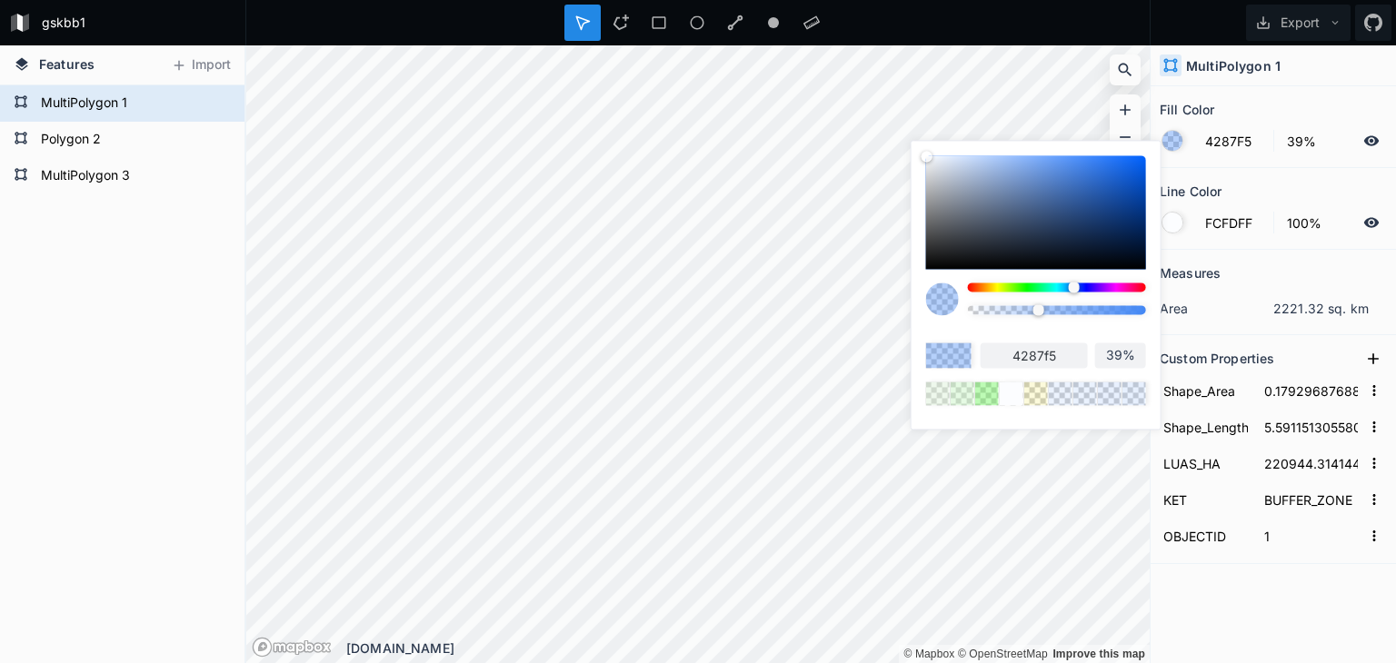
click at [1011, 294] on div at bounding box center [1057, 305] width 178 height 45
click at [1014, 288] on div at bounding box center [1057, 287] width 178 height 9
type input "9BF542"
type input "9bf542"
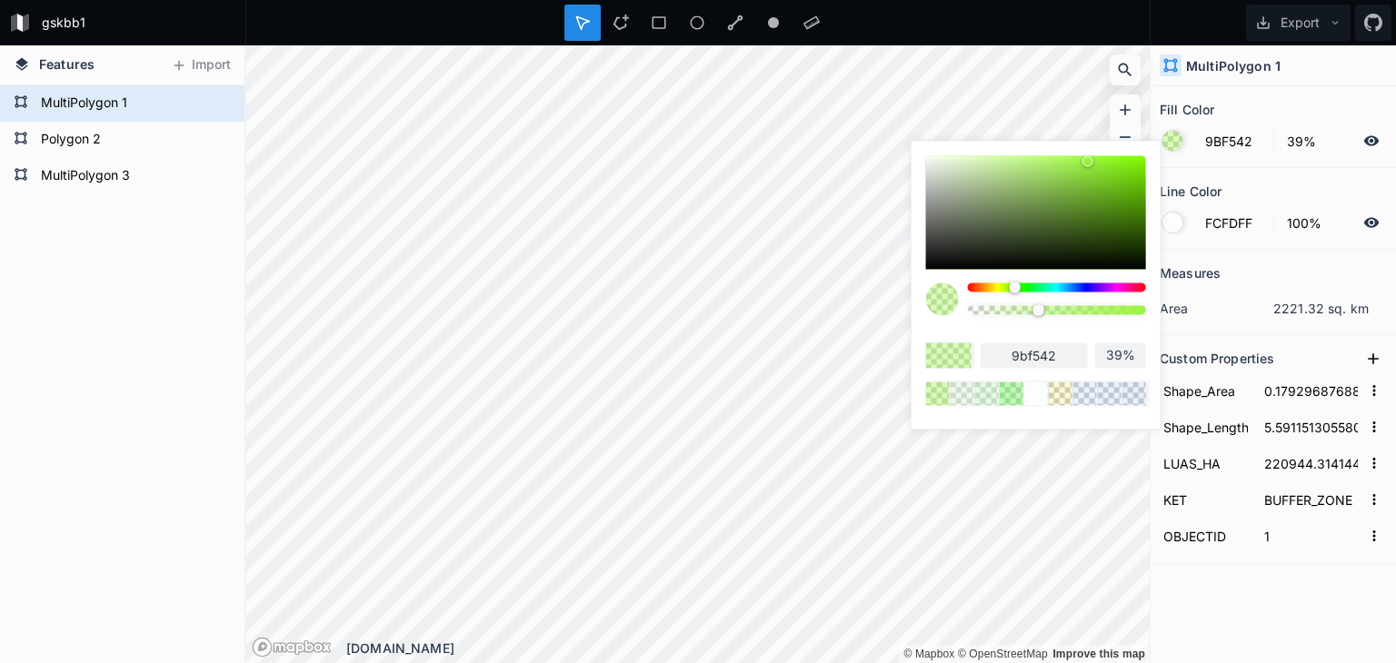
click at [1025, 192] on div at bounding box center [1036, 212] width 220 height 114
type input "86AD5F"
type input "86ad5f"
click at [1021, 180] on div at bounding box center [1036, 212] width 220 height 114
type input "9DC971"
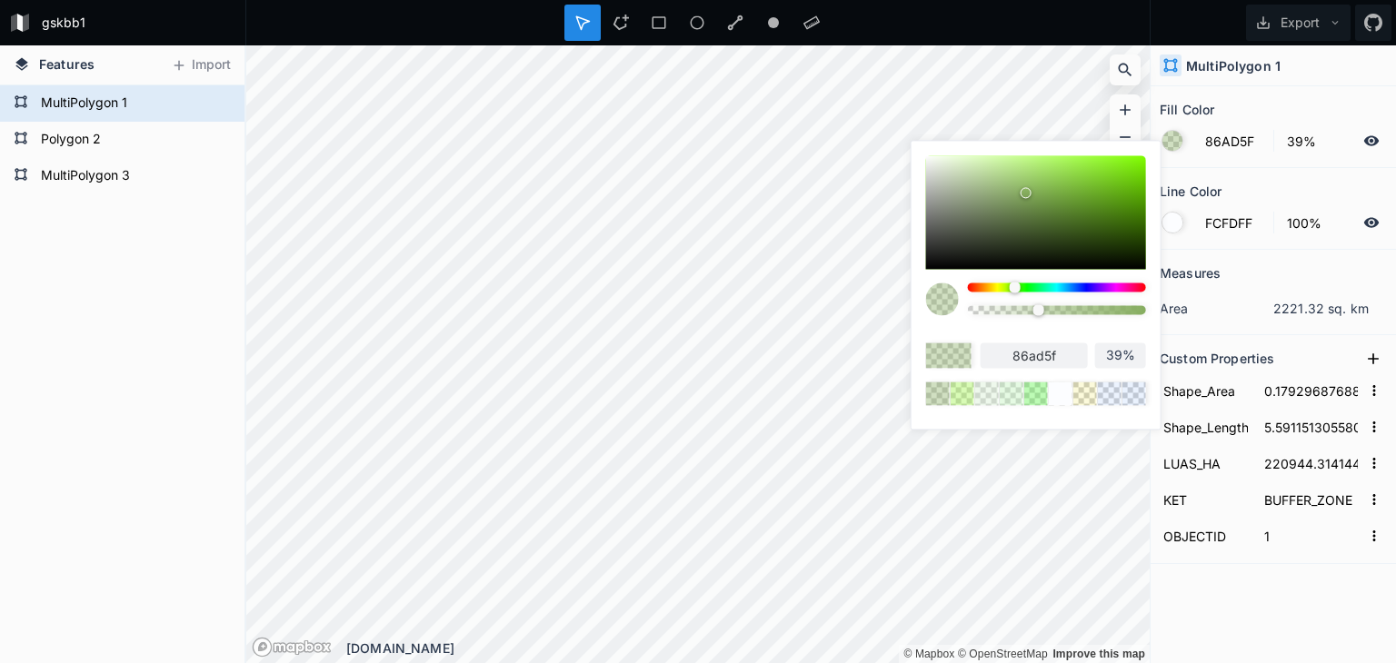
type input "9dc971"
click at [1071, 292] on div at bounding box center [1057, 305] width 178 height 45
click at [1076, 286] on div at bounding box center [1057, 287] width 178 height 9
type input "718DC9"
type input "718dc9"
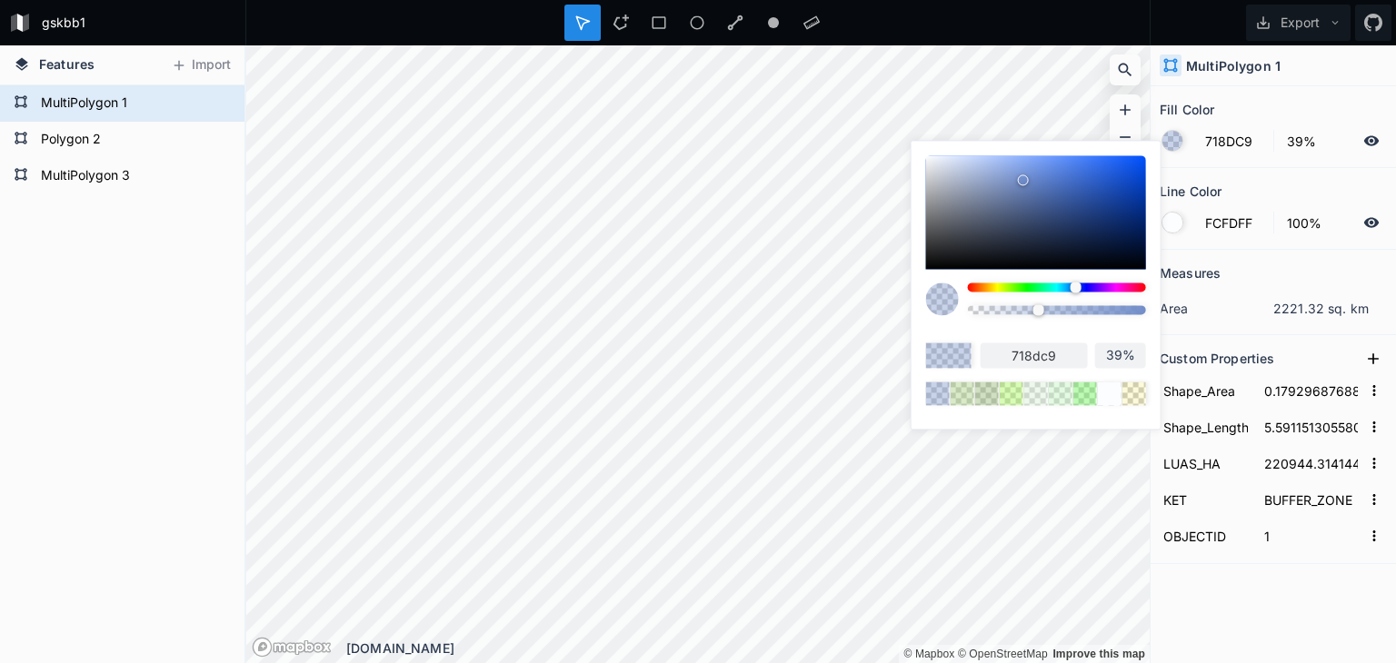
click at [1007, 164] on div at bounding box center [1036, 212] width 220 height 114
type input "94AFEB"
type input "94afeb"
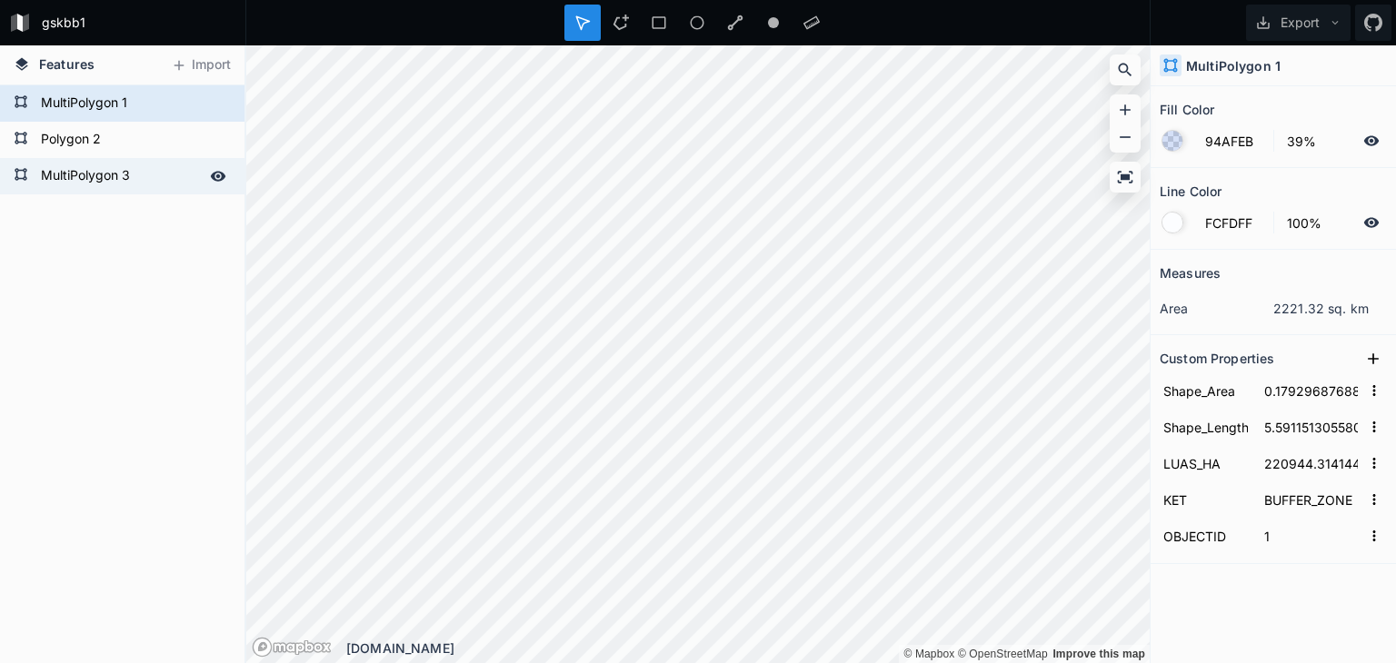
click at [104, 169] on form "MultiPolygon 3" at bounding box center [120, 176] width 170 height 27
type input "4287F5"
type input "0.24474279200791307"
type input "6.161759990438799"
type input "301662.381773"
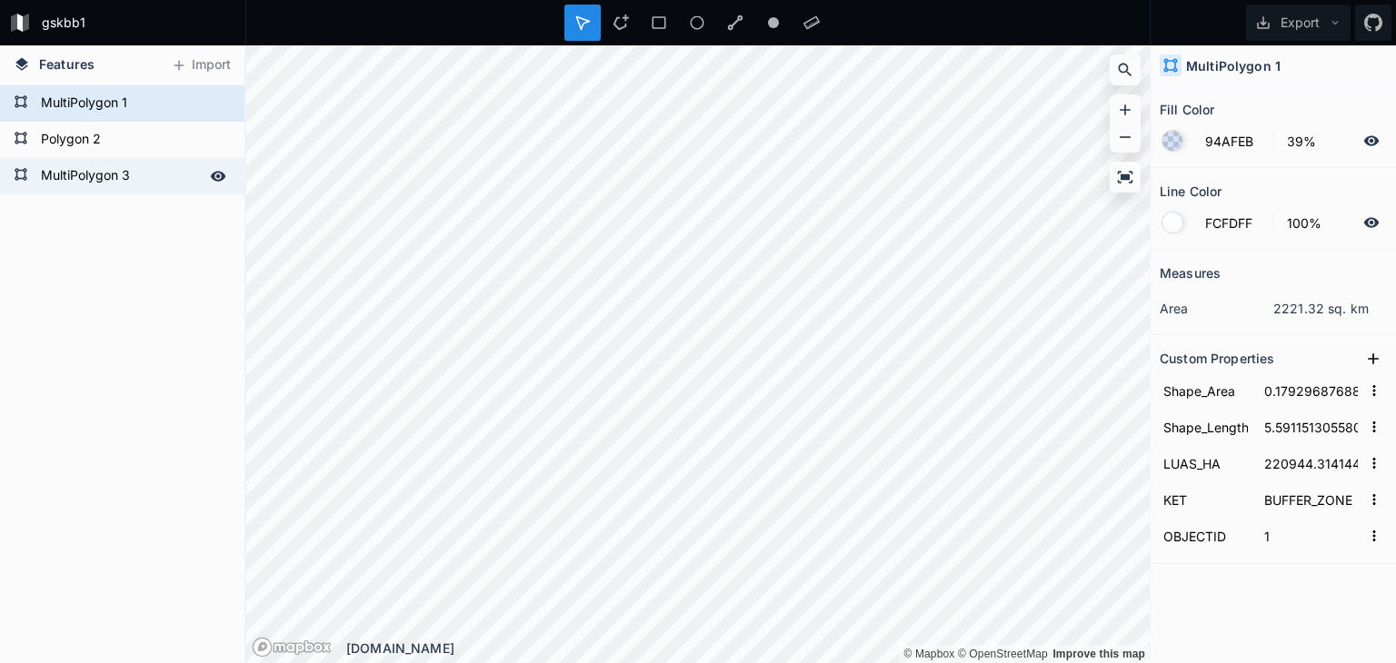
type input "TRANSITION_AREA"
type input "3"
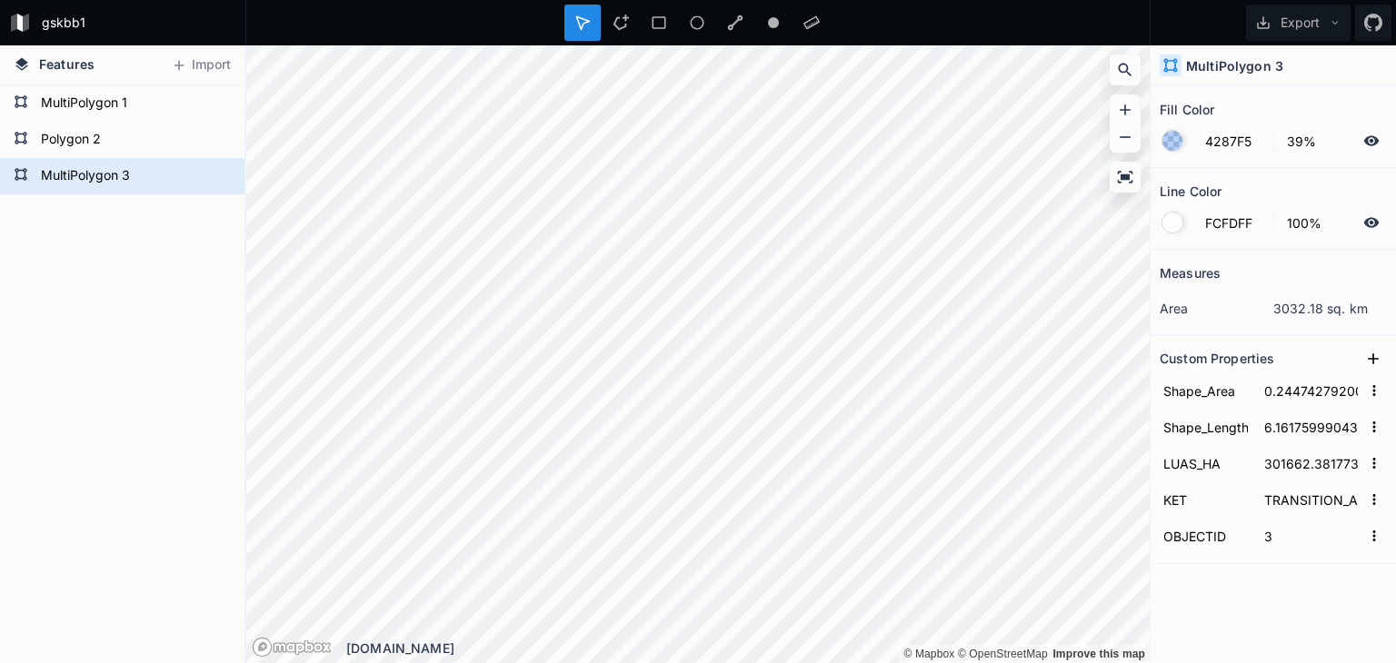
click at [1172, 143] on div at bounding box center [1172, 141] width 20 height 20
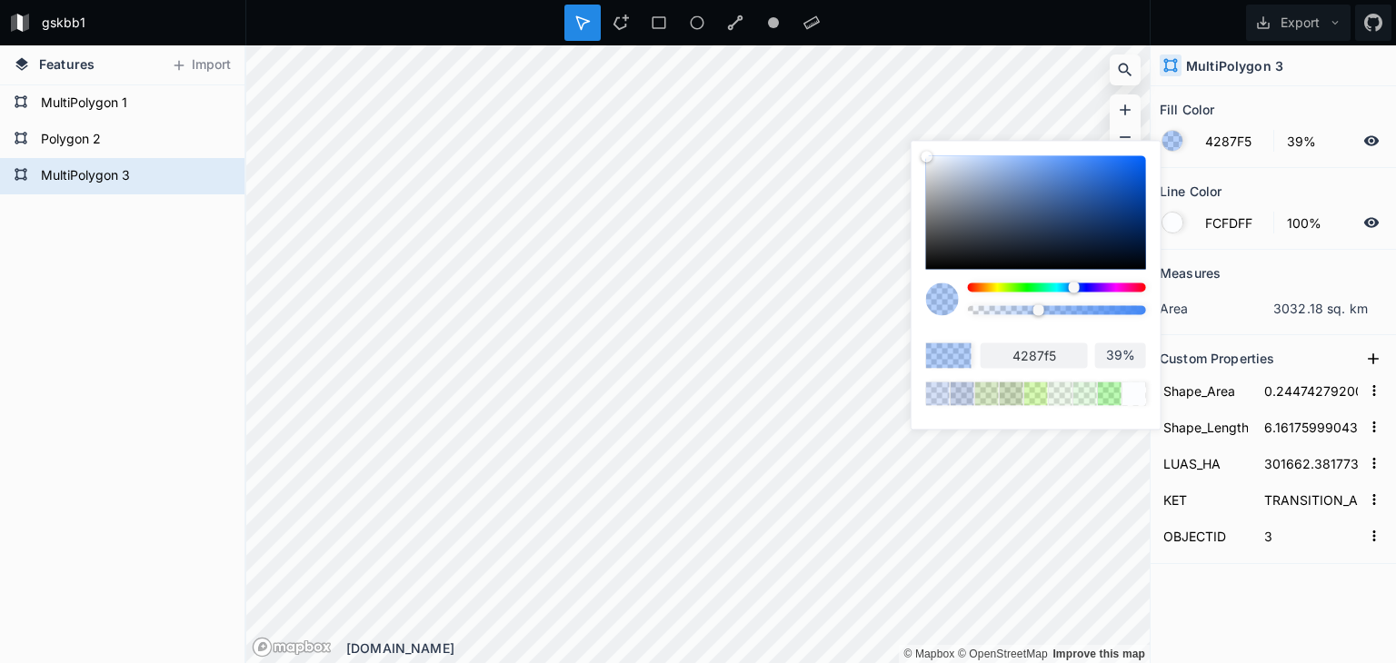
click at [994, 288] on div at bounding box center [1057, 287] width 178 height 9
type input "F5D142"
type input "f5d142"
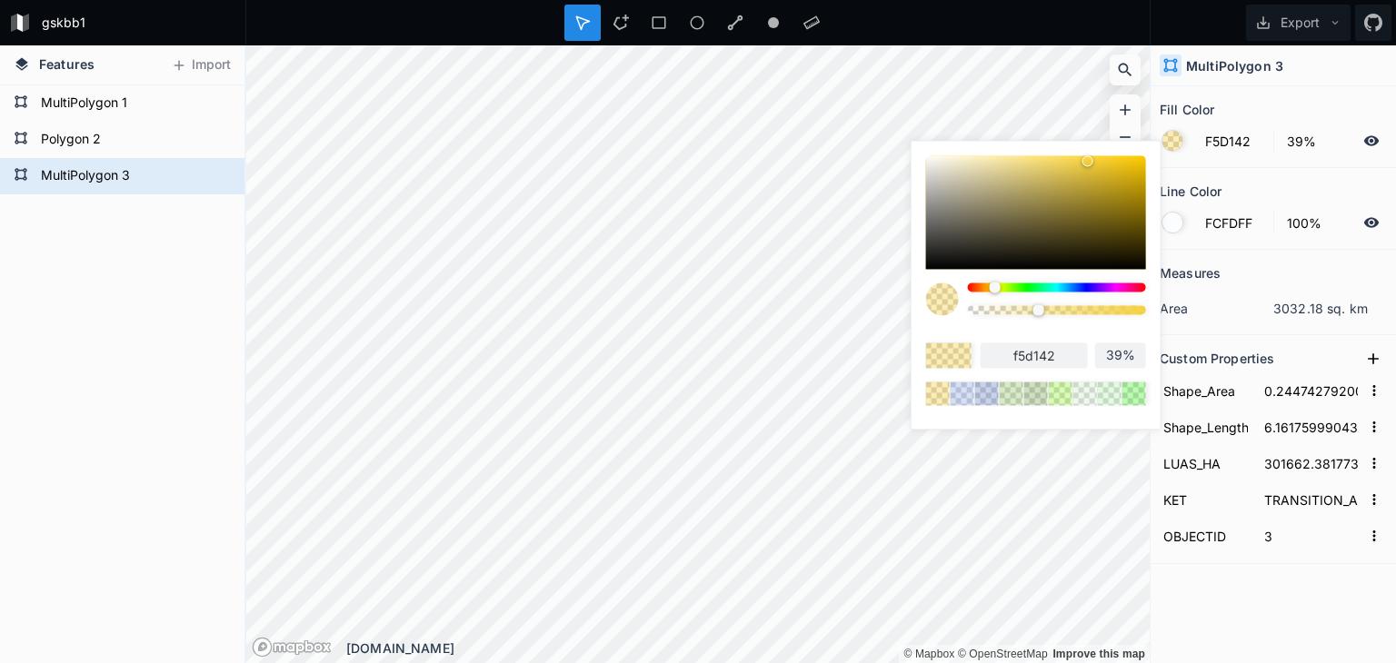
click at [974, 287] on div at bounding box center [1057, 287] width 178 height 9
type input "F55142"
type input "f55142"
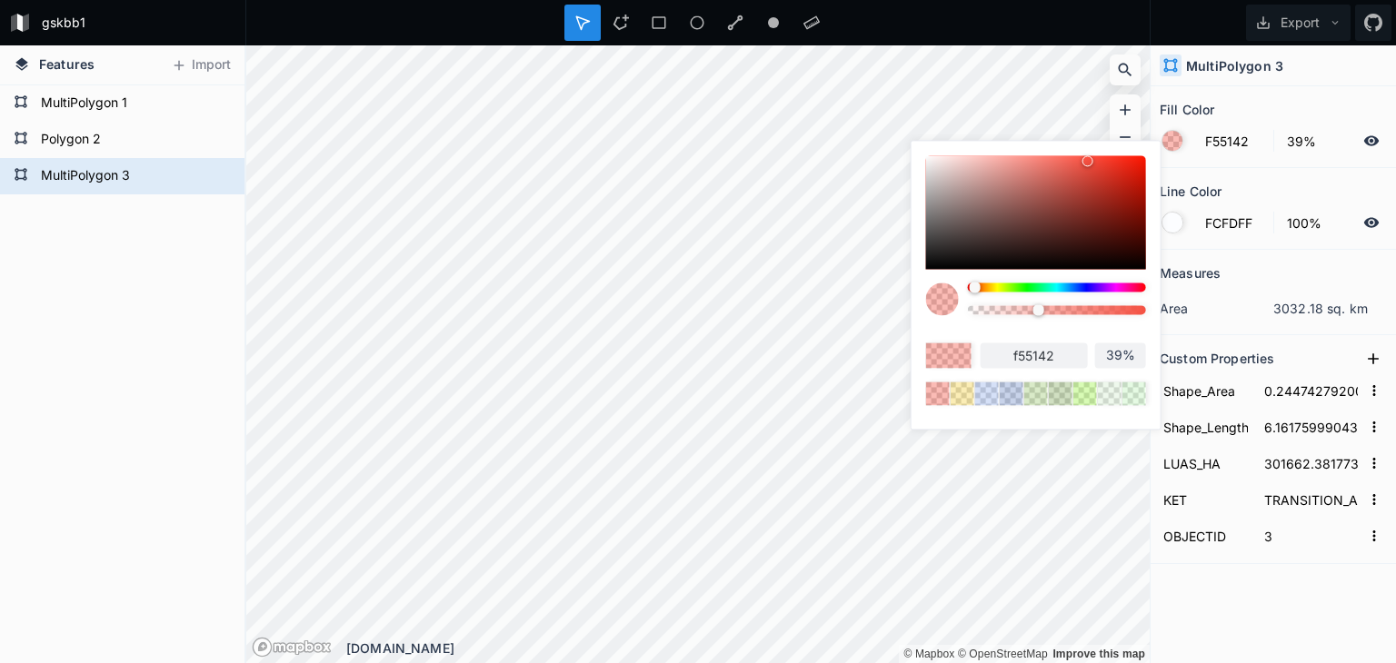
click at [973, 159] on div at bounding box center [1036, 212] width 220 height 114
type input "F7C5C1"
type input "f7c5c1"
click at [967, 168] on div at bounding box center [1036, 212] width 220 height 114
type input "E3BBB8"
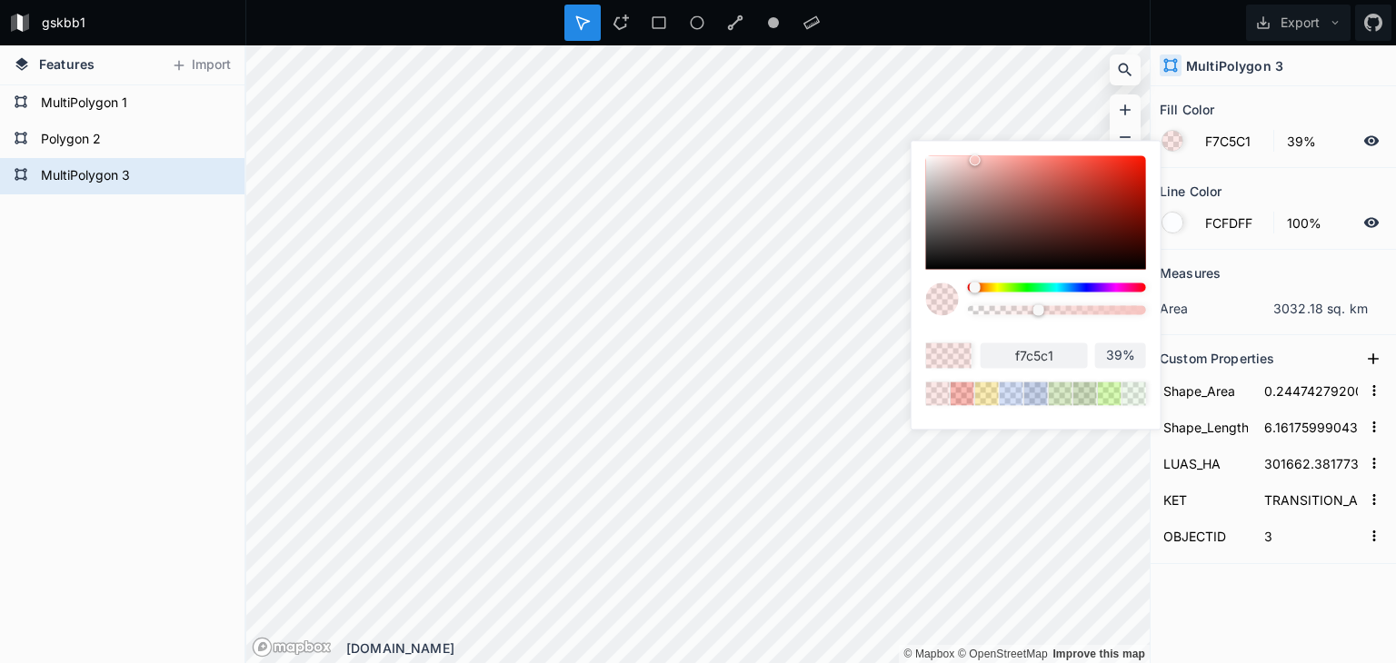
type input "e3bbb8"
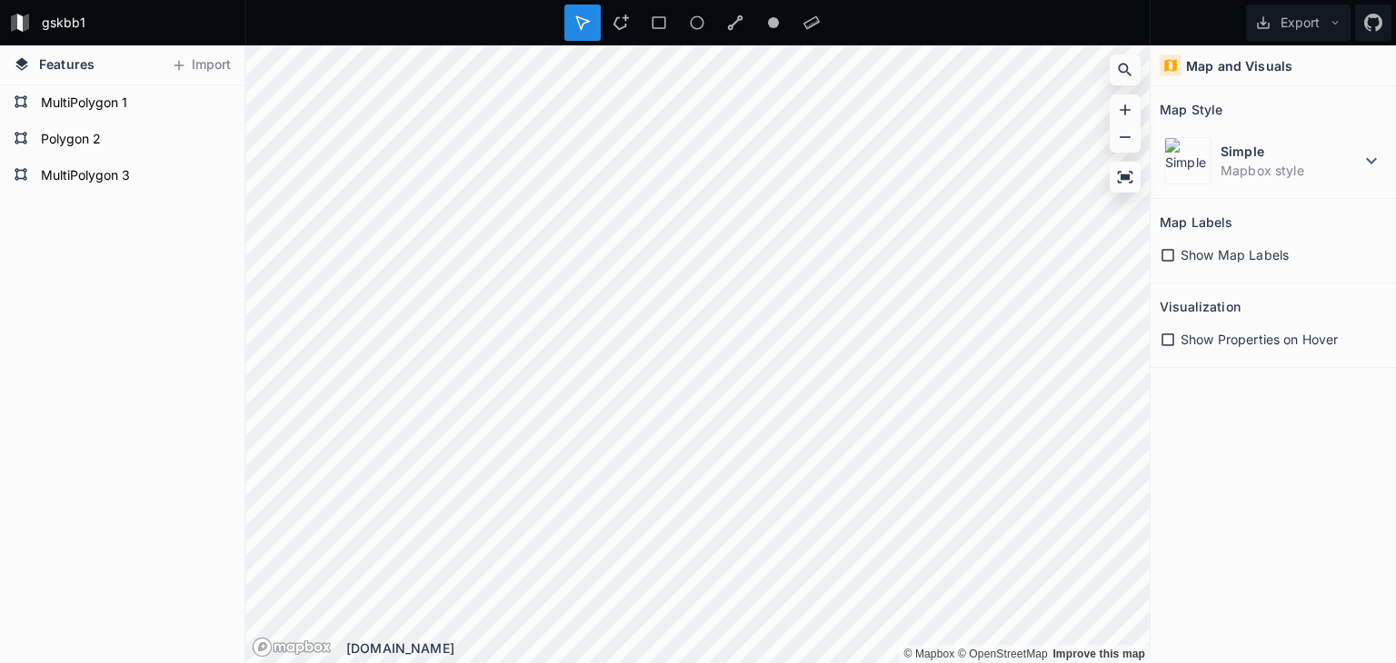
click at [1170, 251] on icon at bounding box center [1168, 255] width 16 height 16
click at [1170, 251] on icon at bounding box center [1167, 255] width 13 height 13
click at [1167, 337] on icon at bounding box center [1168, 340] width 16 height 16
click at [1167, 337] on icon at bounding box center [1167, 340] width 13 height 13
click at [1336, 25] on icon at bounding box center [1335, 22] width 13 height 13
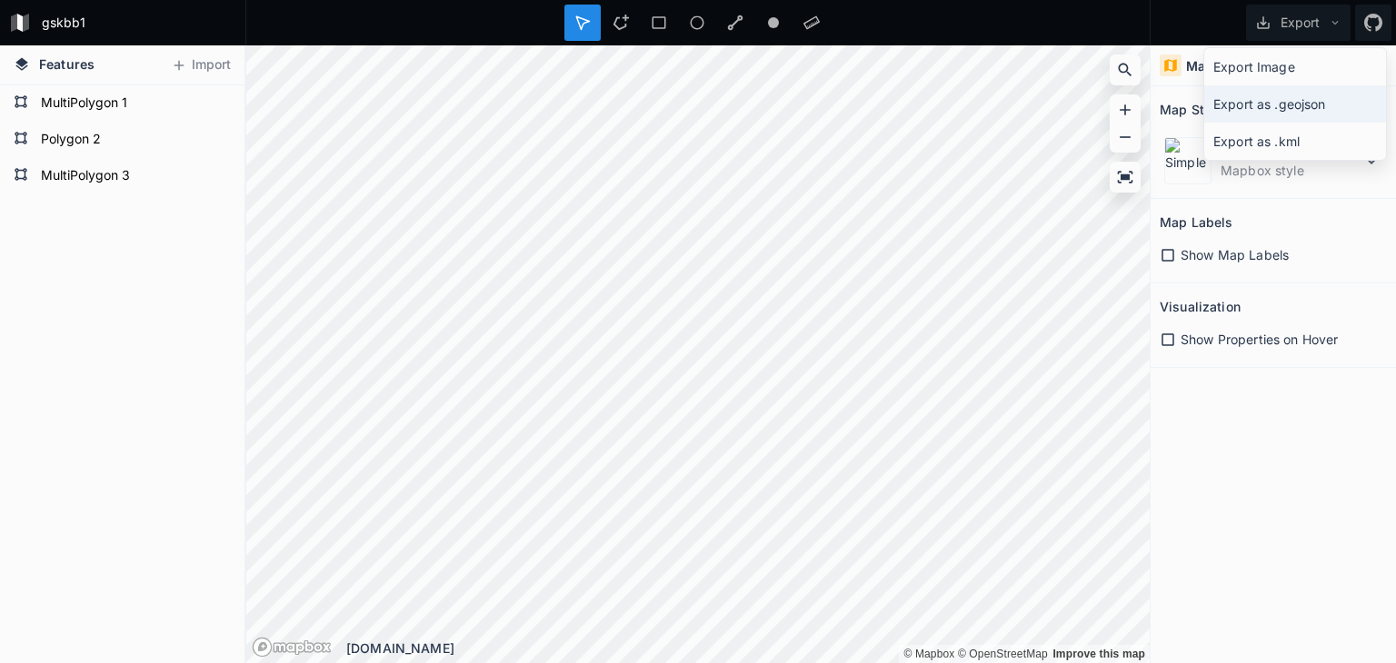
click at [1340, 107] on div "Export as .geojson" at bounding box center [1295, 103] width 182 height 37
click at [55, 60] on span "Features" at bounding box center [66, 64] width 55 height 19
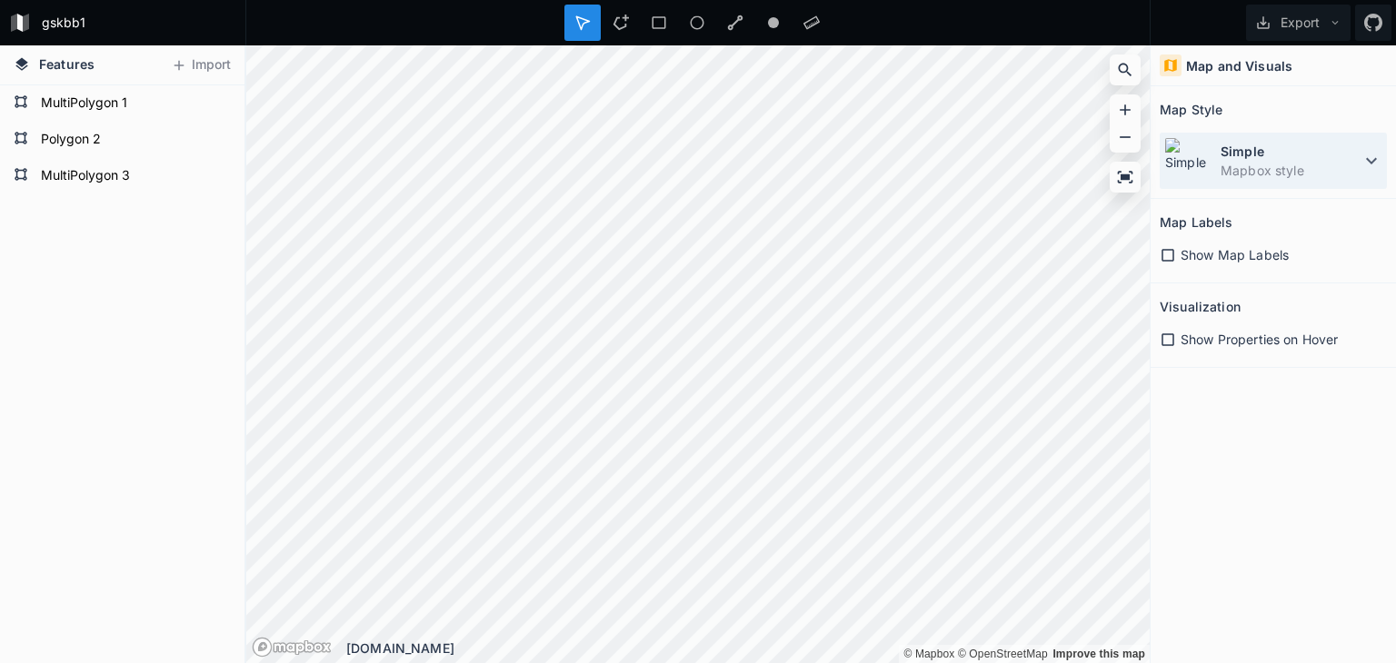
click at [1365, 160] on icon at bounding box center [1371, 161] width 22 height 22
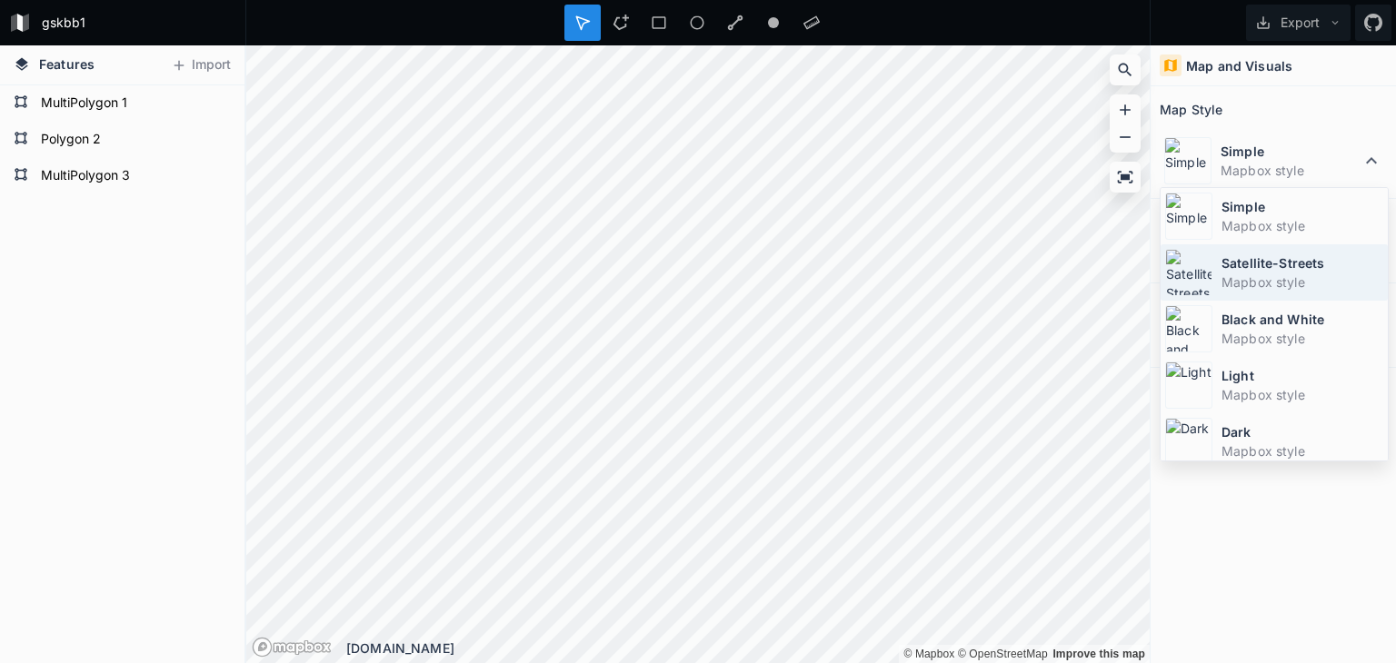
click at [1296, 268] on dt "Satellite-Streets" at bounding box center [1302, 263] width 162 height 19
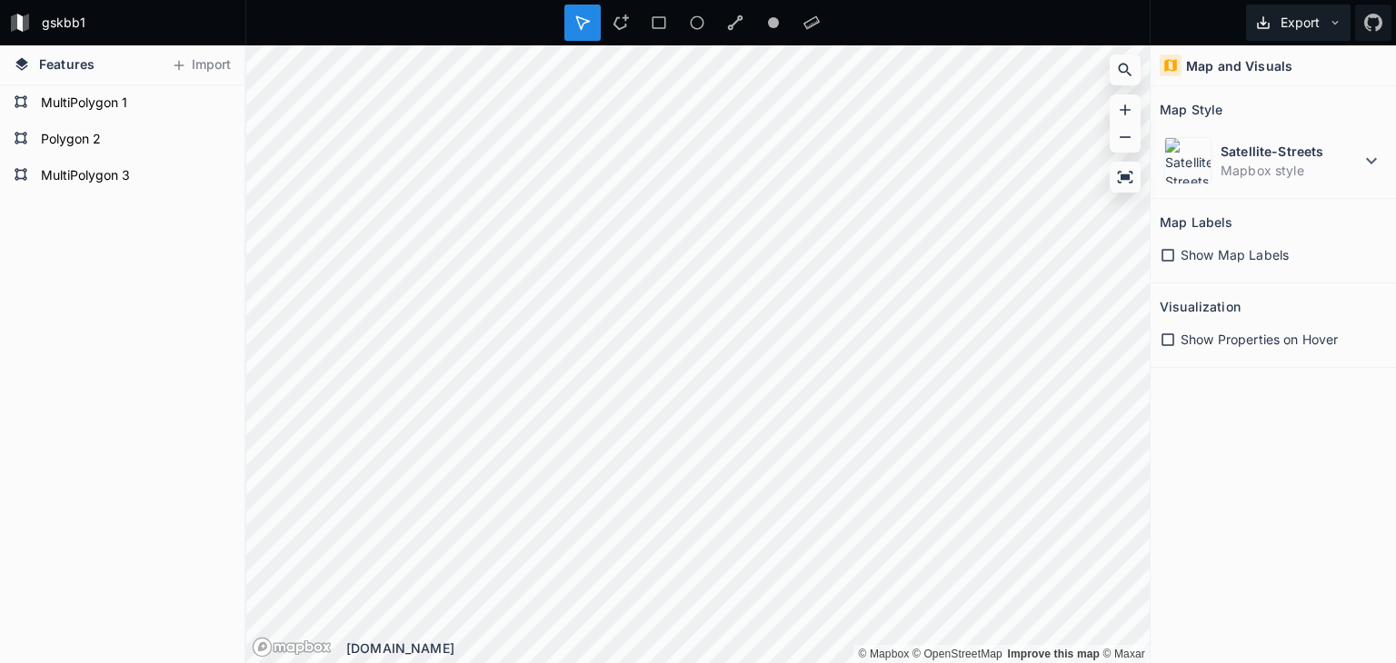
click at [1330, 25] on icon at bounding box center [1335, 22] width 13 height 13
click at [1327, 105] on div "Export as .geojson" at bounding box center [1295, 103] width 182 height 37
click at [1275, 155] on dt "Satellite-Streets" at bounding box center [1291, 151] width 140 height 19
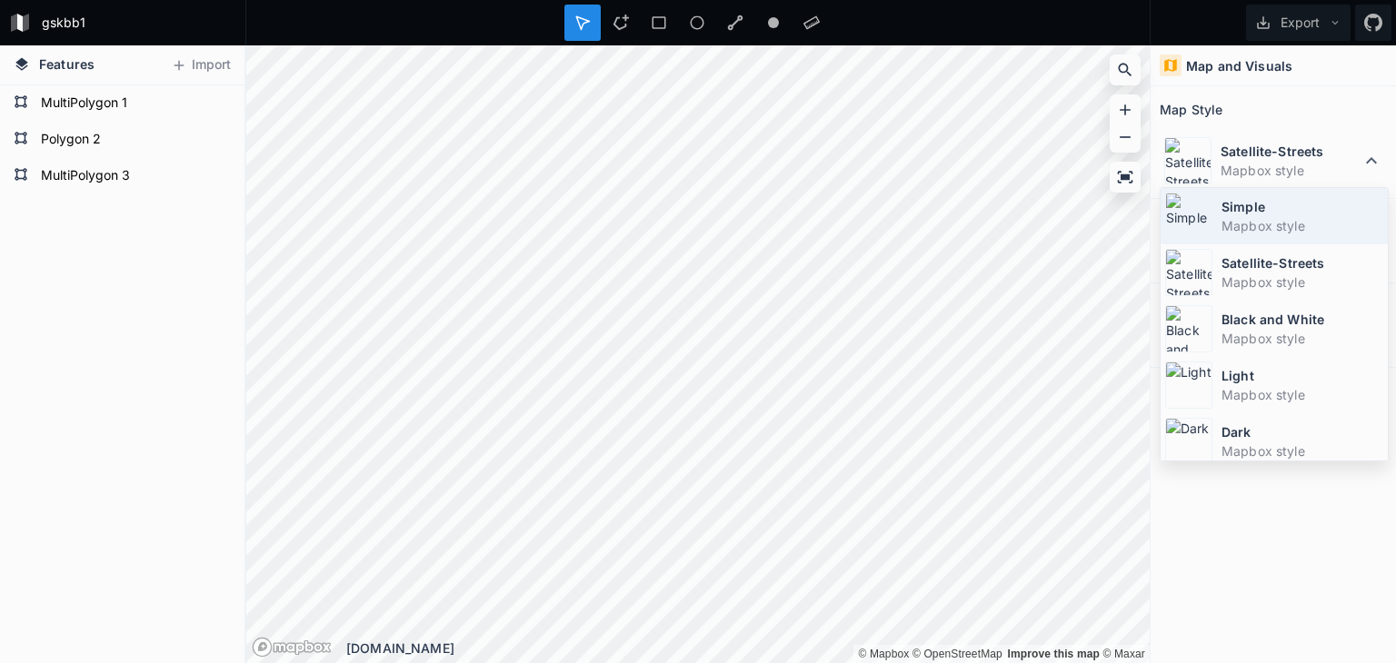
click at [1282, 213] on dt "Simple" at bounding box center [1302, 206] width 162 height 19
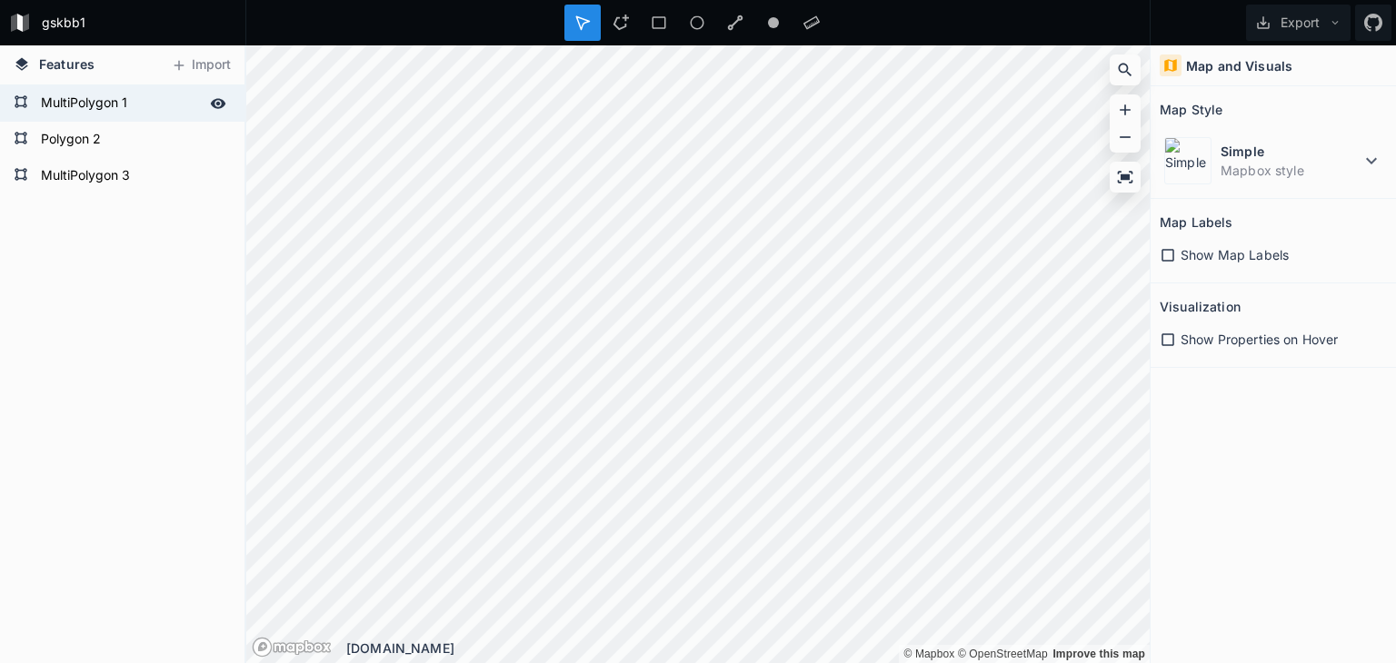
click at [71, 108] on form "MultiPolygon 1" at bounding box center [120, 103] width 170 height 27
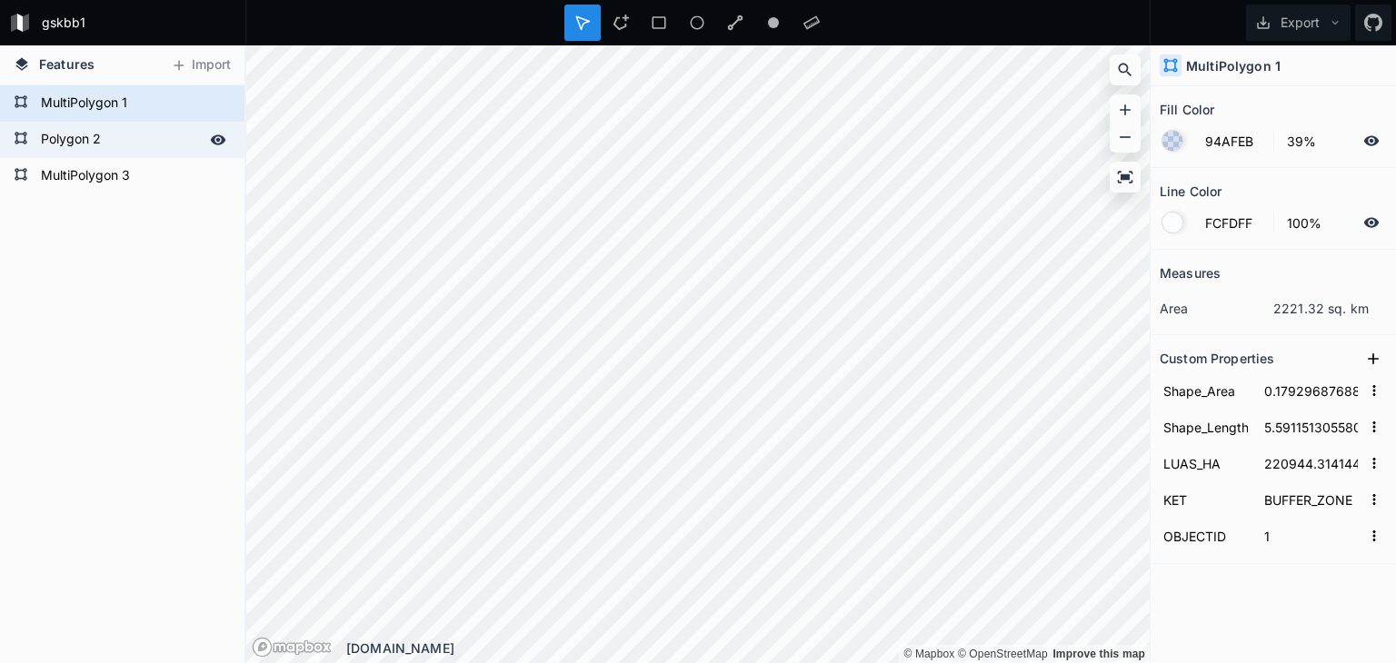
click at [70, 135] on form "Polygon 2" at bounding box center [120, 139] width 170 height 27
type input "D2EDCE"
type input "0.1471222934879346"
type input "2.742498527486674"
type input "181326.156474"
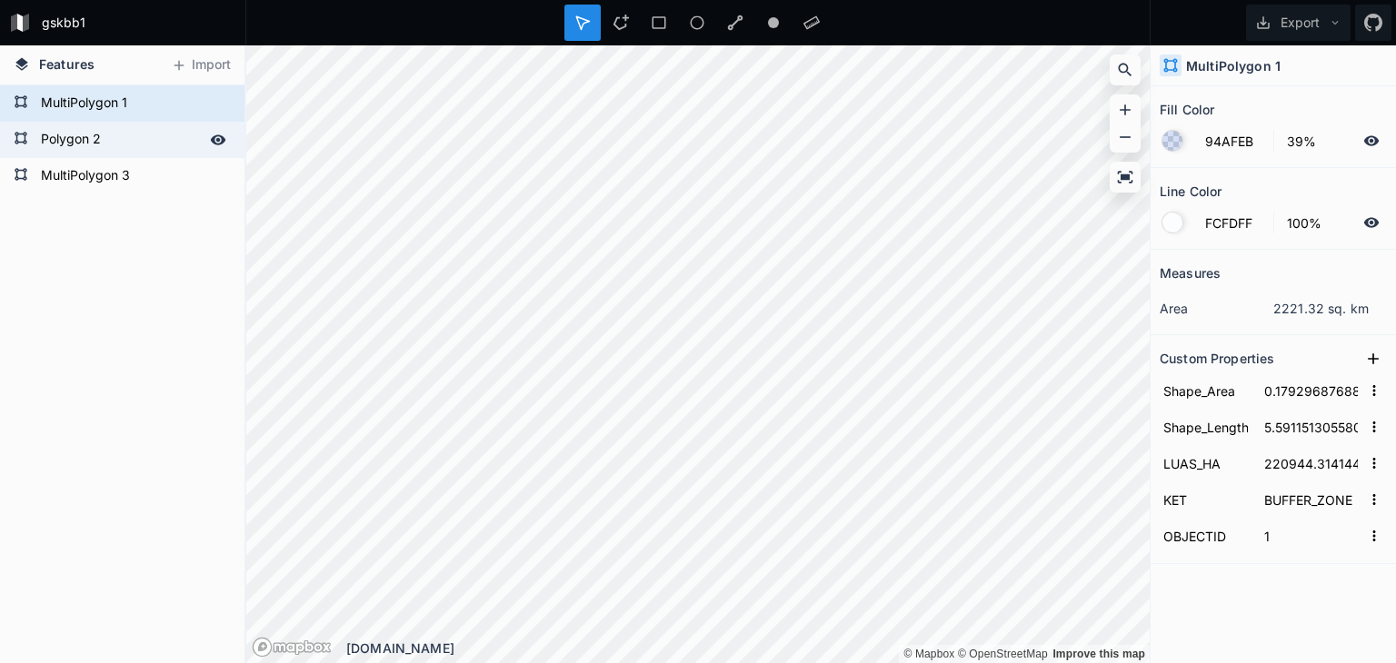
type input "CORE AREA"
type input "2"
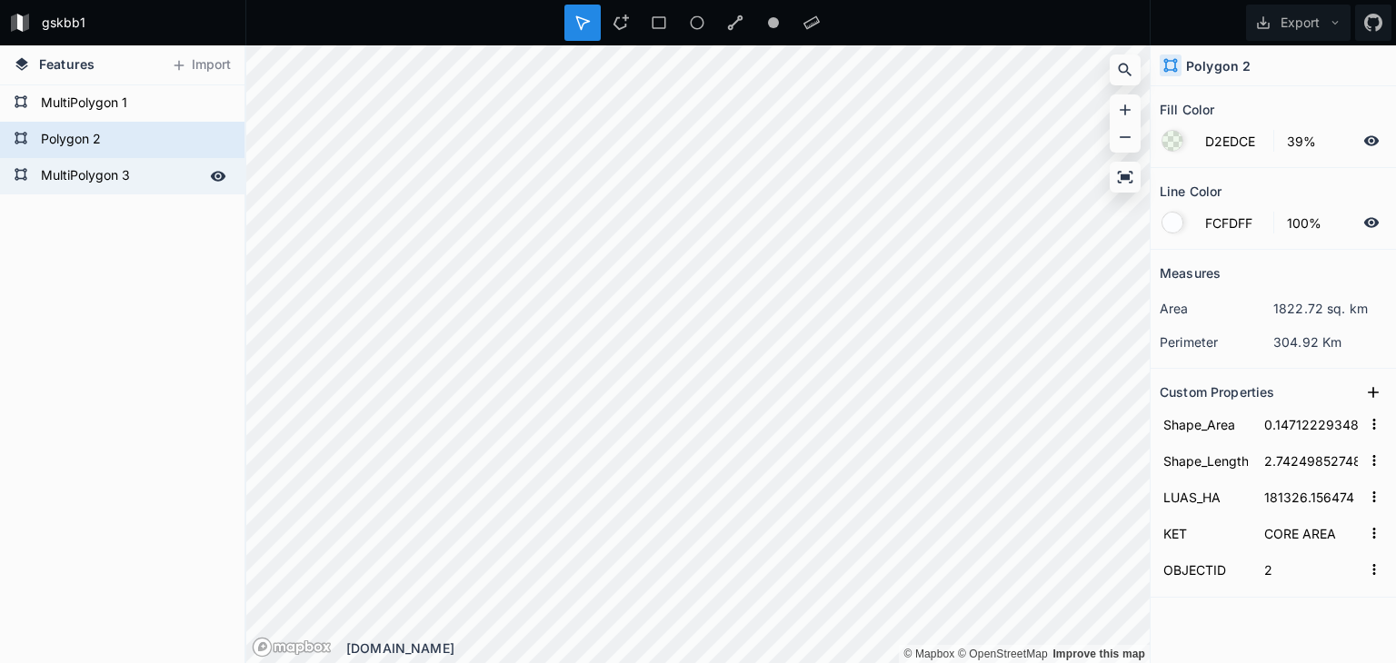
click at [75, 168] on form "MultiPolygon 3" at bounding box center [120, 176] width 170 height 27
type input "E3BBB8"
type input "0.24474279200791307"
type input "6.161759990438799"
type input "301662.381773"
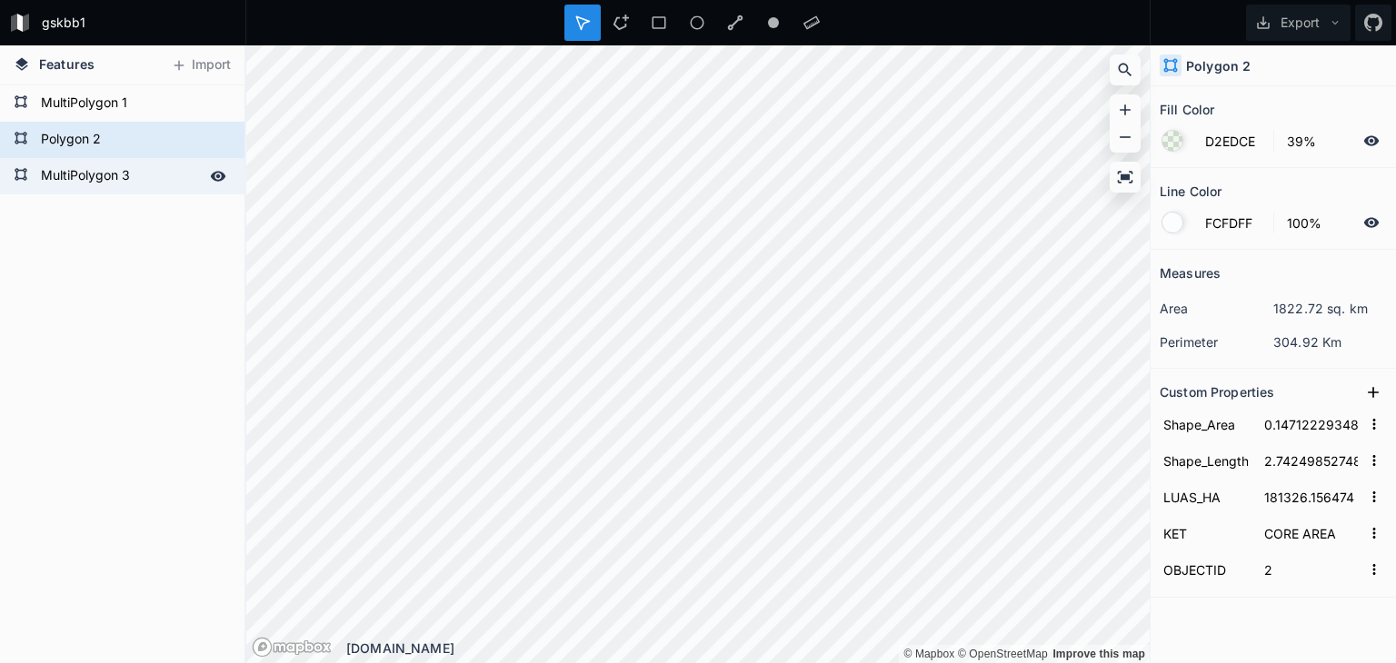
type input "TRANSITION_AREA"
type input "3"
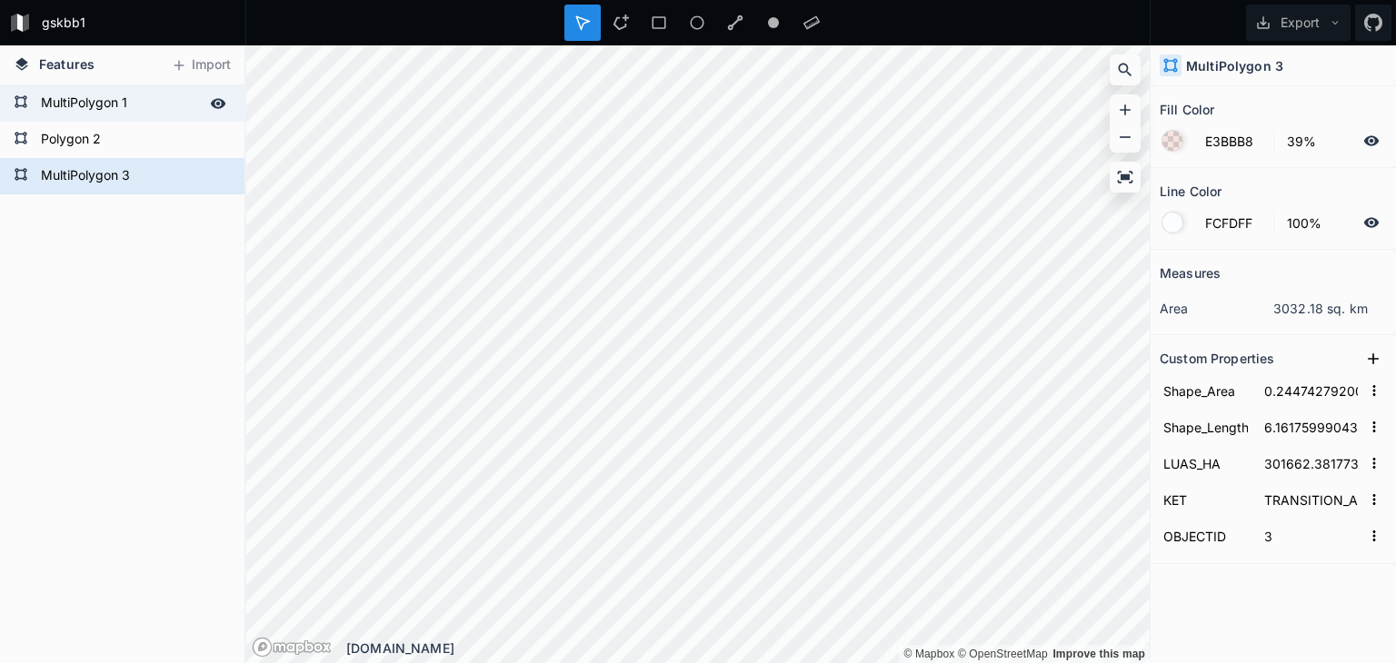
click at [120, 103] on form "MultiPolygon 1" at bounding box center [120, 103] width 170 height 27
type input "94AFEB"
type input "0.1792968768881256"
type input "5.591151305580171"
type input "220944.314144"
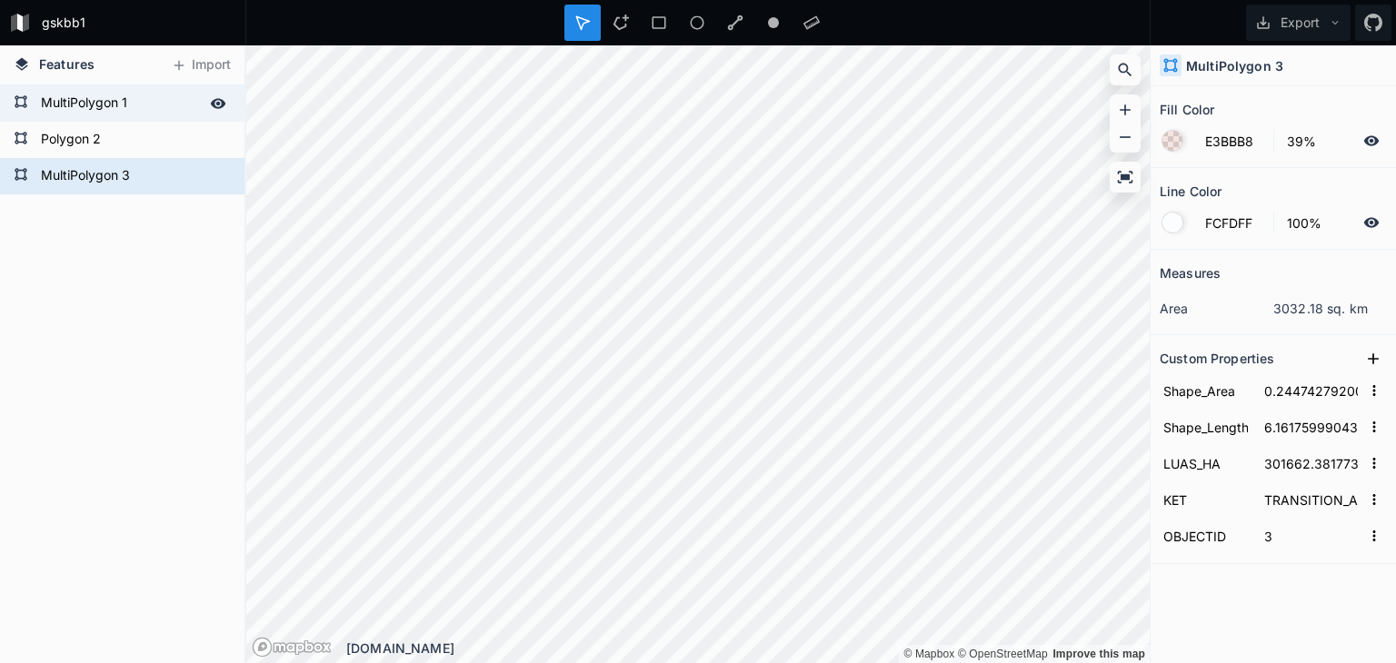
type input "BUFFER_ZONE"
type input "1"
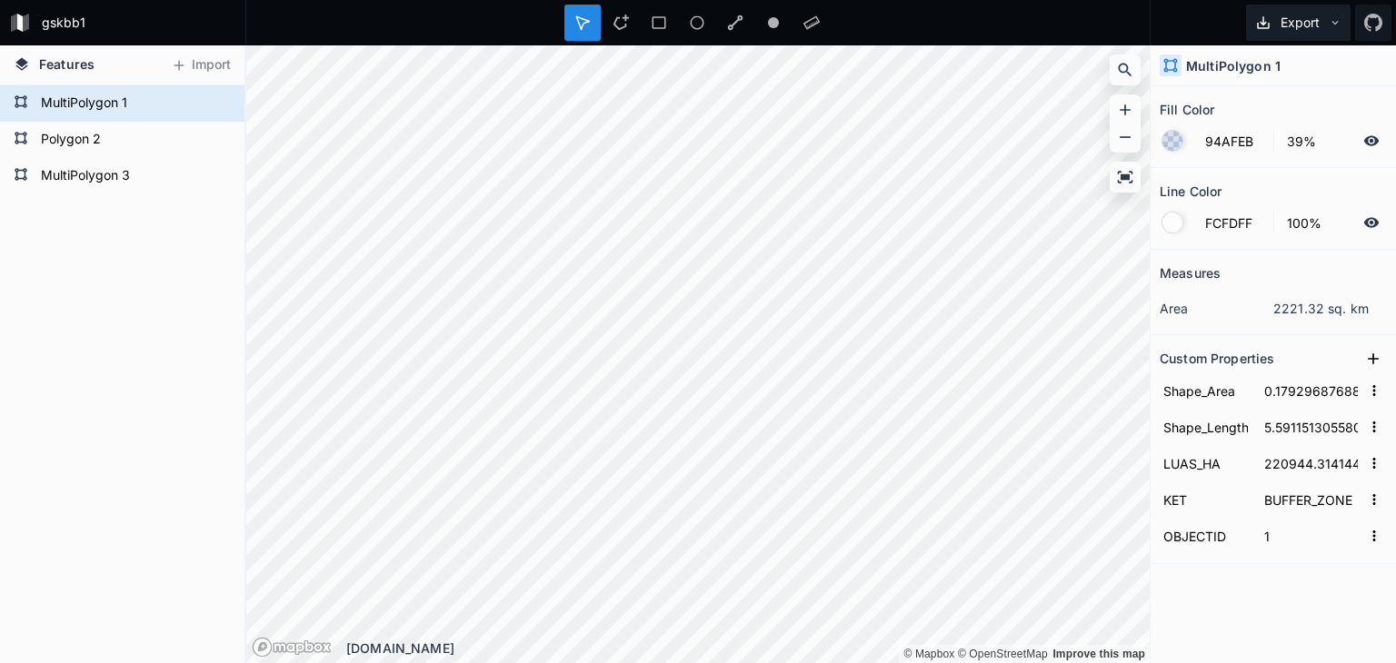
click at [1332, 25] on icon at bounding box center [1335, 22] width 13 height 13
click at [225, 67] on button "Import" at bounding box center [201, 65] width 78 height 29
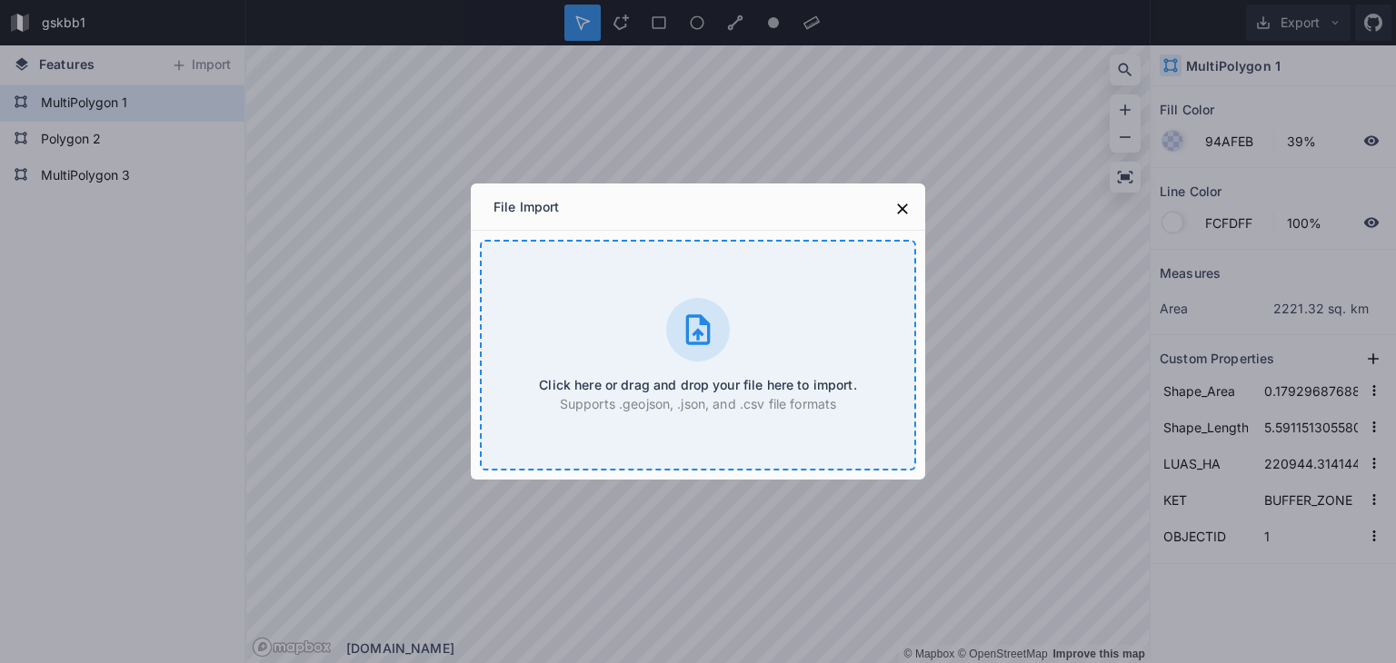
click at [710, 354] on div at bounding box center [698, 330] width 64 height 64
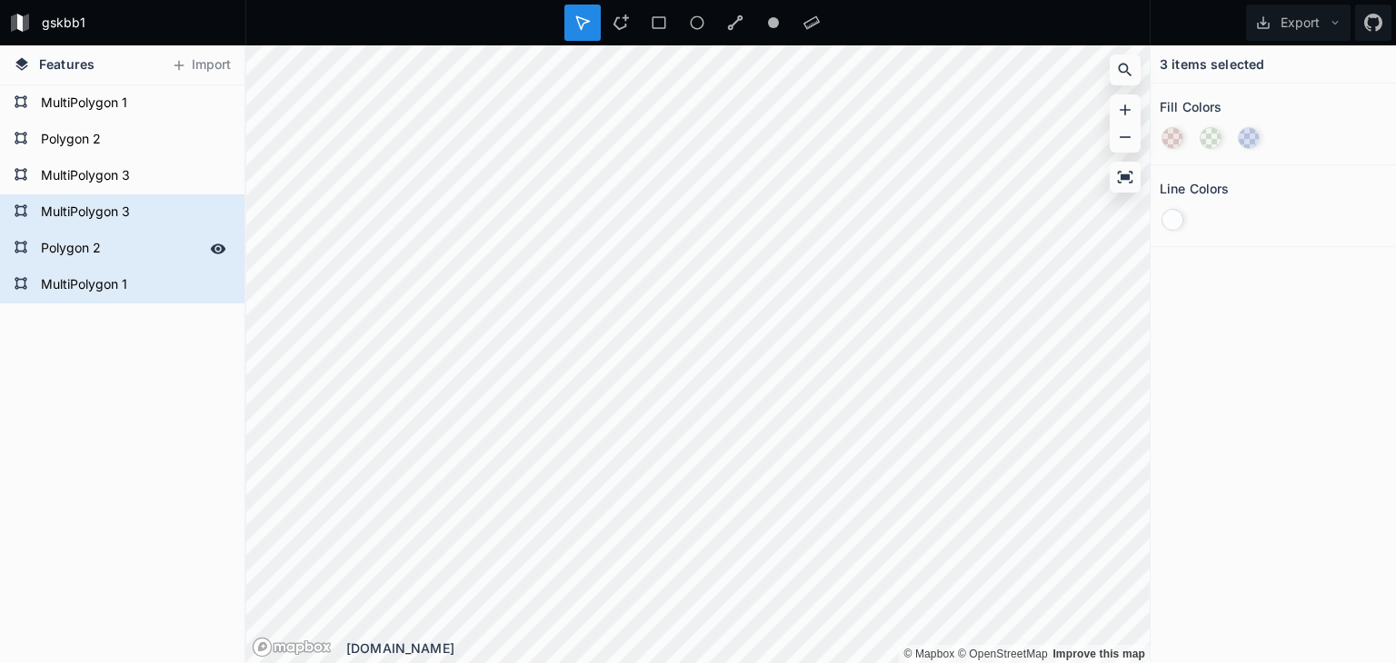
click at [216, 250] on icon at bounding box center [218, 249] width 16 height 16
click at [218, 219] on icon at bounding box center [218, 212] width 16 height 16
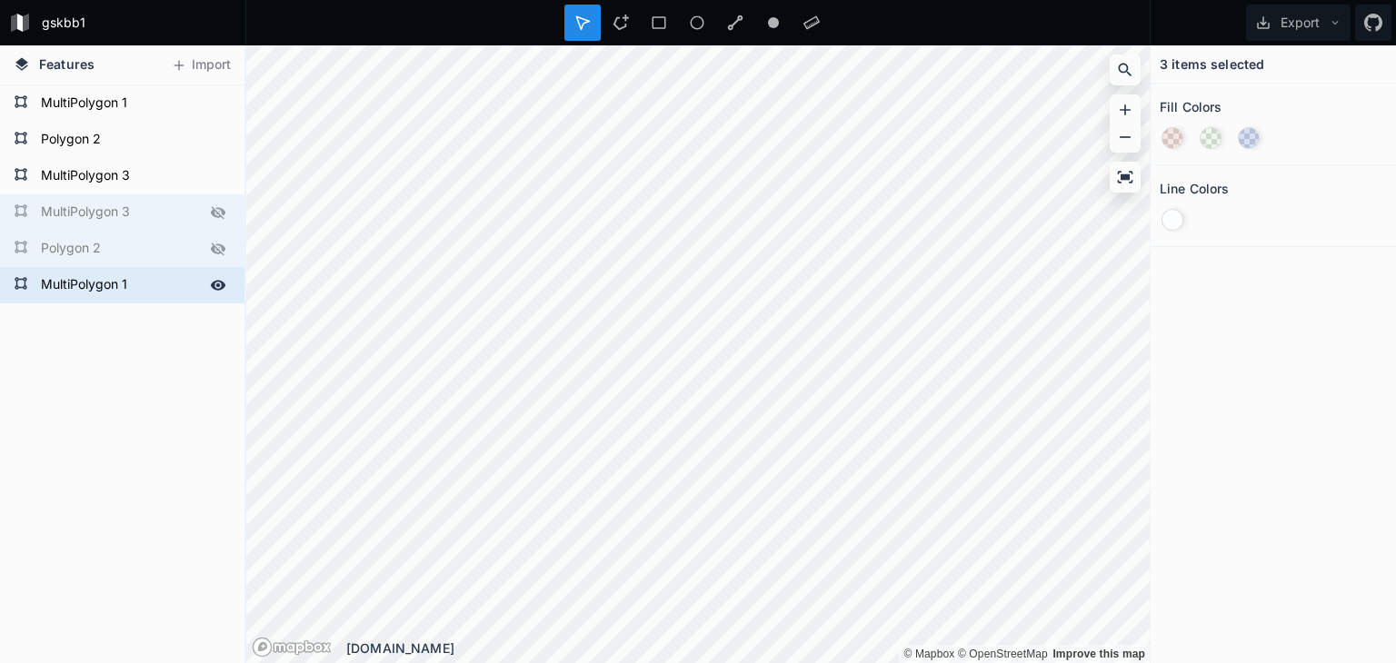
click at [224, 288] on icon at bounding box center [218, 285] width 16 height 16
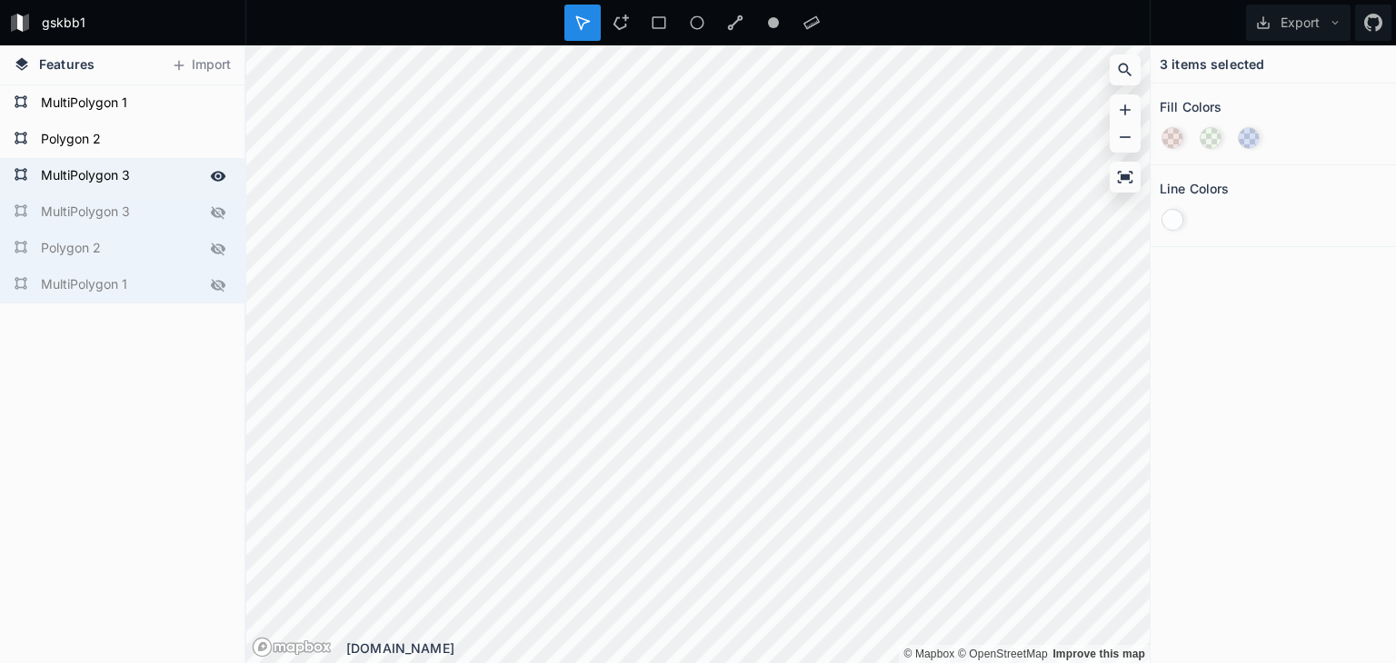
click at [220, 179] on icon at bounding box center [218, 176] width 15 height 10
click at [214, 152] on div "Polygon 2" at bounding box center [122, 140] width 244 height 36
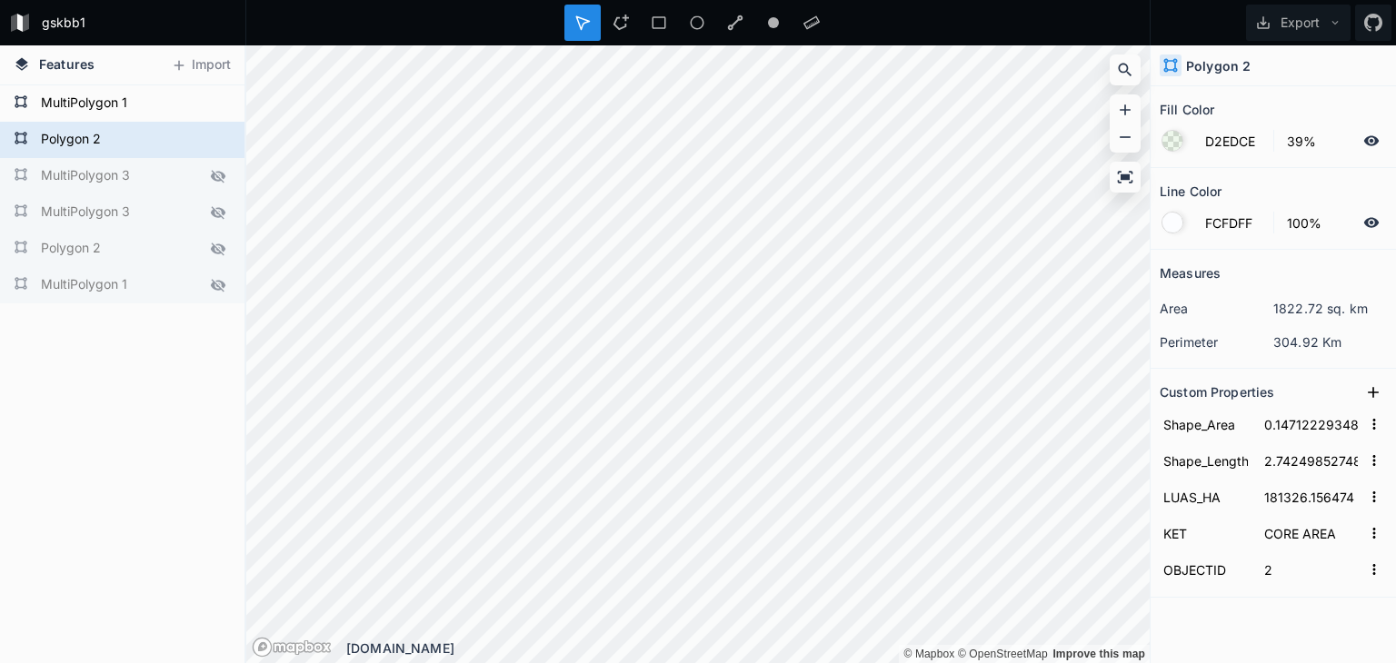
click at [219, 158] on div "MultiPolygon 3" at bounding box center [122, 176] width 244 height 36
type input "E3BBB8"
type input "0.24474279200791307"
type input "6.161759990438799"
type input "301662.381773"
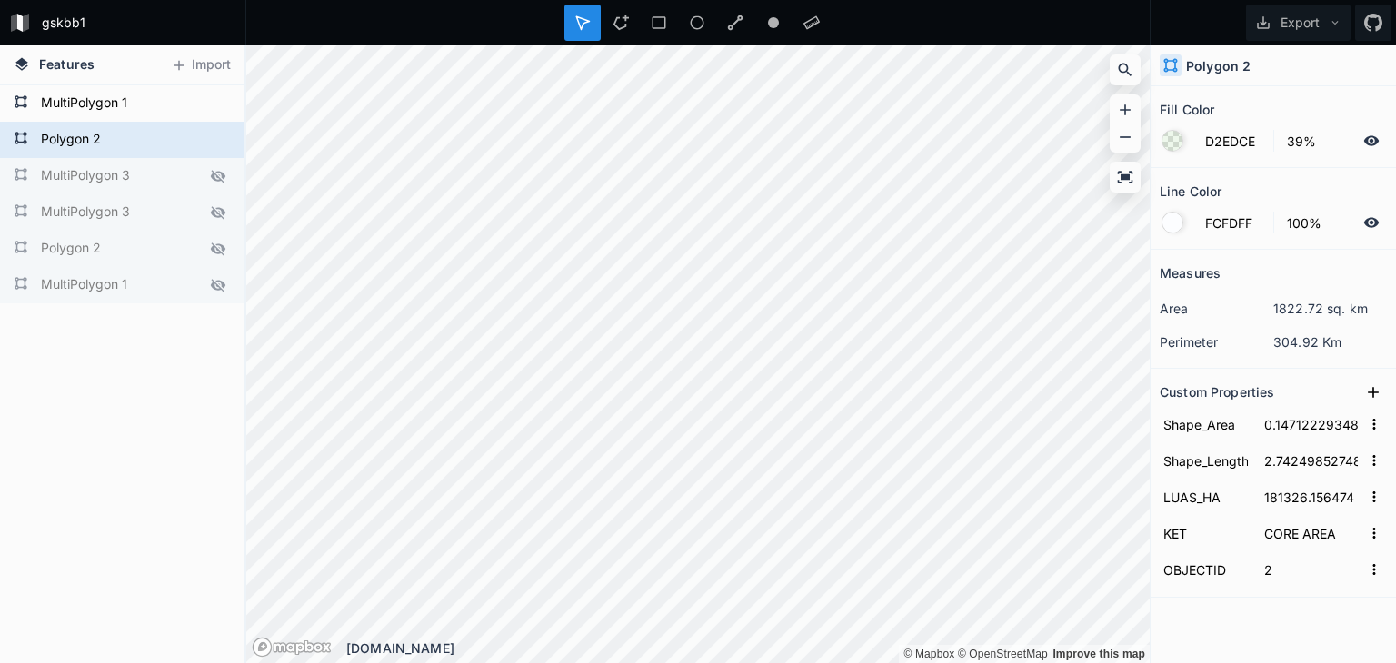
type input "TRANSITION_AREA"
type input "3"
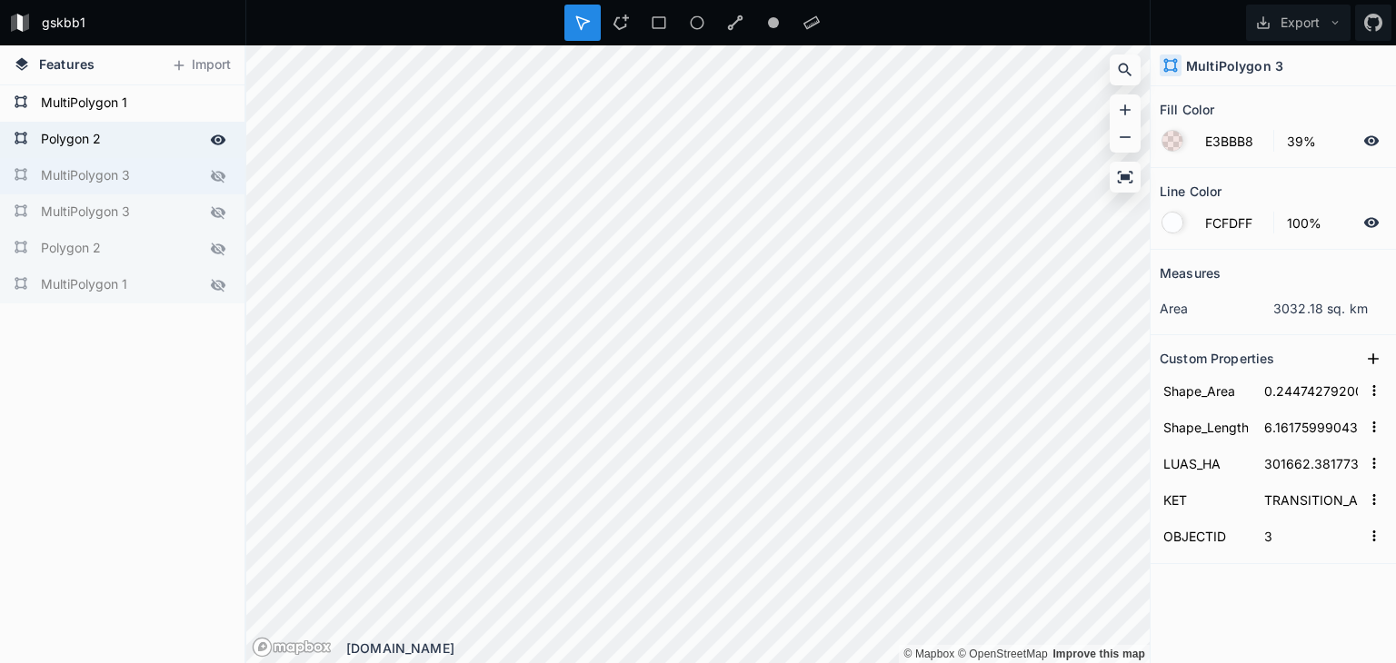
click at [222, 135] on icon at bounding box center [218, 140] width 15 height 10
click at [221, 110] on icon at bounding box center [218, 103] width 16 height 16
click at [222, 212] on icon at bounding box center [218, 212] width 15 height 13
click at [214, 249] on icon at bounding box center [218, 249] width 16 height 16
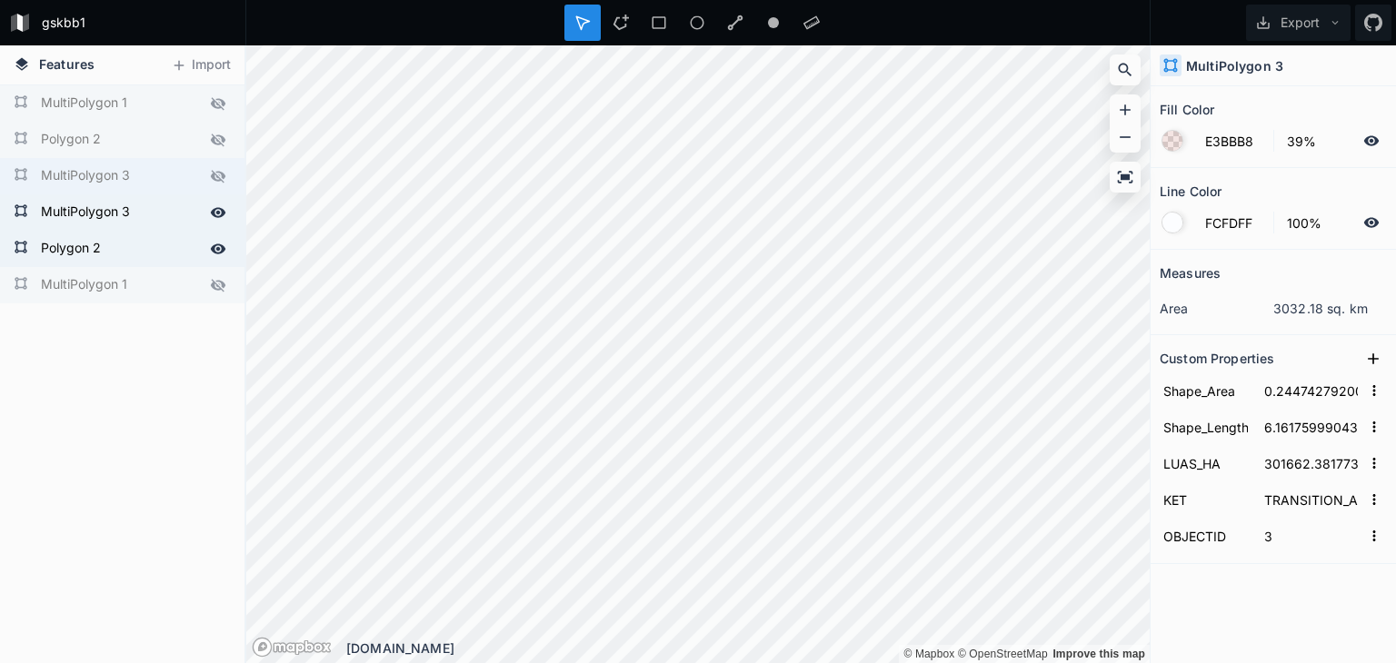
click at [217, 284] on icon at bounding box center [218, 285] width 15 height 13
